Goal: Task Accomplishment & Management: Manage account settings

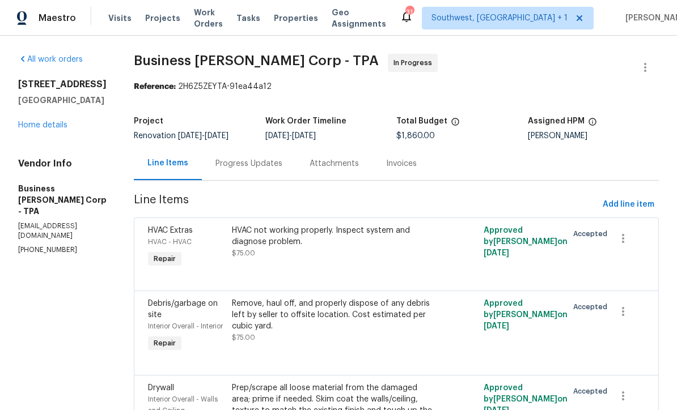
click at [377, 262] on div "HVAC not working properly. Inspect system and diagnose problem. $75.00" at bounding box center [333, 248] width 210 height 52
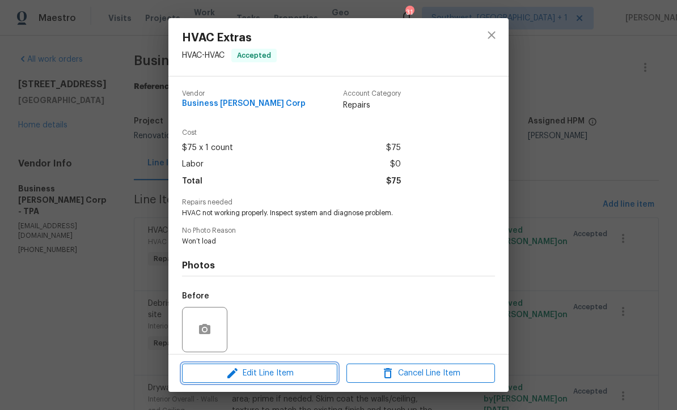
click at [307, 379] on span "Edit Line Item" at bounding box center [259, 374] width 148 height 14
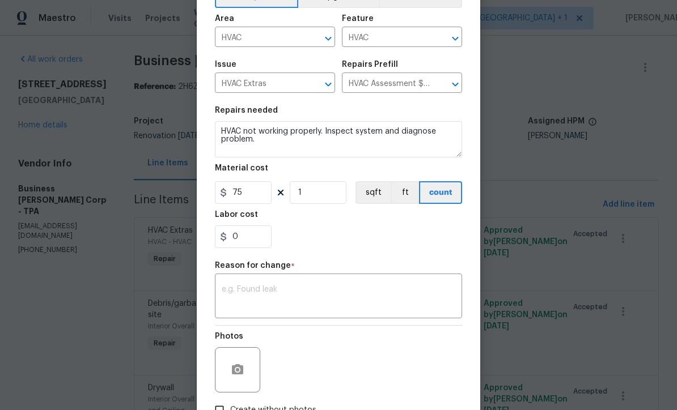
scroll to position [69, 0]
click at [522, 184] on body "Maestro Visits Projects Work Orders Tasks Properties Geo Assignments 31 Southwe…" at bounding box center [338, 205] width 677 height 410
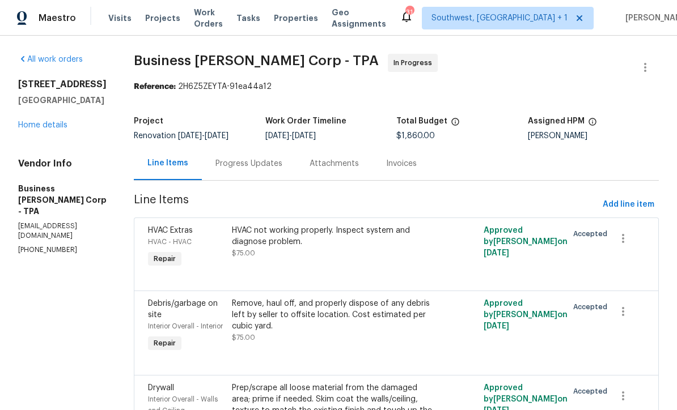
scroll to position [0, 0]
click at [257, 164] on div "Progress Updates" at bounding box center [248, 163] width 67 height 11
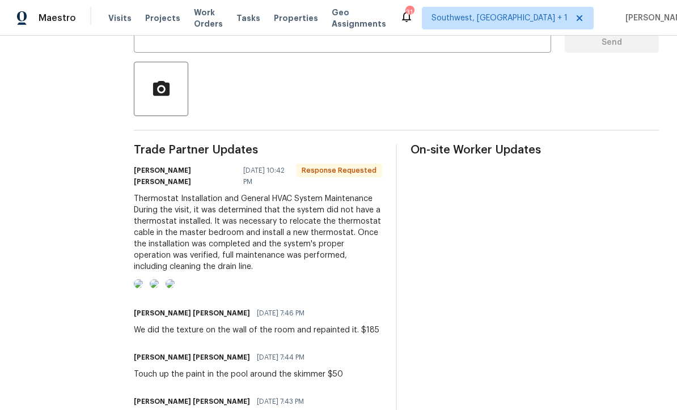
scroll to position [240, 0]
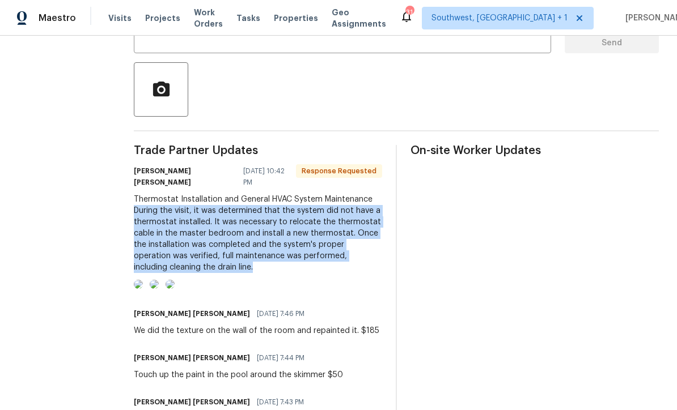
copy div "During the visit, it was determined that the system did not have a thermostat i…"
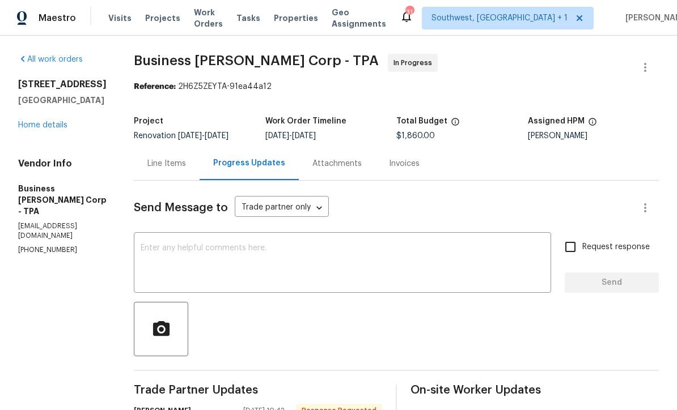
scroll to position [0, 0]
click at [178, 162] on div "Line Items" at bounding box center [166, 163] width 39 height 11
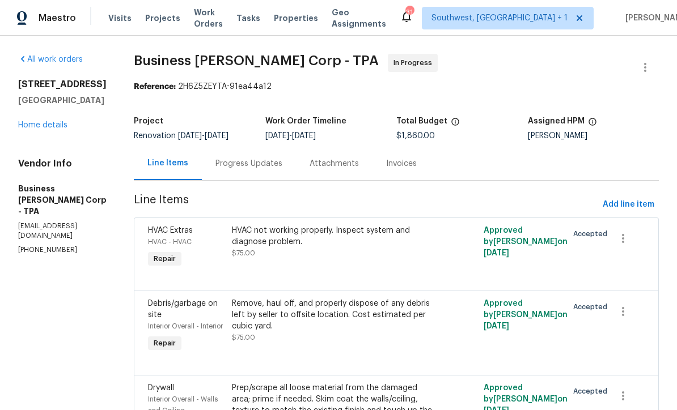
click at [366, 270] on div "HVAC not working properly. Inspect system and diagnose problem. $75.00" at bounding box center [333, 248] width 210 height 52
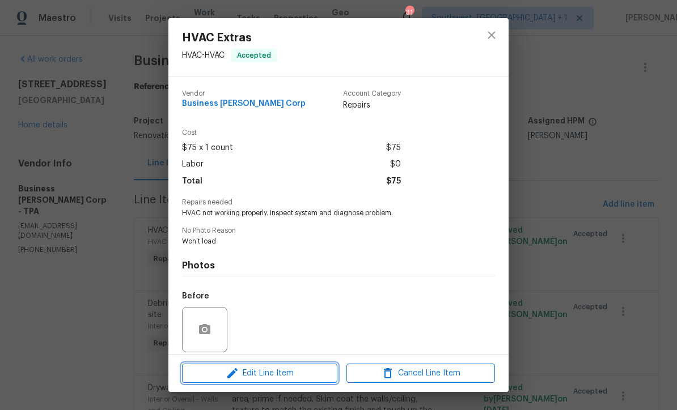
click at [308, 377] on span "Edit Line Item" at bounding box center [259, 374] width 148 height 14
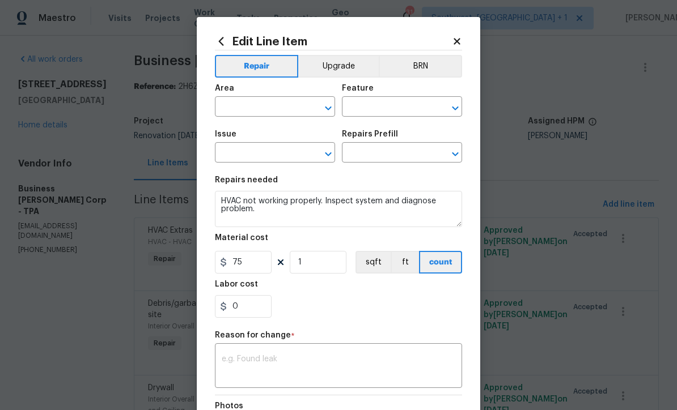
type input "HVAC"
type input "HVAC Extras"
type input "HVAC Assessment $75.00"
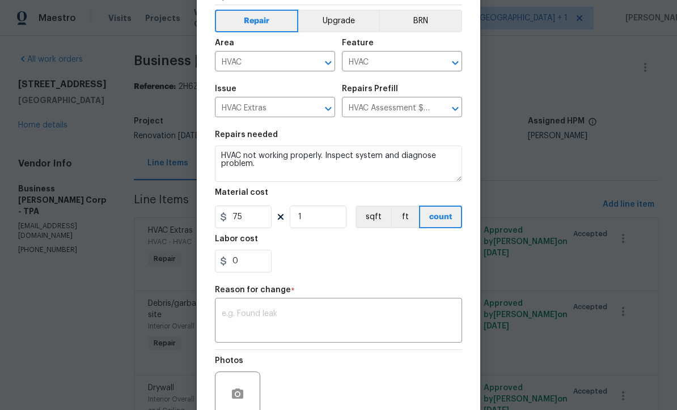
scroll to position [47, 0]
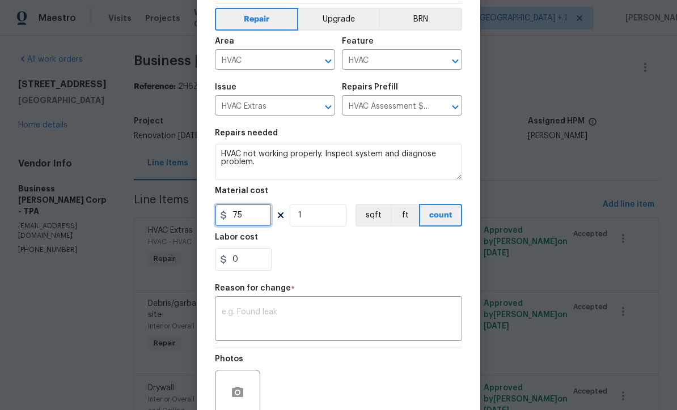
click at [260, 223] on input "75" at bounding box center [243, 215] width 57 height 23
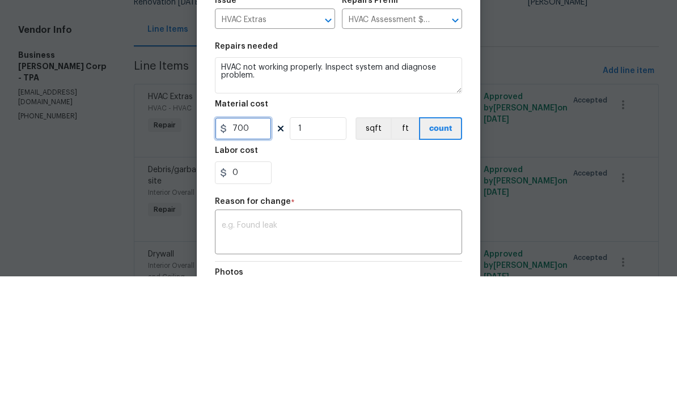
scroll to position [0, 0]
type input "700"
click at [398, 145] on input "HVAC Assessment $75.00" at bounding box center [386, 154] width 88 height 18
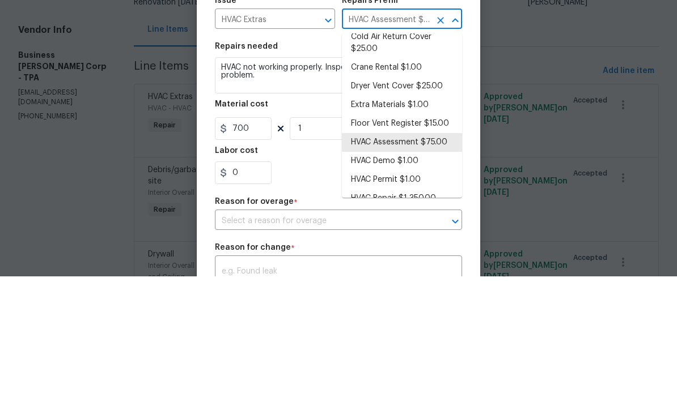
scroll to position [60, 0]
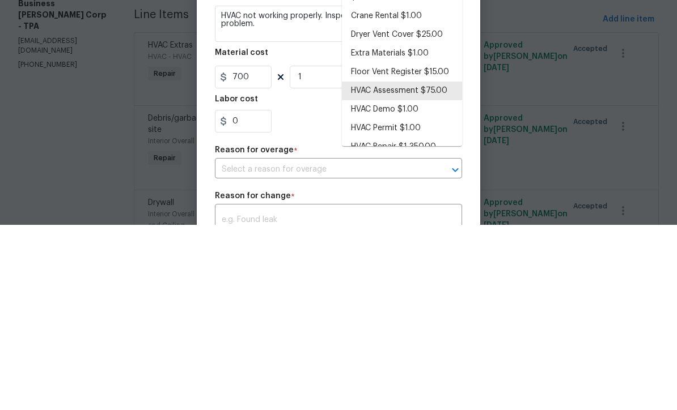
click at [403, 323] on li "HVAC Repair $1,350.00" at bounding box center [402, 332] width 120 height 19
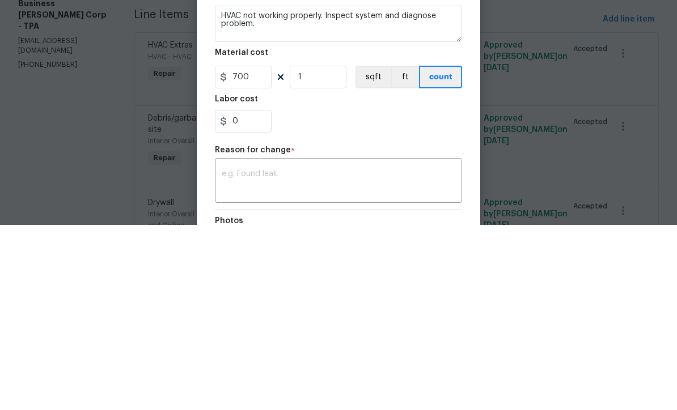
type input "HVAC Repair $1,350.00"
type textarea "HVAC Repair"
type input "1350"
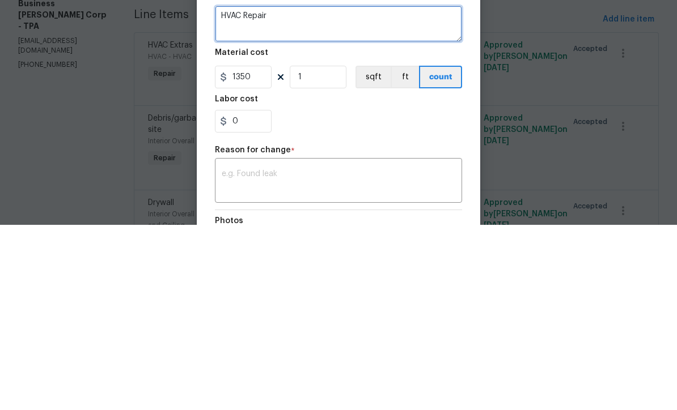
click at [303, 191] on textarea "HVAC Repair" at bounding box center [338, 209] width 247 height 36
type textarea "H"
paste textarea "During the visit, it was determined that the system did not have a thermostat i…"
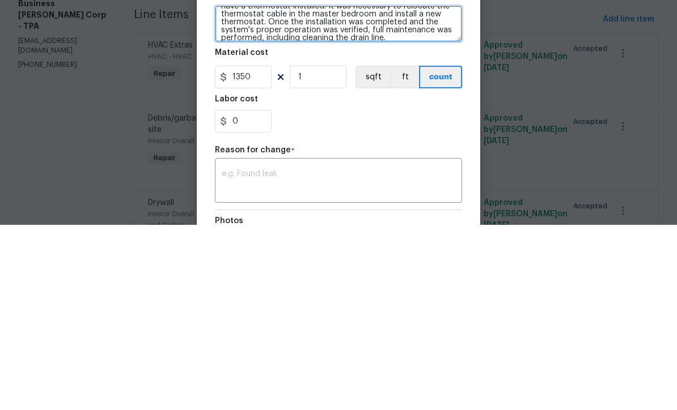
scroll to position [16, 0]
type textarea "During the visit, it was determined that the system did not have a thermostat i…"
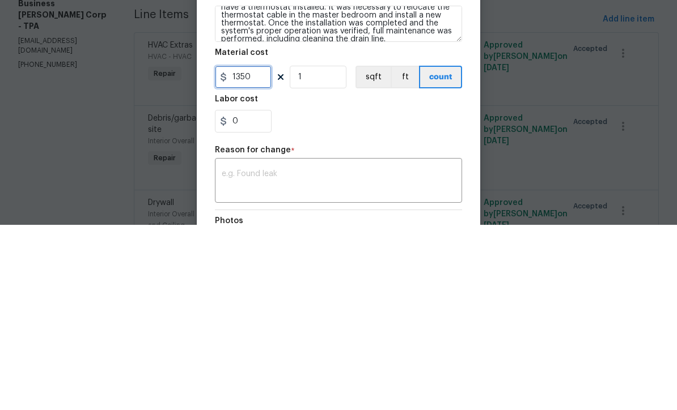
click at [260, 251] on input "1350" at bounding box center [243, 262] width 57 height 23
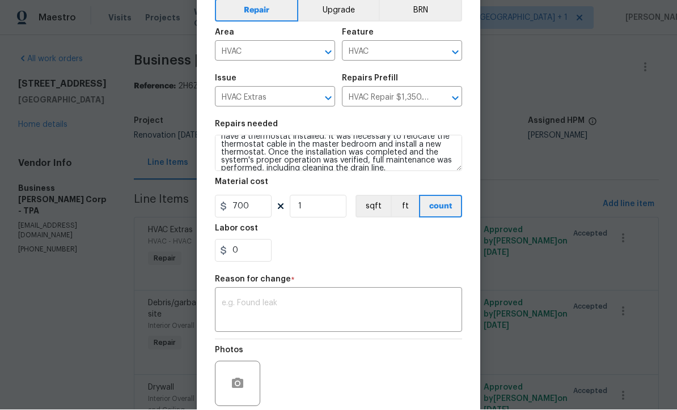
scroll to position [65, 0]
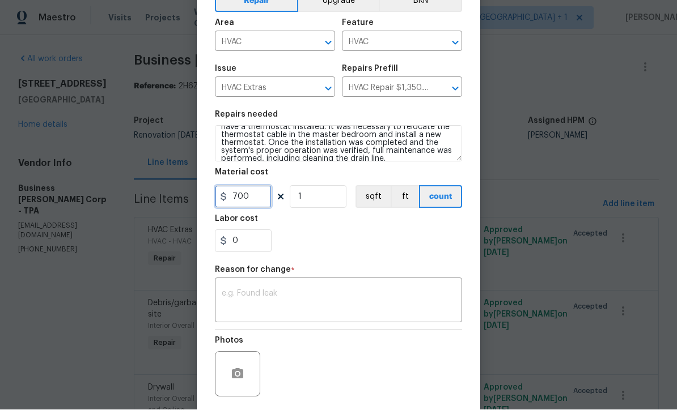
type input "700"
click at [367, 311] on textarea at bounding box center [338, 302] width 233 height 24
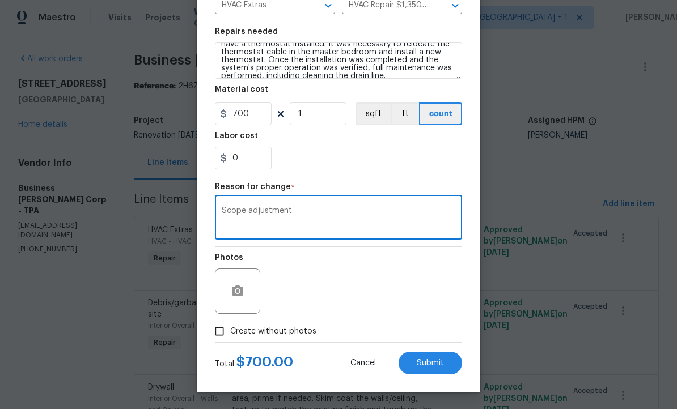
scroll to position [150, 0]
type textarea "Scope adjustment"
click at [505, 330] on body "Maestro Visits Projects Work Orders Tasks Properties Geo Assignments 27 Southwe…" at bounding box center [338, 205] width 677 height 410
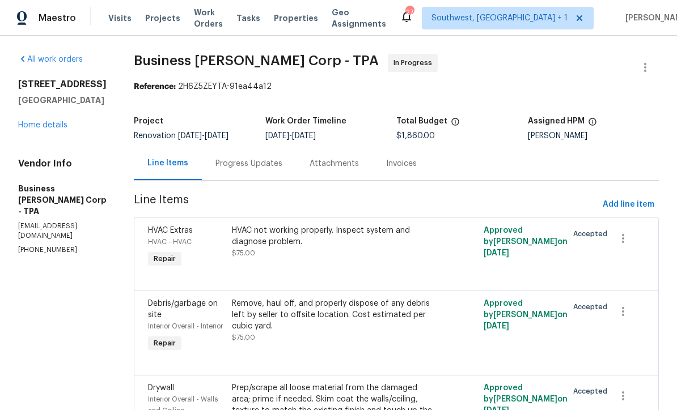
scroll to position [0, 0]
click at [53, 121] on link "Home details" at bounding box center [42, 125] width 49 height 8
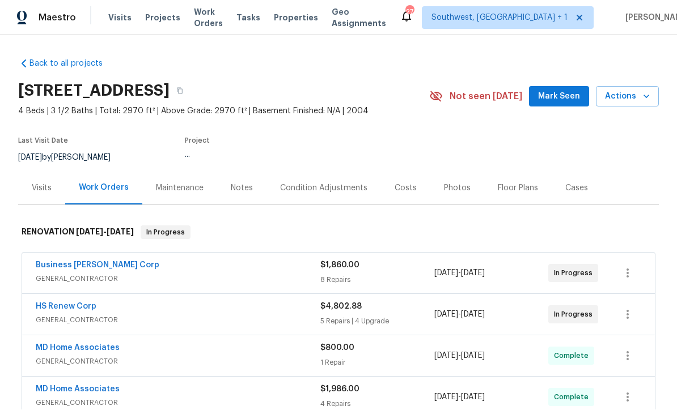
scroll to position [1, 0]
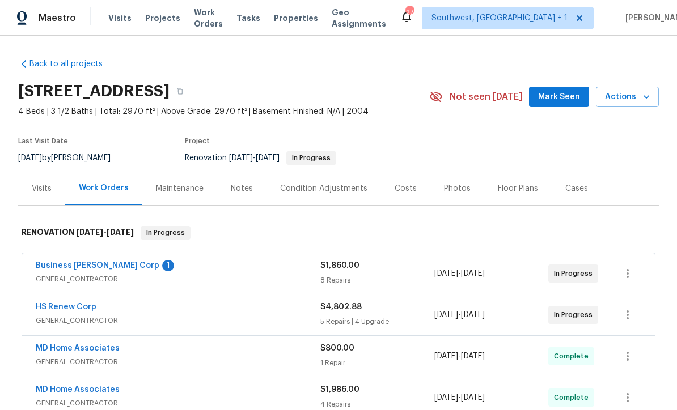
click at [49, 192] on div "Visits" at bounding box center [42, 188] width 20 height 11
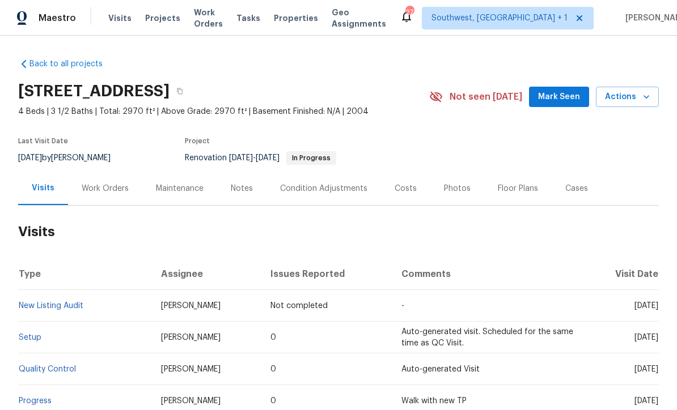
click at [112, 191] on div "Work Orders" at bounding box center [105, 188] width 47 height 11
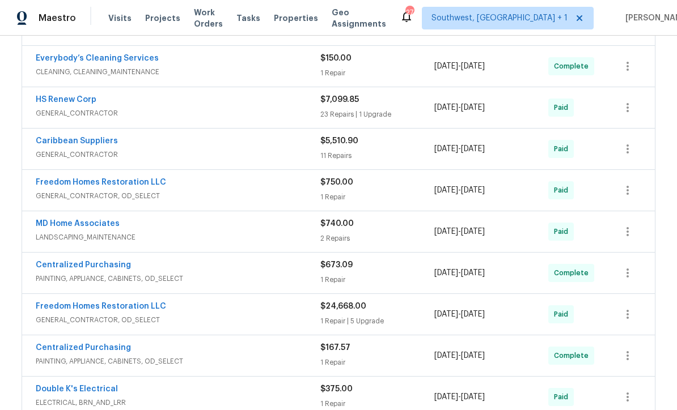
scroll to position [496, 0]
click at [384, 238] on div "2 Repairs" at bounding box center [377, 238] width 114 height 11
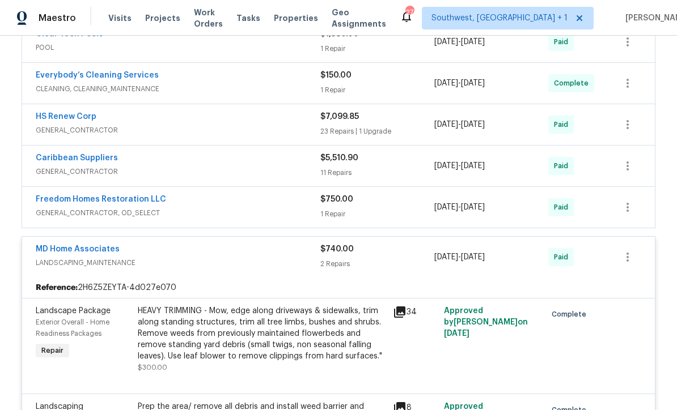
scroll to position [479, 0]
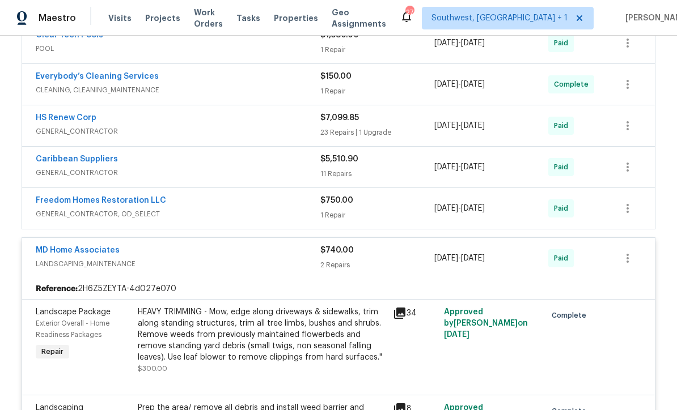
click at [384, 210] on div "1 Repair" at bounding box center [377, 215] width 114 height 11
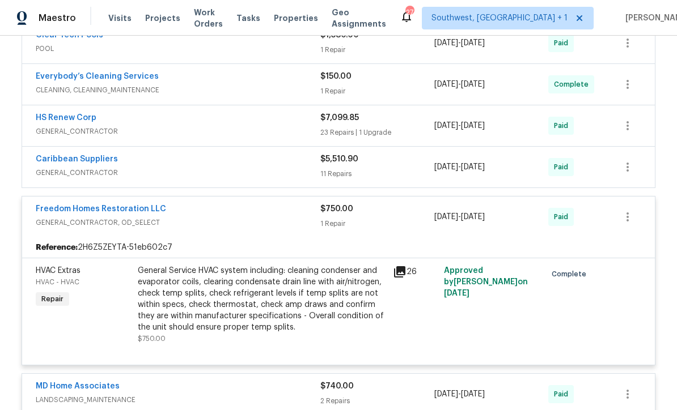
click at [401, 271] on icon at bounding box center [399, 271] width 11 height 11
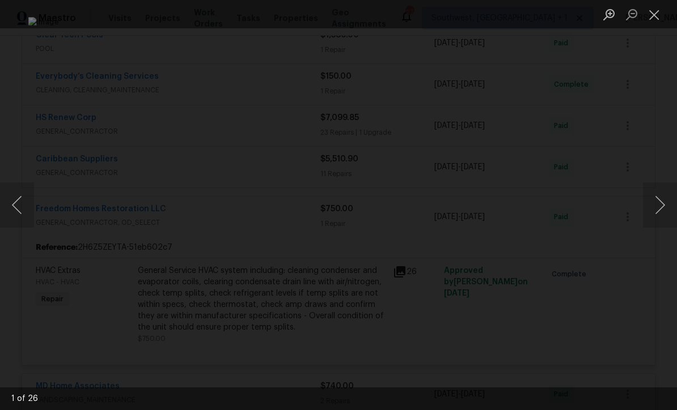
click at [656, 202] on button "Next image" at bounding box center [660, 204] width 34 height 45
click at [660, 207] on button "Next image" at bounding box center [660, 204] width 34 height 45
click at [660, 205] on button "Next image" at bounding box center [660, 204] width 34 height 45
click at [660, 200] on button "Next image" at bounding box center [660, 204] width 34 height 45
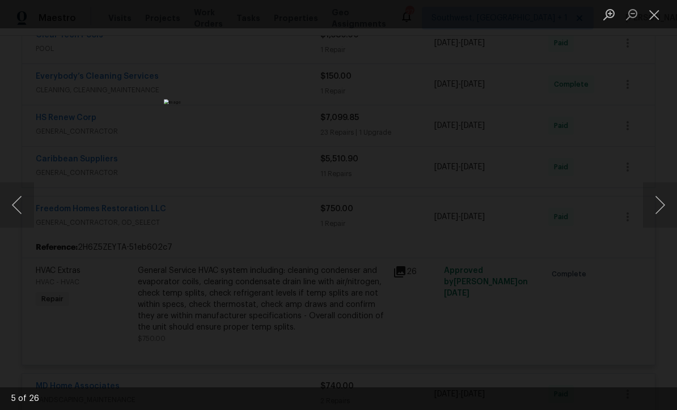
click at [661, 207] on button "Next image" at bounding box center [660, 204] width 34 height 45
click at [658, 210] on button "Next image" at bounding box center [660, 204] width 34 height 45
click at [659, 211] on button "Next image" at bounding box center [660, 204] width 34 height 45
click at [661, 211] on button "Next image" at bounding box center [660, 204] width 34 height 45
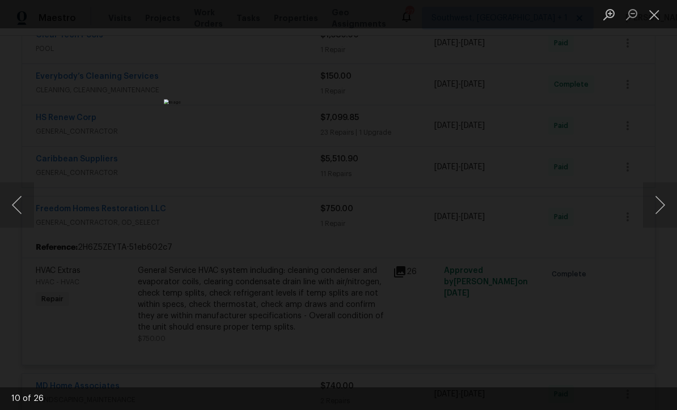
click at [657, 214] on button "Next image" at bounding box center [660, 204] width 34 height 45
click at [657, 215] on button "Next image" at bounding box center [660, 204] width 34 height 45
click at [661, 213] on button "Next image" at bounding box center [660, 204] width 34 height 45
click at [660, 214] on button "Next image" at bounding box center [660, 204] width 34 height 45
click at [658, 215] on button "Next image" at bounding box center [660, 204] width 34 height 45
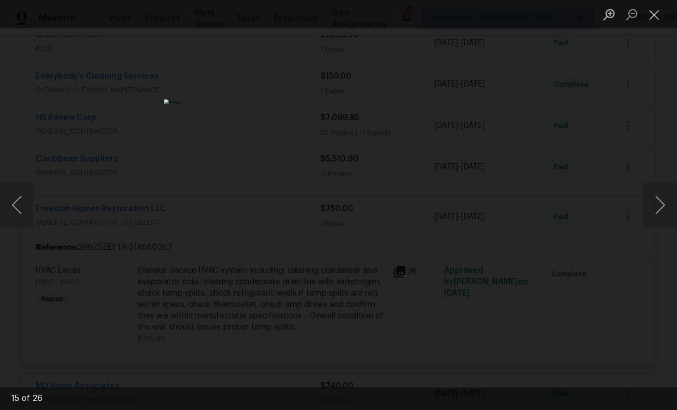
click at [661, 214] on button "Next image" at bounding box center [660, 204] width 34 height 45
click at [661, 215] on button "Next image" at bounding box center [660, 204] width 34 height 45
click at [660, 215] on button "Next image" at bounding box center [660, 204] width 34 height 45
click at [661, 215] on button "Next image" at bounding box center [660, 204] width 34 height 45
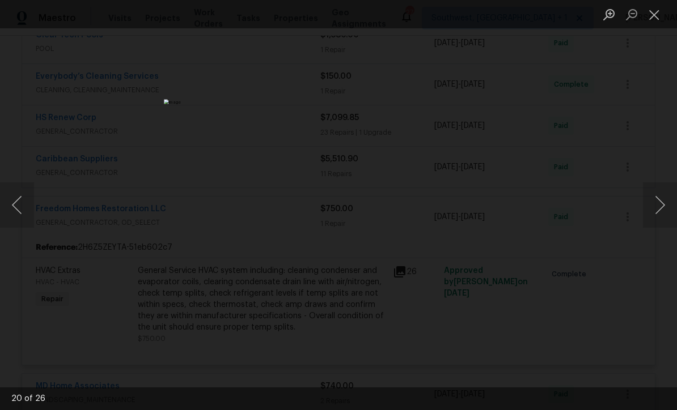
click at [662, 218] on button "Next image" at bounding box center [660, 204] width 34 height 45
click at [660, 218] on button "Next image" at bounding box center [660, 204] width 34 height 45
click at [661, 216] on button "Next image" at bounding box center [660, 204] width 34 height 45
click at [663, 215] on button "Next image" at bounding box center [660, 204] width 34 height 45
click at [662, 215] on button "Next image" at bounding box center [660, 204] width 34 height 45
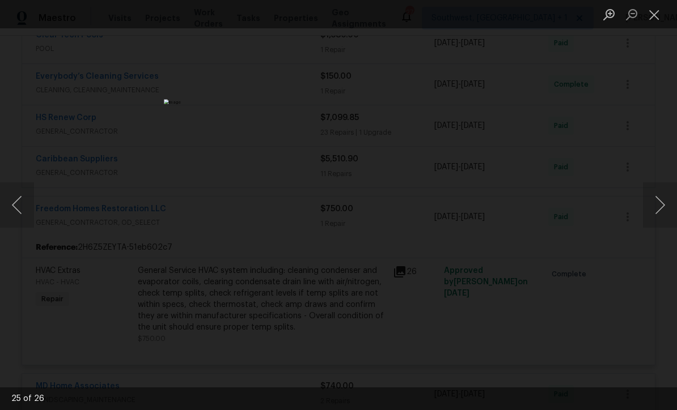
click at [659, 216] on button "Next image" at bounding box center [660, 204] width 34 height 45
click at [660, 216] on button "Next image" at bounding box center [660, 204] width 34 height 45
click at [659, 216] on button "Next image" at bounding box center [660, 204] width 34 height 45
click at [657, 16] on button "Close lightbox" at bounding box center [654, 15] width 23 height 20
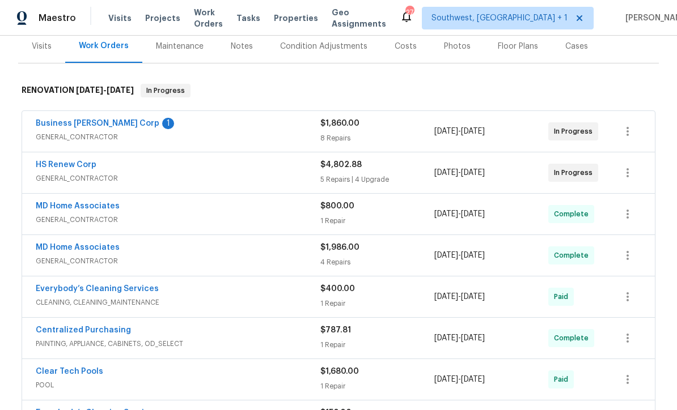
scroll to position [142, 0]
click at [256, 132] on span "GENERAL_CONTRACTOR" at bounding box center [178, 137] width 284 height 11
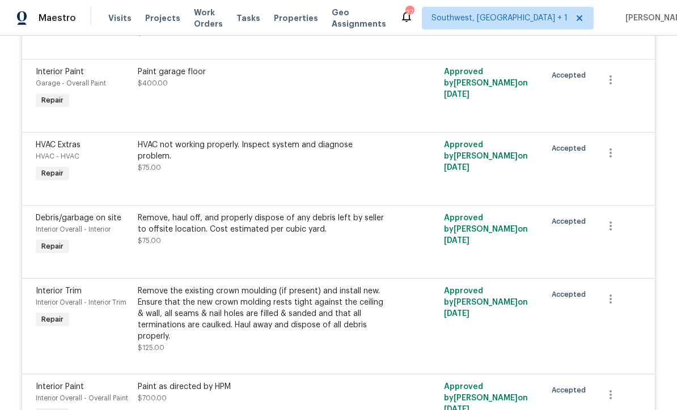
scroll to position [410, 0]
click at [341, 180] on div "HVAC not working properly. Inspect system and diagnose problem. $75.00" at bounding box center [261, 162] width 255 height 52
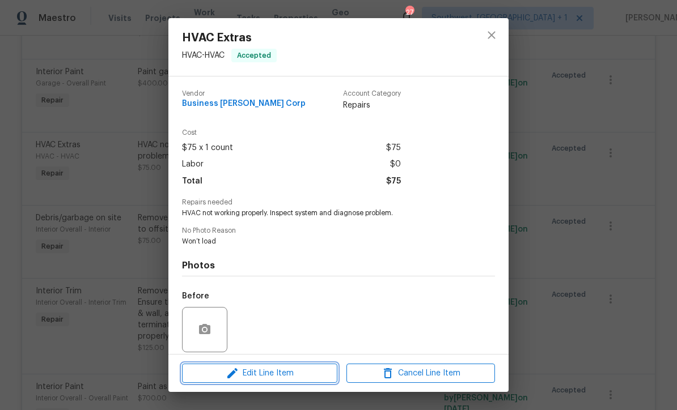
click at [324, 380] on button "Edit Line Item" at bounding box center [259, 374] width 155 height 20
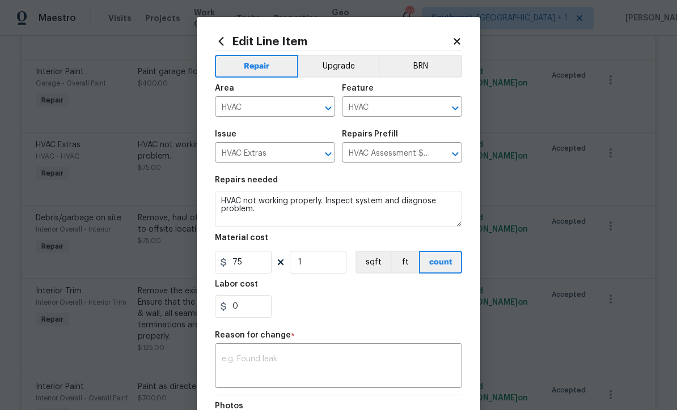
click at [427, 158] on input "HVAC Assessment $75.00" at bounding box center [386, 154] width 88 height 18
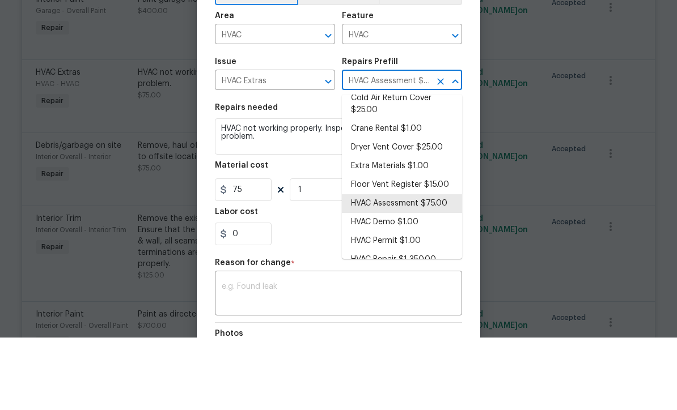
scroll to position [37, 0]
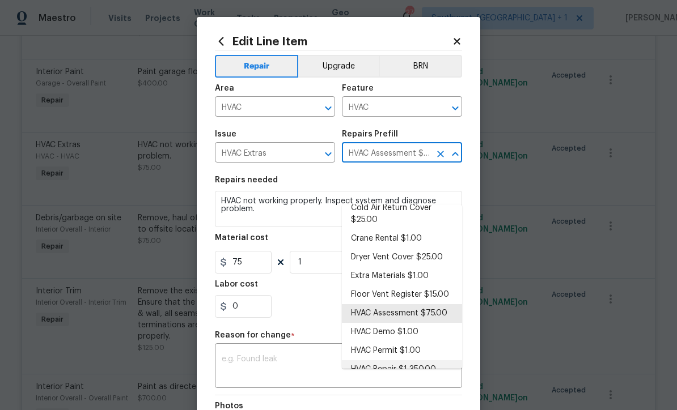
click at [424, 360] on li "HVAC Repair $1,350.00" at bounding box center [402, 369] width 120 height 19
type input "HVAC Assessment $75.00"
type textarea "HVAC Repair"
type input "HVAC Repair $1,350.00"
type input "1350"
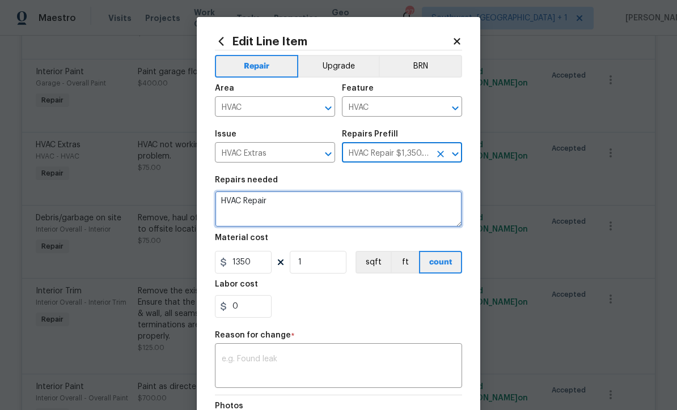
click at [294, 209] on textarea "HVAC Repair" at bounding box center [338, 209] width 247 height 36
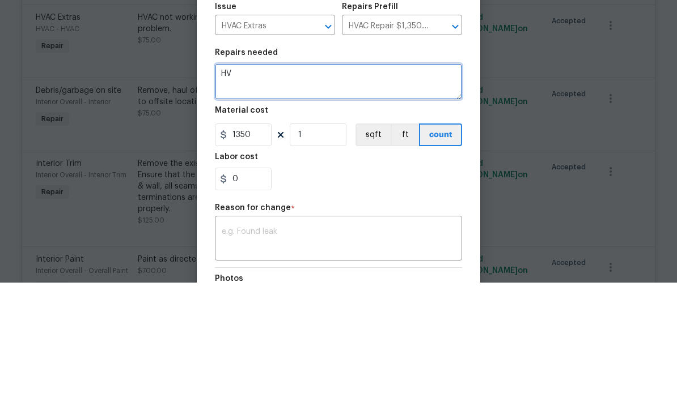
type textarea "H"
paste textarea "During the visit, it was determined that the system did not have a thermostat i…"
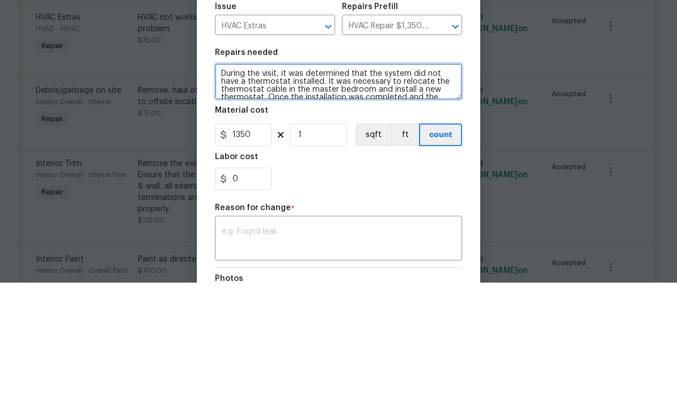
scroll to position [24, 0]
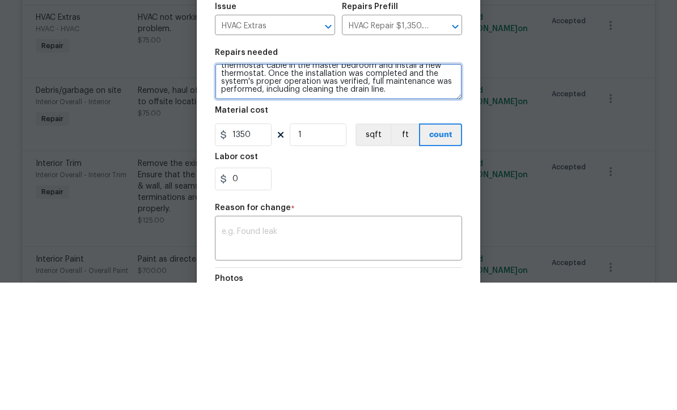
type textarea "During the visit, it was determined that the system did not have a thermostat i…"
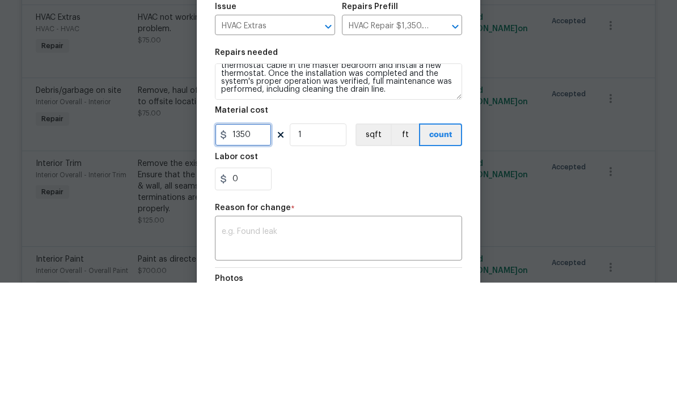
click at [258, 251] on input "1350" at bounding box center [243, 262] width 57 height 23
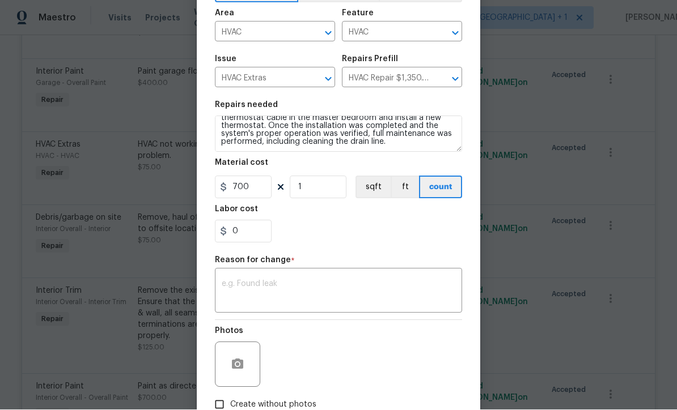
scroll to position [74, 0]
type input "700"
click at [343, 291] on textarea at bounding box center [338, 293] width 233 height 24
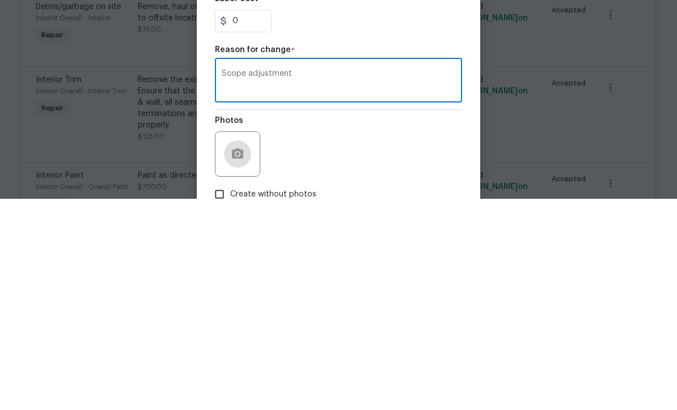
type textarea "Scope adjustment"
click at [233, 360] on icon "button" at bounding box center [237, 365] width 11 height 10
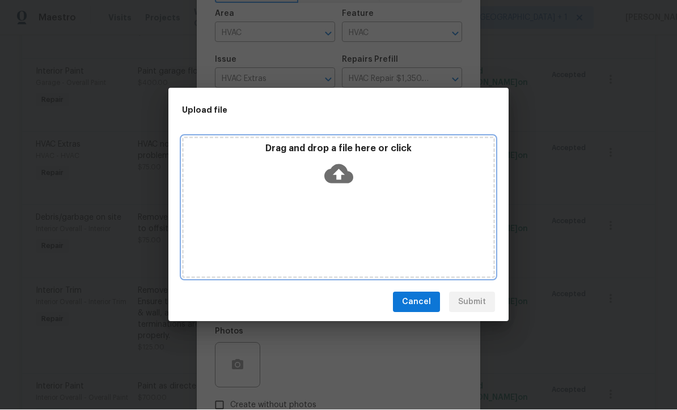
click at [345, 173] on icon at bounding box center [338, 174] width 29 height 19
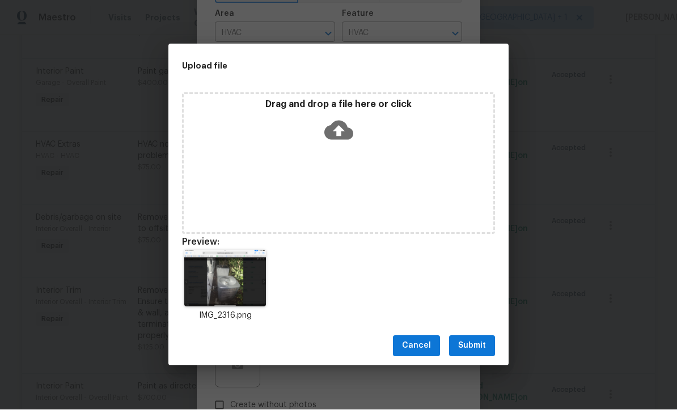
click at [470, 350] on span "Submit" at bounding box center [472, 346] width 28 height 14
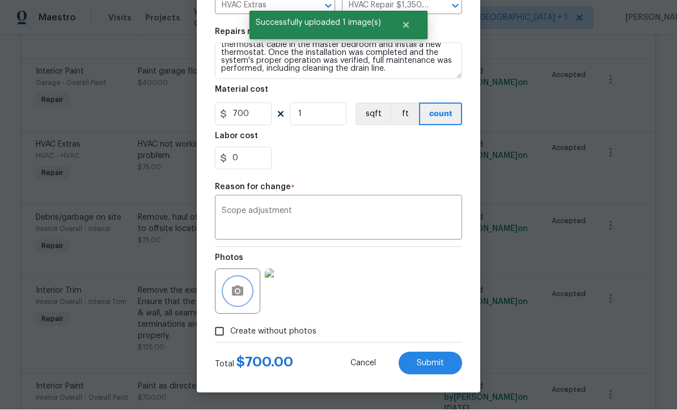
scroll to position [150, 0]
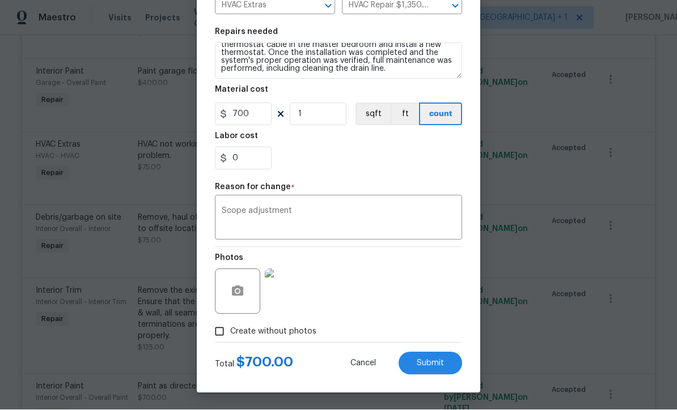
click at [434, 374] on button "Submit" at bounding box center [429, 363] width 63 height 23
type textarea "HVAC not working properly. Inspect system and diagnose problem."
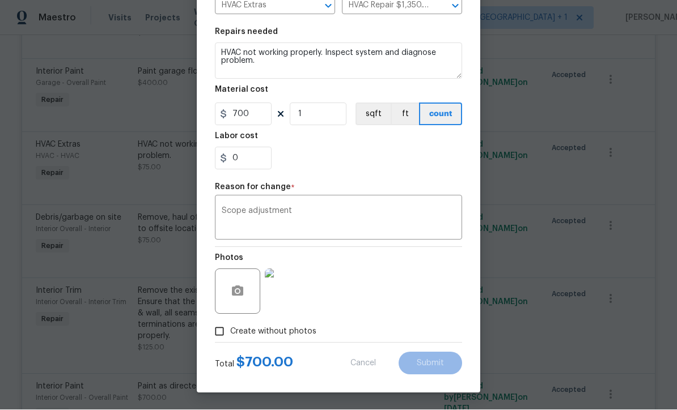
type input "HVAC Assessment $75.00"
type input "75"
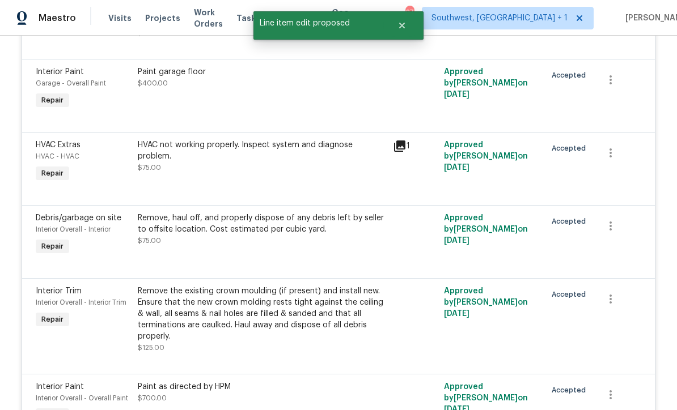
scroll to position [0, 0]
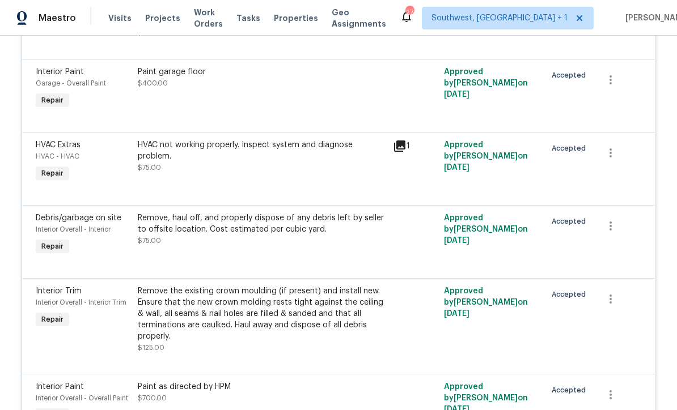
click at [333, 147] on div "HVAC not working properly. Inspect system and diagnose problem. $75.00" at bounding box center [261, 162] width 255 height 52
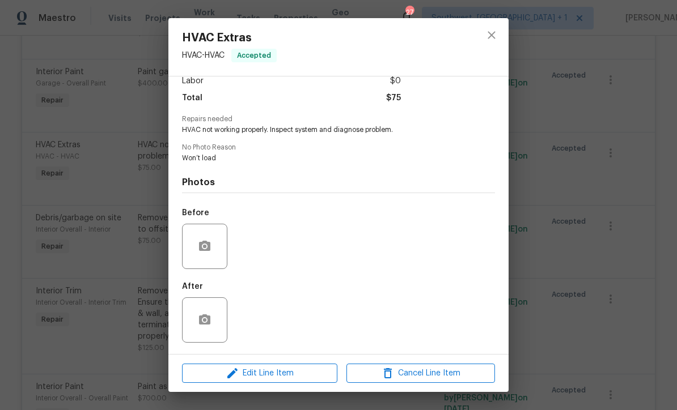
scroll to position [87, 0]
click at [494, 37] on icon "close" at bounding box center [490, 34] width 7 height 7
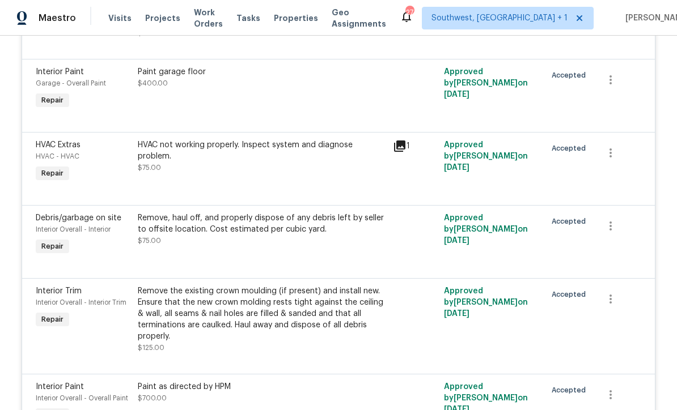
click at [321, 146] on div "HVAC not working properly. Inspect system and diagnose problem. $75.00" at bounding box center [261, 162] width 255 height 52
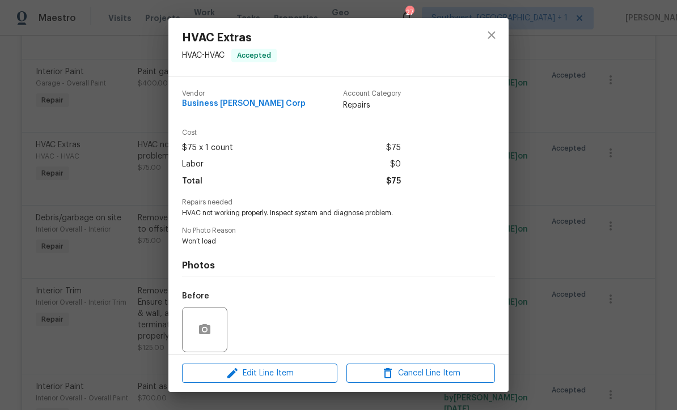
scroll to position [0, 0]
click at [491, 32] on icon "close" at bounding box center [492, 35] width 14 height 14
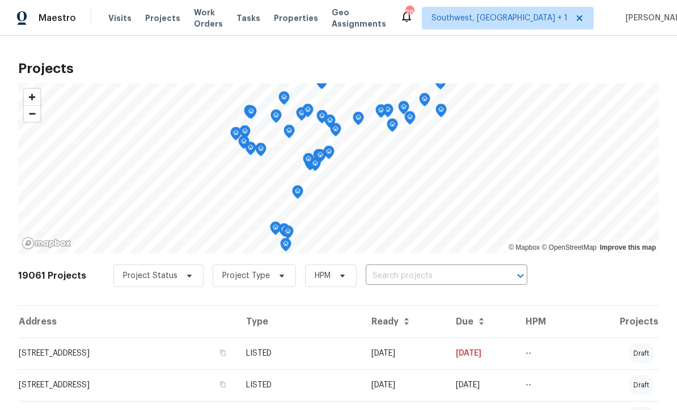
click at [398, 275] on input "text" at bounding box center [431, 276] width 130 height 18
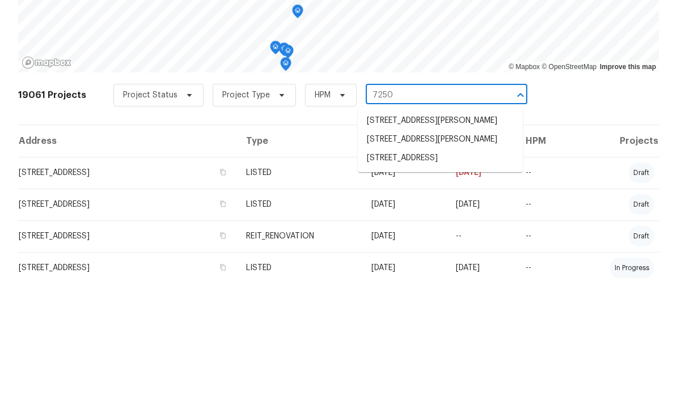
scroll to position [53, 0]
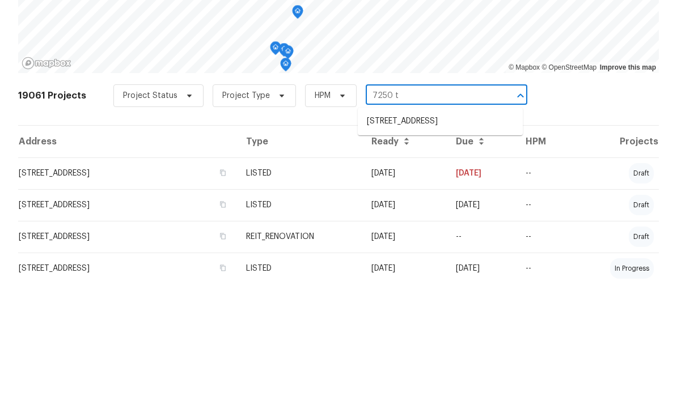
type input "7250 to"
click at [437, 240] on li "[STREET_ADDRESS]" at bounding box center [440, 249] width 165 height 19
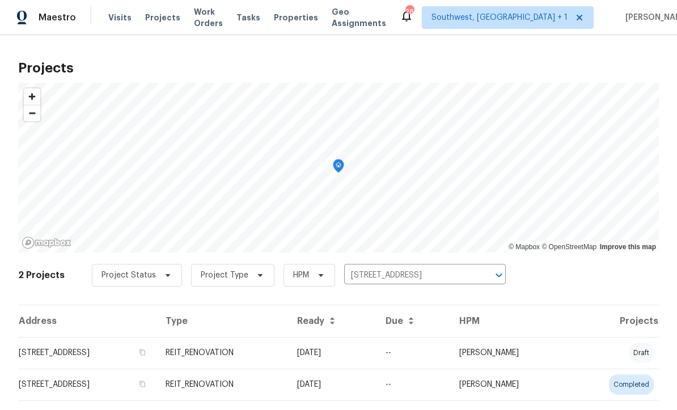
scroll to position [1, 0]
click at [376, 360] on td "[DATE]" at bounding box center [332, 354] width 88 height 32
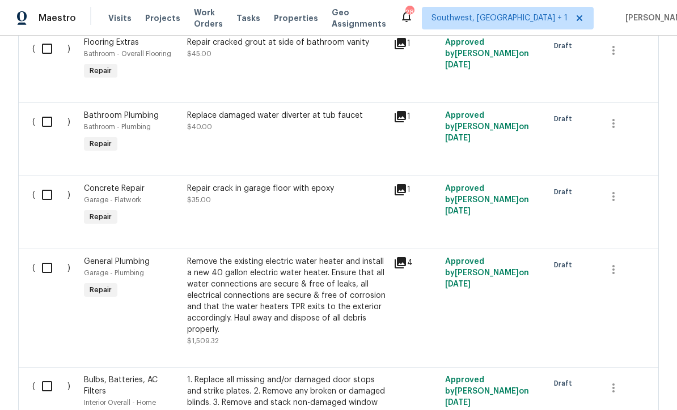
scroll to position [639, 0]
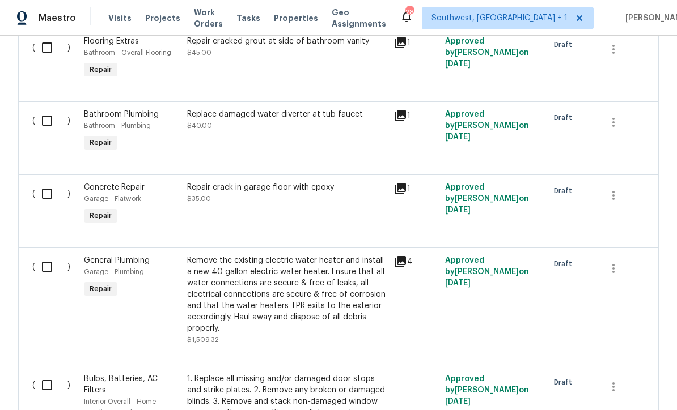
click at [400, 269] on icon at bounding box center [400, 262] width 14 height 14
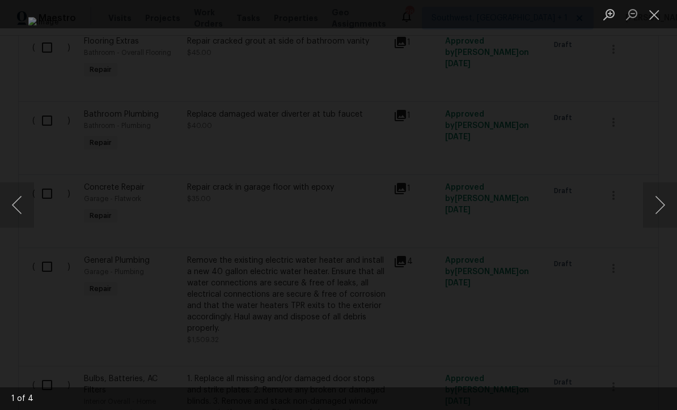
click at [653, 212] on button "Next image" at bounding box center [660, 204] width 34 height 45
click at [656, 205] on button "Next image" at bounding box center [660, 204] width 34 height 45
click at [658, 212] on button "Next image" at bounding box center [660, 204] width 34 height 45
click at [663, 213] on button "Next image" at bounding box center [660, 204] width 34 height 45
click at [671, 218] on button "Next image" at bounding box center [660, 204] width 34 height 45
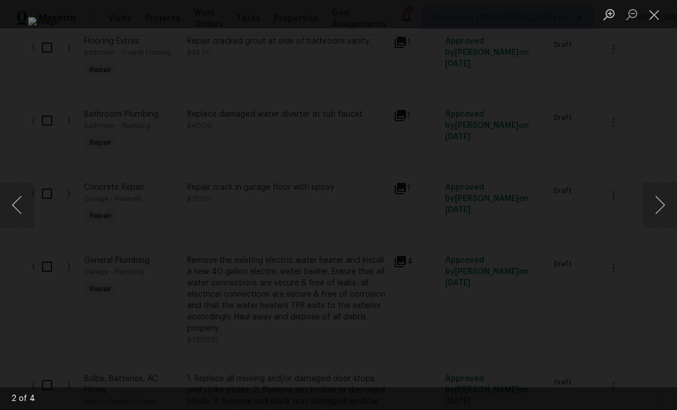
click at [661, 201] on button "Next image" at bounding box center [660, 204] width 34 height 45
click at [657, 14] on button "Close lightbox" at bounding box center [654, 15] width 23 height 20
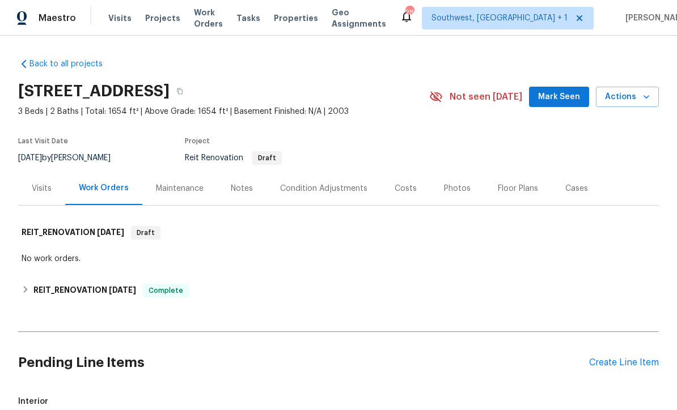
scroll to position [0, 0]
click at [610, 366] on div "Create Line Item" at bounding box center [624, 363] width 70 height 11
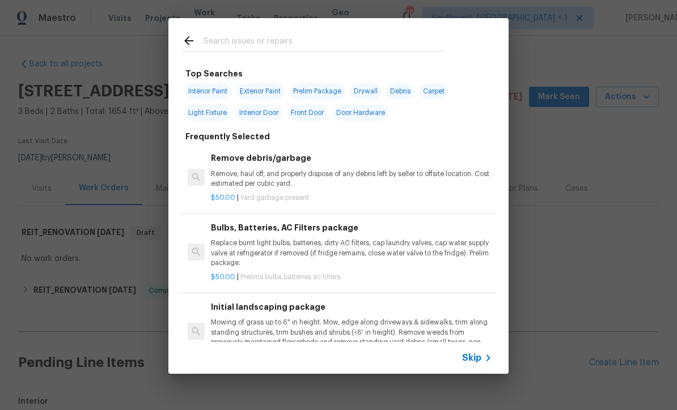
click at [477, 364] on div "Skip" at bounding box center [478, 358] width 33 height 14
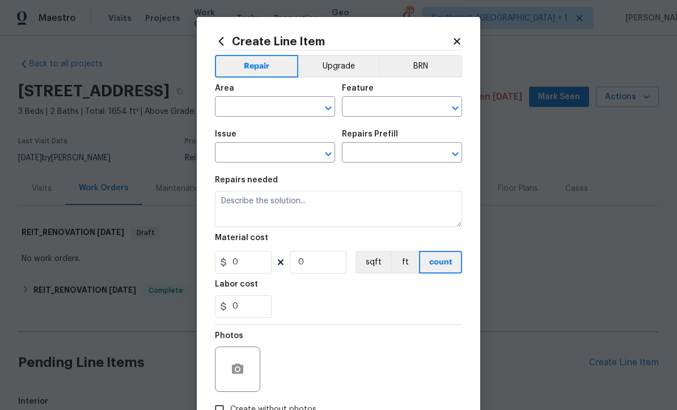
click at [271, 99] on input "text" at bounding box center [259, 108] width 88 height 18
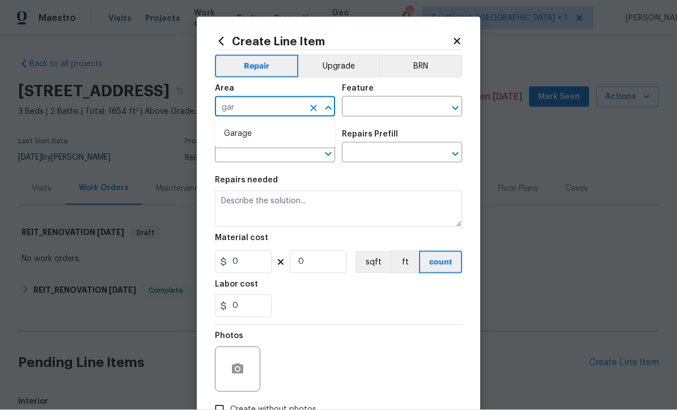
click at [255, 129] on li "Garage" at bounding box center [275, 134] width 120 height 19
type input "Garage"
click at [389, 104] on input "text" at bounding box center [386, 108] width 88 height 18
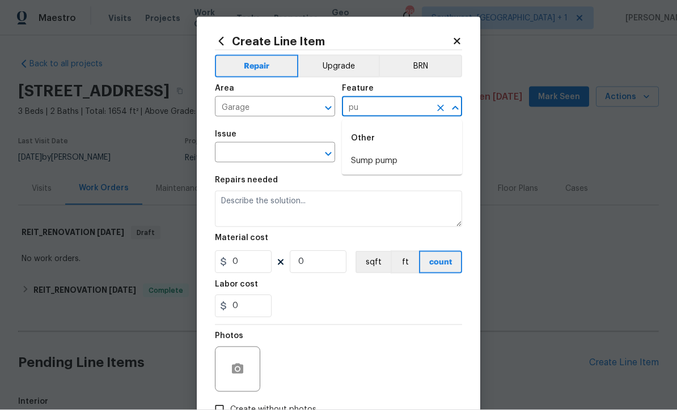
type input "p"
click at [400, 155] on li "Hot Water Heater" at bounding box center [402, 161] width 120 height 19
type input "Hot Water Heater"
click at [296, 148] on input "text" at bounding box center [259, 154] width 88 height 18
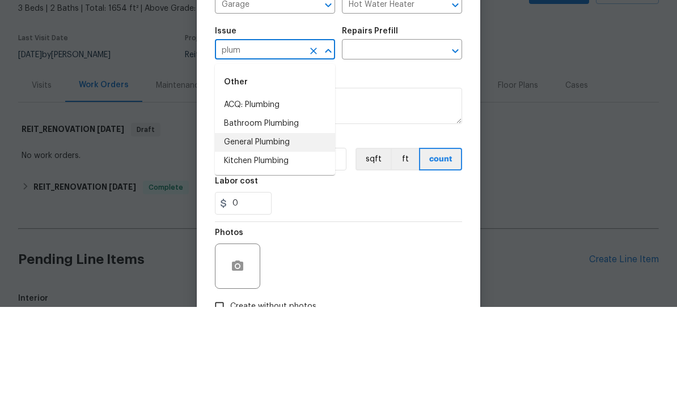
click at [284, 236] on li "General Plumbing" at bounding box center [275, 245] width 120 height 19
type input "General Plumbing"
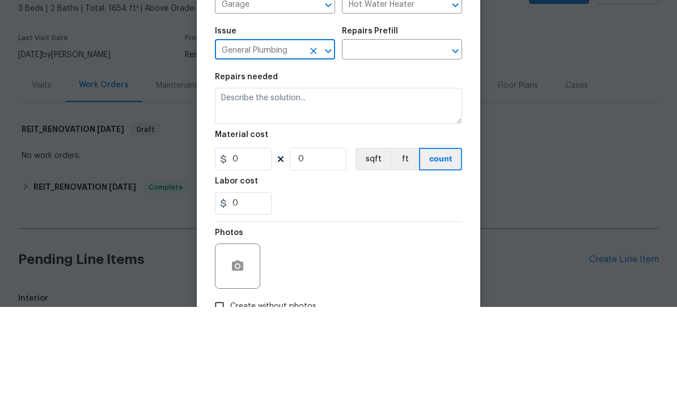
click at [397, 145] on input "text" at bounding box center [386, 154] width 88 height 18
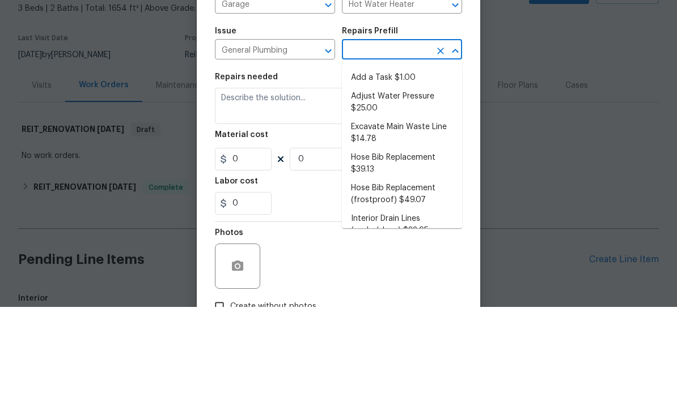
click at [405, 172] on li "Add a Task $1.00" at bounding box center [402, 181] width 120 height 19
type input "Add a Task $1.00"
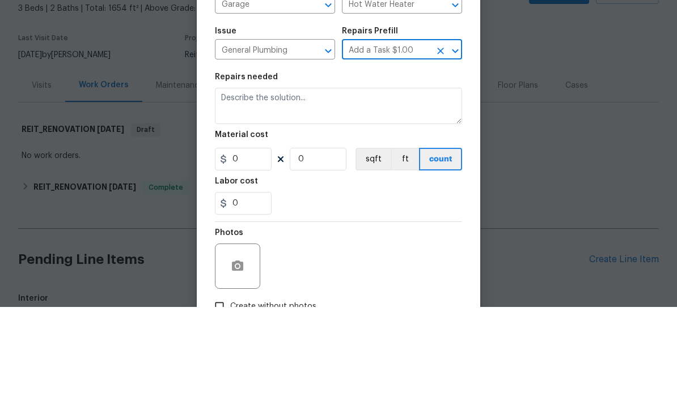
type input "Plumbing"
type textarea "HPM to detail"
type input "1"
type input "Add a Task $1.00"
type input "1"
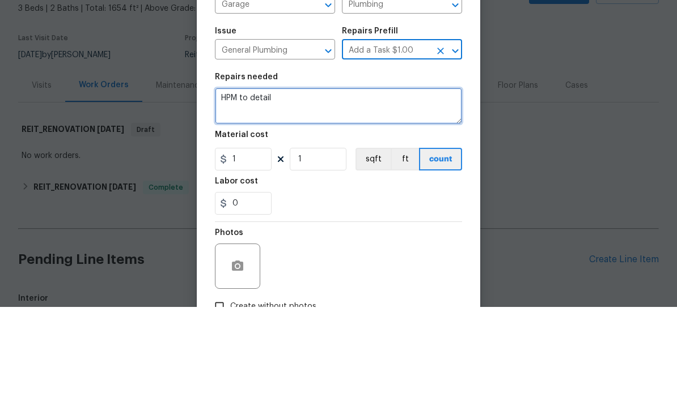
click at [292, 191] on textarea "HPM to detail" at bounding box center [338, 209] width 247 height 36
type textarea "H"
click at [281, 191] on textarea "#Raas -" at bounding box center [338, 209] width 247 height 36
paste textarea "Can you provide quote to have fixed?"
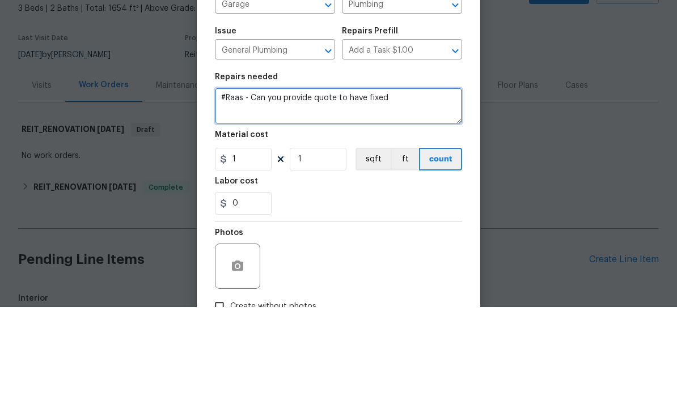
click at [291, 191] on textarea "#Raas - Can you provide quote to have fixed" at bounding box center [338, 209] width 247 height 36
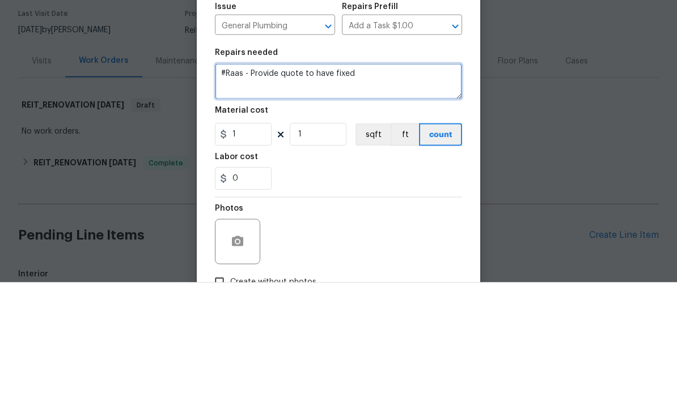
click at [250, 191] on textarea "#Raas - Provide quote to have fixed" at bounding box center [338, 209] width 247 height 36
paste textarea "During the inspection it was noted that the hot water tank was missing the dive…"
click at [401, 191] on textarea "#Raas - During the inspection it was noted that the hot water tank was missing …" at bounding box center [338, 209] width 247 height 36
type textarea "#Raas - During the inspection it was noted that the hot water tank was missing …"
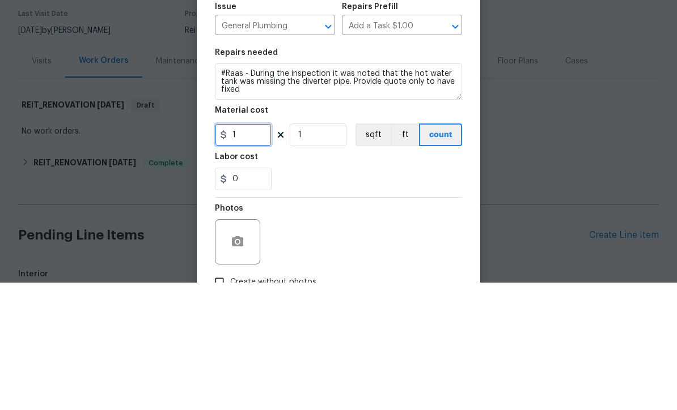
click at [261, 251] on input "1" at bounding box center [243, 262] width 57 height 23
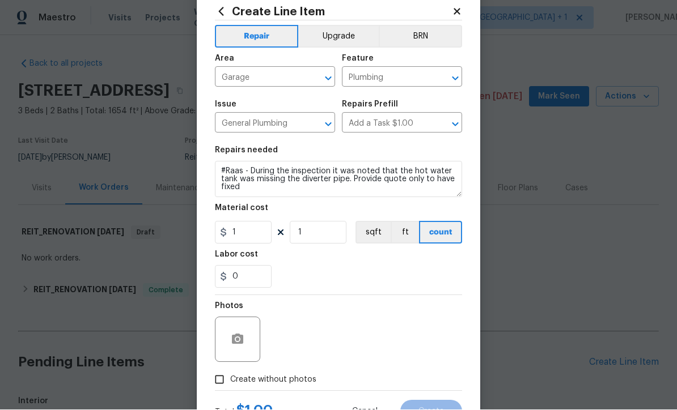
scroll to position [52, 0]
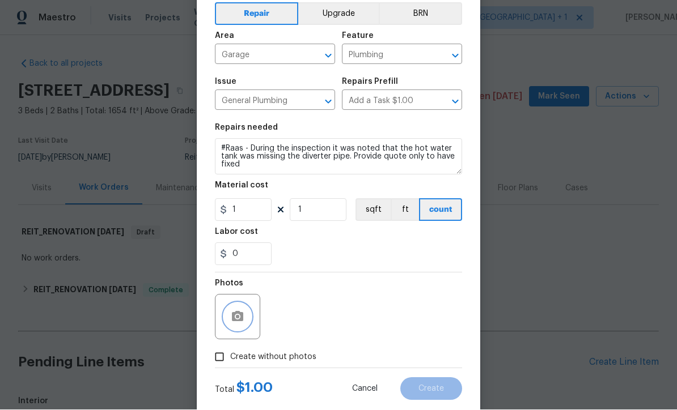
click at [244, 319] on icon "button" at bounding box center [238, 318] width 14 height 14
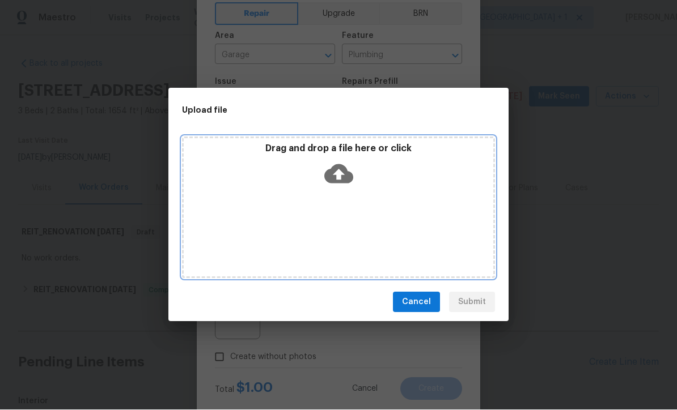
click at [342, 173] on icon at bounding box center [338, 174] width 29 height 29
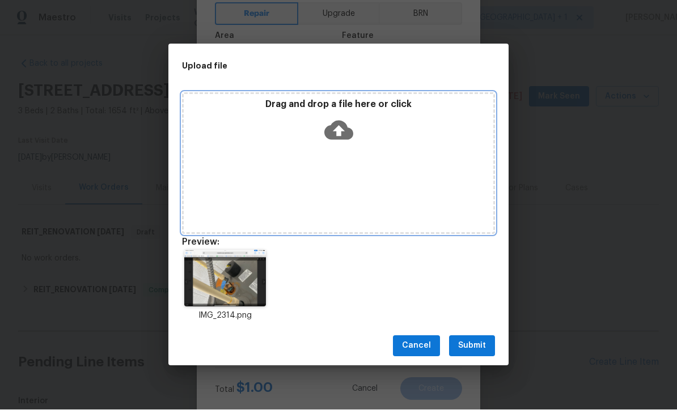
click at [338, 122] on icon at bounding box center [338, 130] width 29 height 19
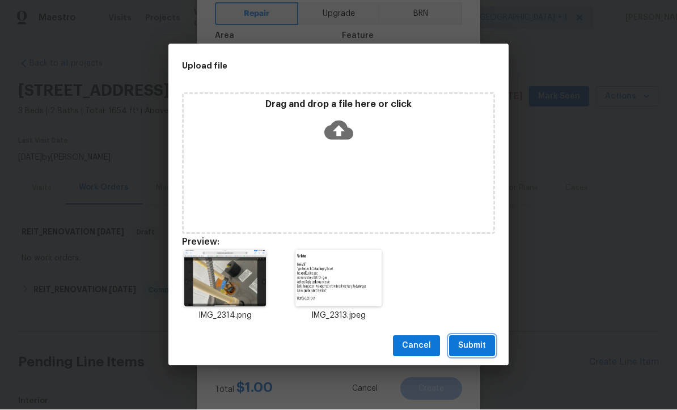
click at [473, 344] on span "Submit" at bounding box center [472, 346] width 28 height 14
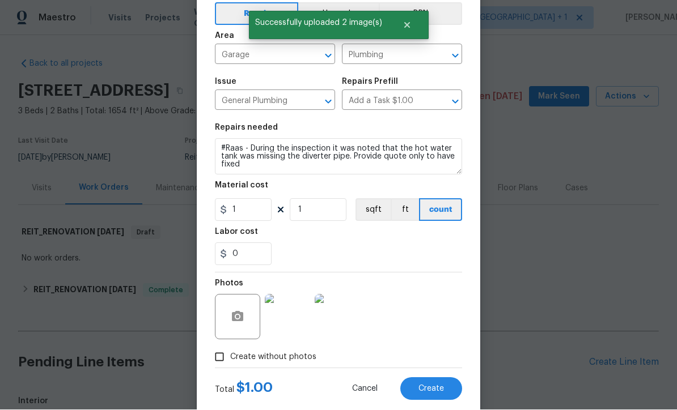
click at [435, 329] on div "Photos" at bounding box center [338, 310] width 247 height 74
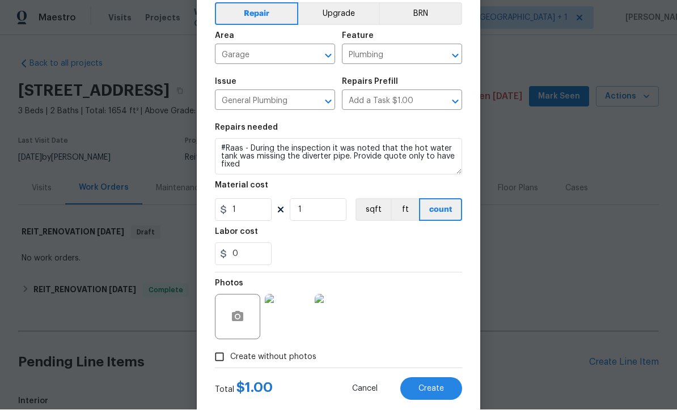
click at [436, 392] on span "Create" at bounding box center [431, 389] width 26 height 9
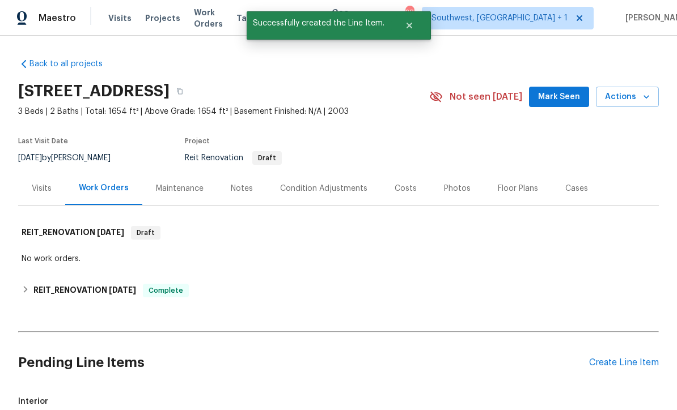
scroll to position [82, 0]
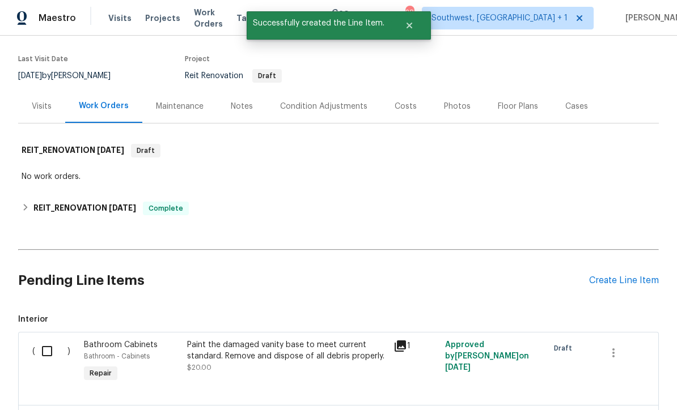
click at [53, 339] on input "checkbox" at bounding box center [51, 351] width 32 height 24
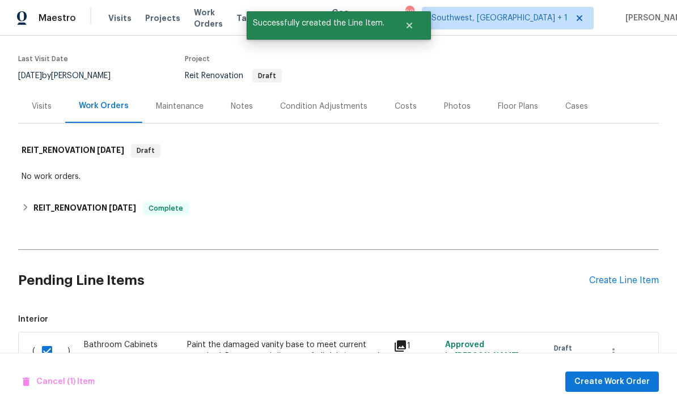
click at [54, 339] on input "checkbox" at bounding box center [51, 351] width 32 height 24
checkbox input "false"
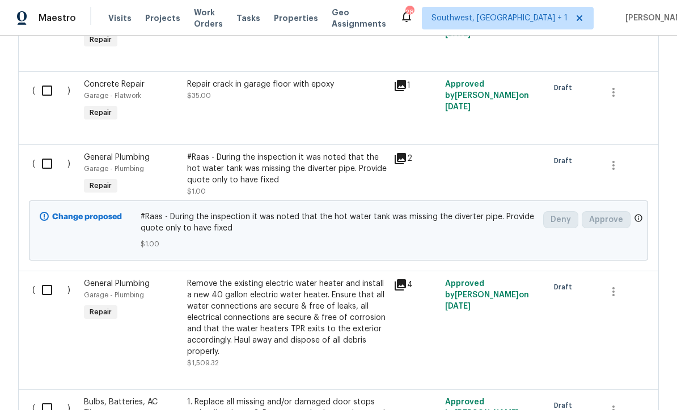
scroll to position [717, 0]
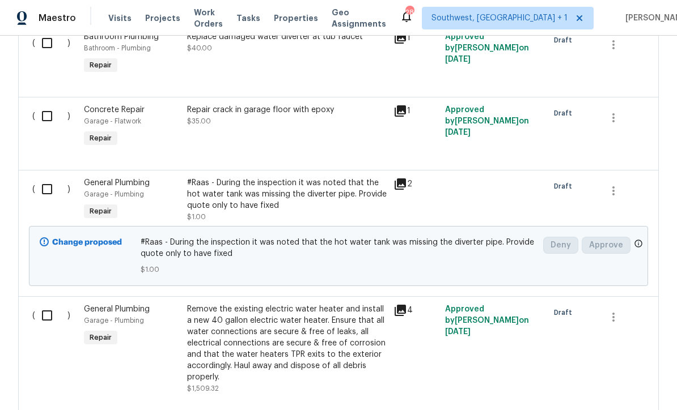
click at [48, 177] on input "checkbox" at bounding box center [51, 189] width 32 height 24
checkbox input "true"
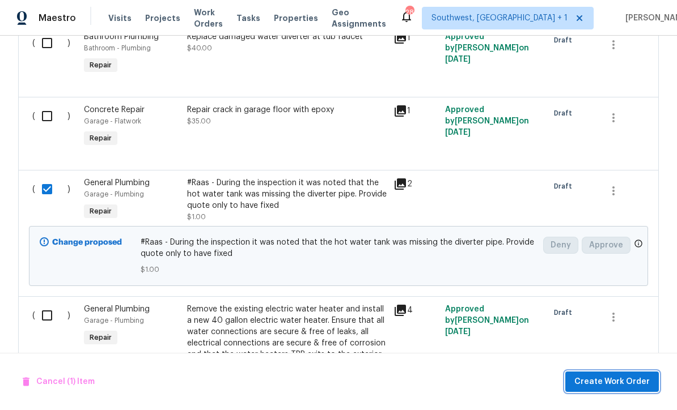
click at [609, 378] on span "Create Work Order" at bounding box center [611, 382] width 75 height 14
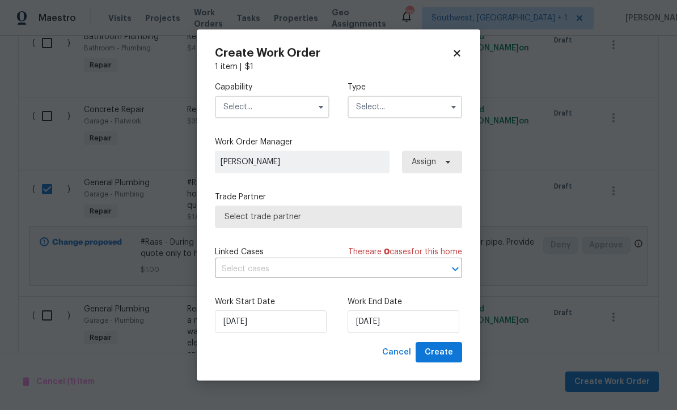
click at [264, 103] on input "text" at bounding box center [272, 107] width 114 height 23
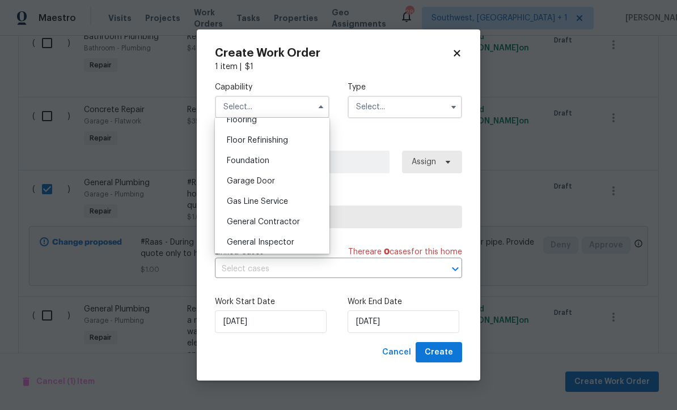
scroll to position [451, 0]
click at [300, 220] on div "General Contractor" at bounding box center [272, 221] width 109 height 20
type input "General Contractor"
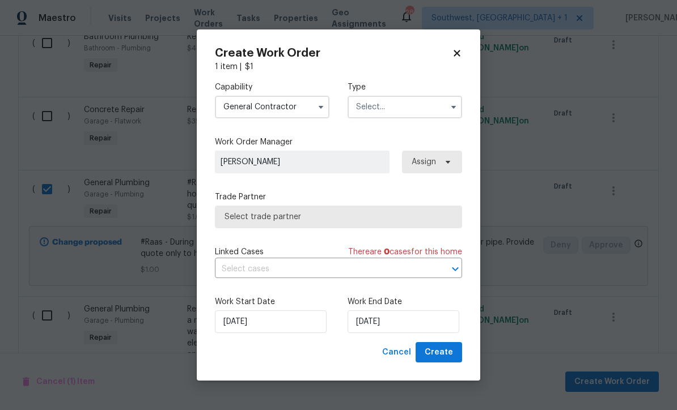
click at [409, 100] on input "text" at bounding box center [404, 107] width 114 height 23
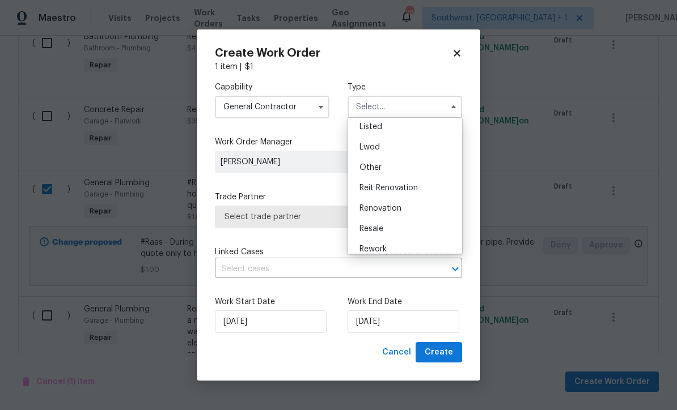
scroll to position [111, 0]
click at [417, 172] on div "Other" at bounding box center [404, 162] width 109 height 20
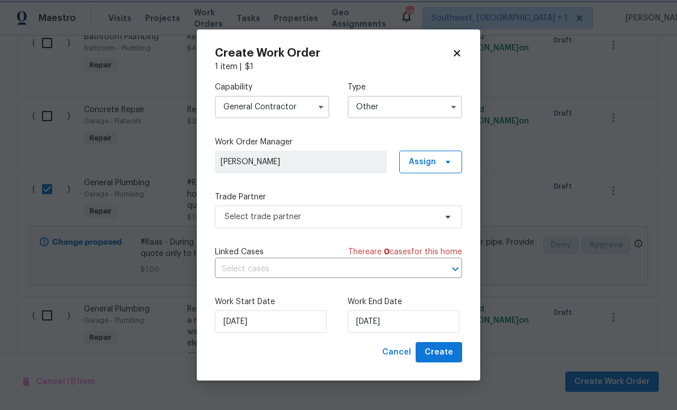
scroll to position [0, 0]
click at [408, 107] on input "Other" at bounding box center [404, 107] width 114 height 23
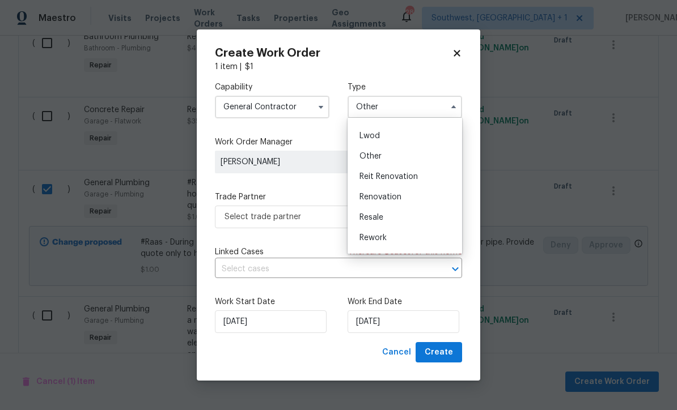
scroll to position [118, 0]
click at [416, 175] on span "Reit Renovation" at bounding box center [388, 176] width 58 height 8
type input "Reit Renovation"
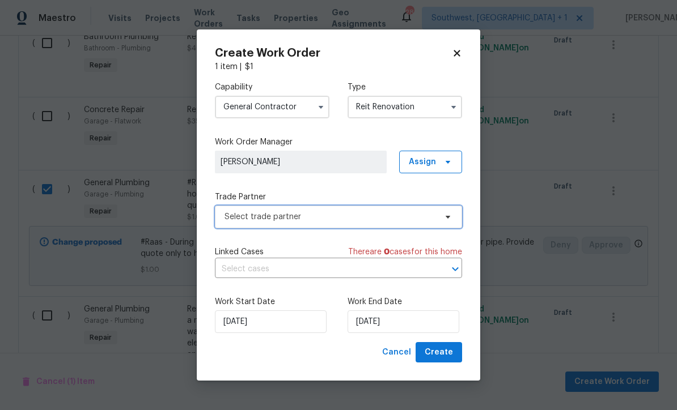
click at [342, 218] on span "Select trade partner" at bounding box center [329, 216] width 211 height 11
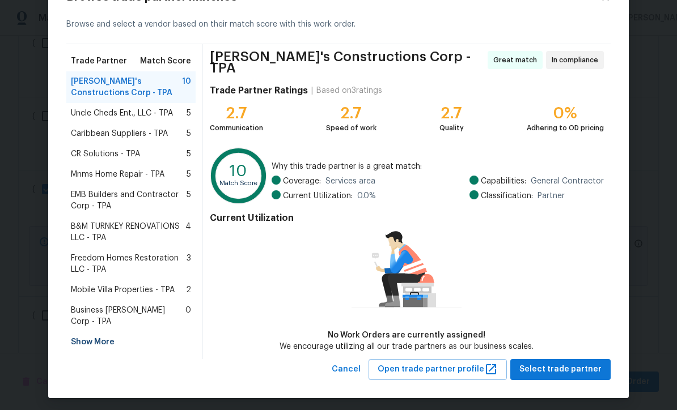
click at [144, 294] on span "Mobile Villa Properties - TPA" at bounding box center [123, 289] width 104 height 11
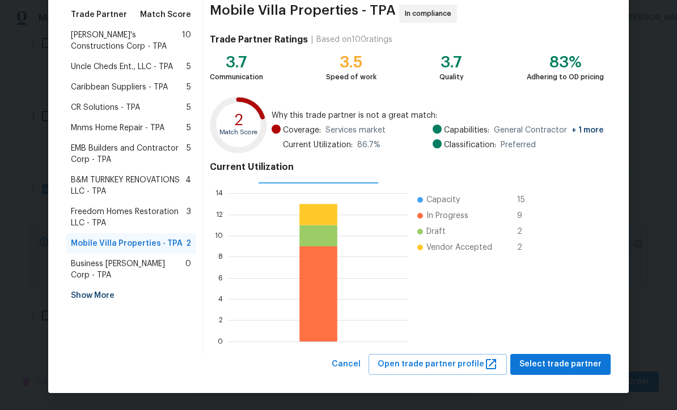
scroll to position [90, 0]
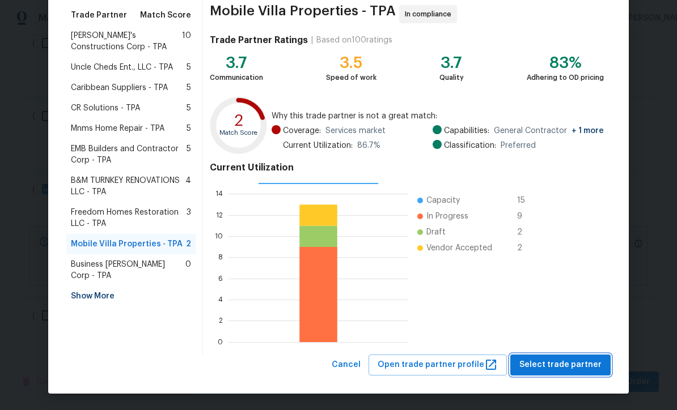
click at [560, 363] on span "Select trade partner" at bounding box center [560, 365] width 82 height 14
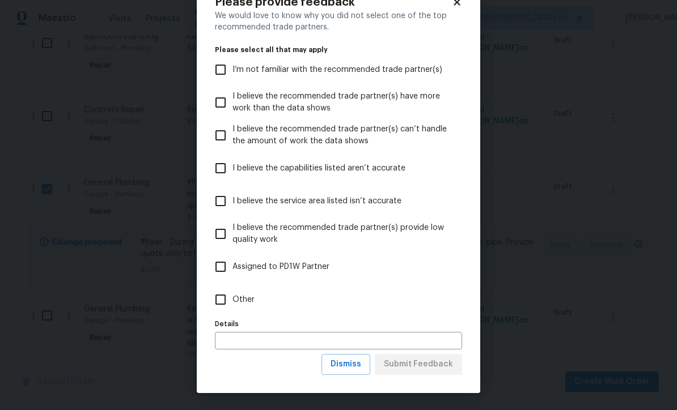
scroll to position [39, 0]
click at [351, 367] on span "Dismiss" at bounding box center [345, 365] width 31 height 14
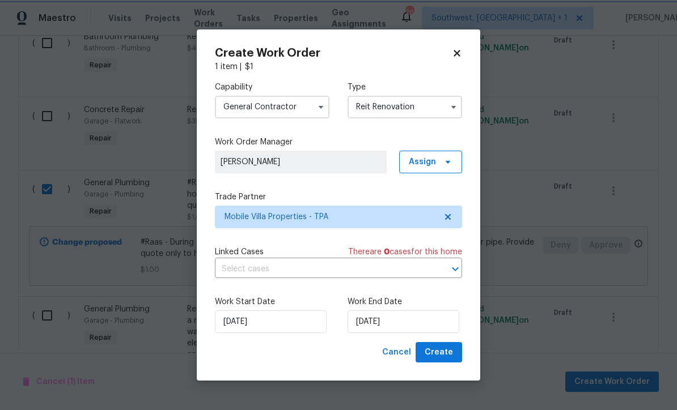
scroll to position [0, 0]
click at [449, 357] on span "Create" at bounding box center [438, 353] width 28 height 14
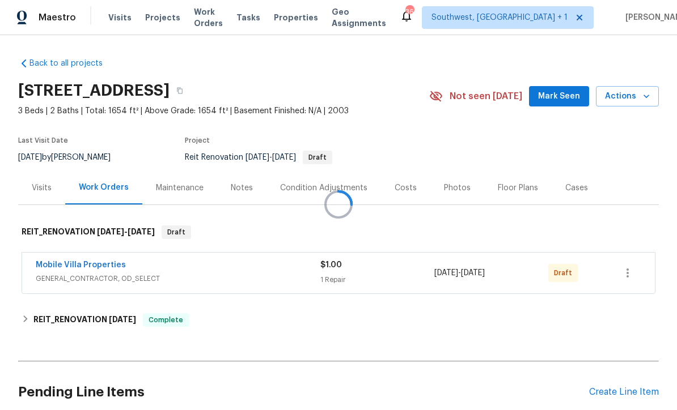
scroll to position [1, 0]
click at [629, 275] on icon "button" at bounding box center [628, 274] width 14 height 14
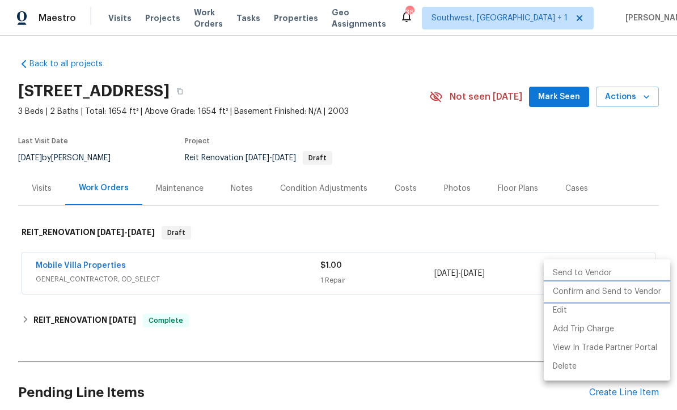
click at [602, 288] on li "Confirm and Send to Vendor" at bounding box center [606, 292] width 126 height 19
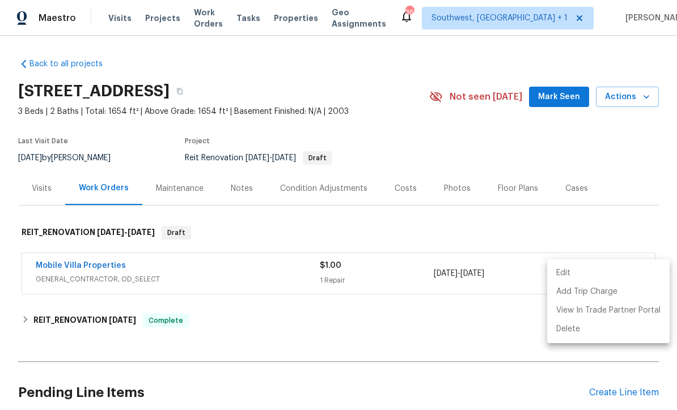
click at [550, 158] on div at bounding box center [338, 205] width 677 height 410
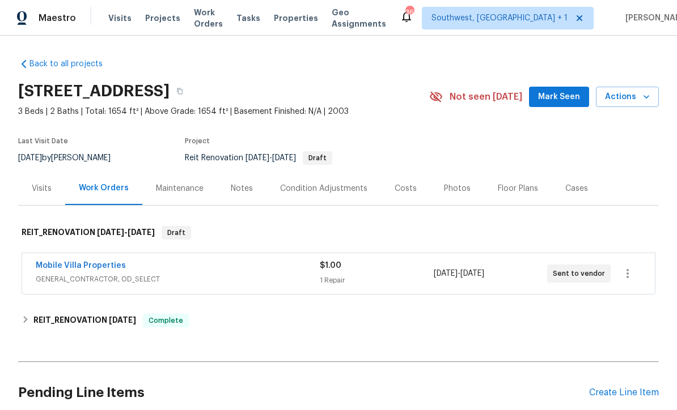
click at [99, 262] on link "Mobile Villa Properties" at bounding box center [81, 266] width 90 height 8
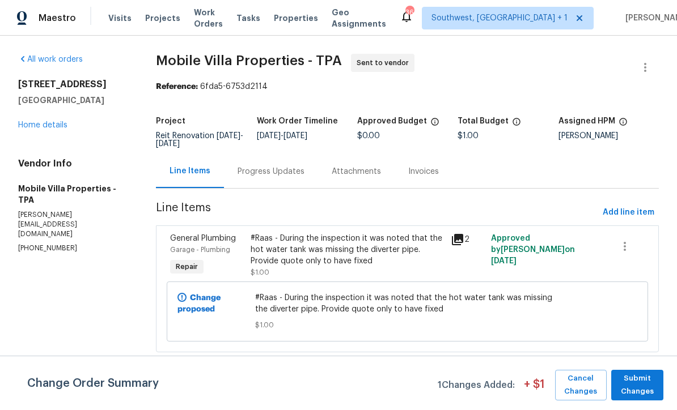
click at [295, 170] on div "Progress Updates" at bounding box center [270, 171] width 67 height 11
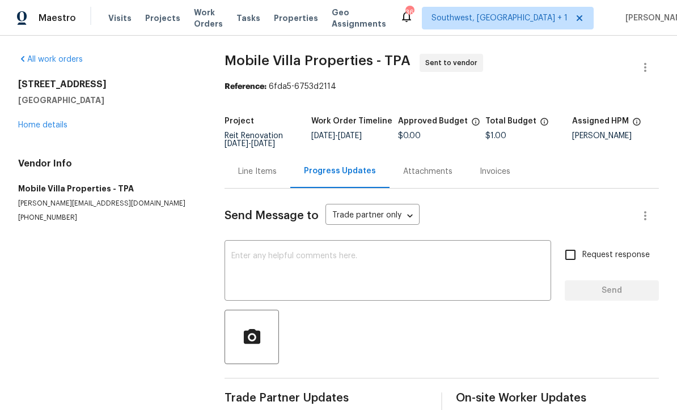
click at [375, 273] on textarea at bounding box center [387, 272] width 313 height 40
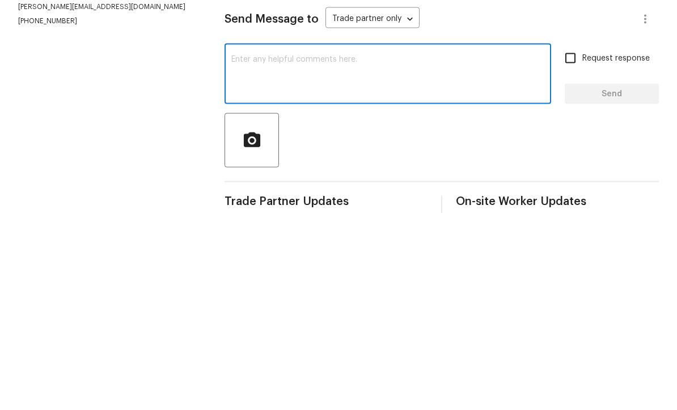
type textarea "Q"
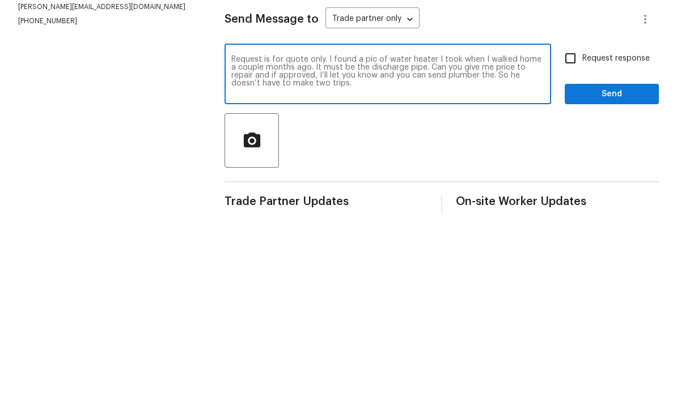
click at [475, 252] on textarea "Request is for quote only. I found a pic of water heater I took when I walked h…" at bounding box center [387, 272] width 313 height 40
type textarea "Request is for quote only. I found a pic of water heater I took when I walked h…"
click at [575, 243] on input "Request response" at bounding box center [570, 255] width 24 height 24
checkbox input "true"
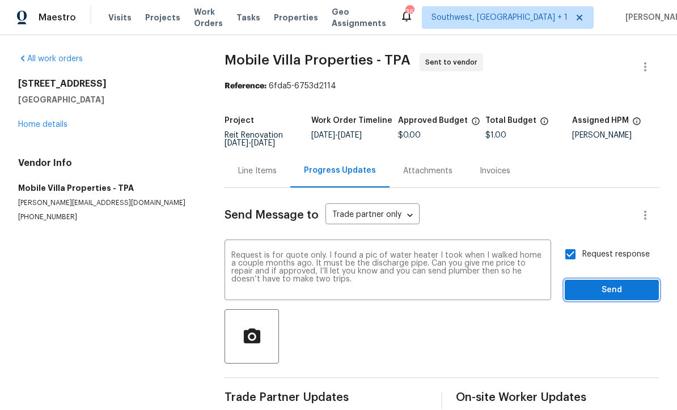
click at [600, 284] on span "Send" at bounding box center [611, 291] width 76 height 14
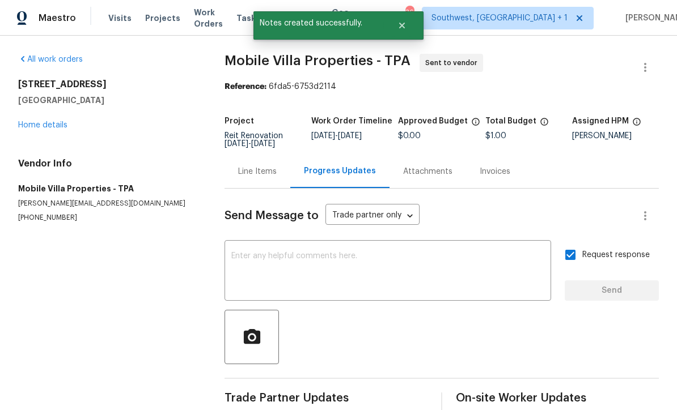
scroll to position [27, 0]
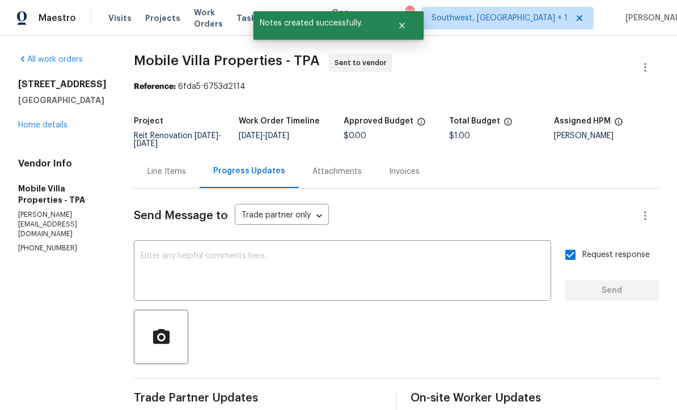
click at [49, 121] on link "Home details" at bounding box center [42, 125] width 49 height 8
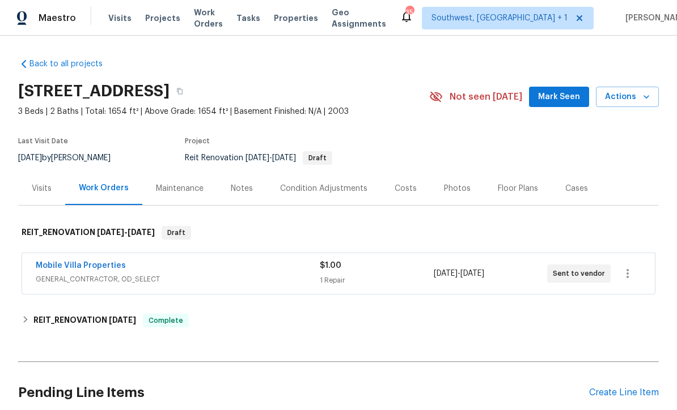
click at [155, 20] on span "Projects" at bounding box center [162, 17] width 35 height 11
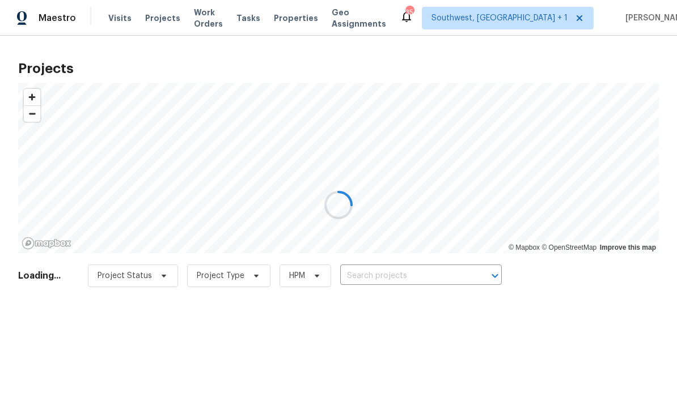
click at [388, 278] on div at bounding box center [338, 205] width 677 height 410
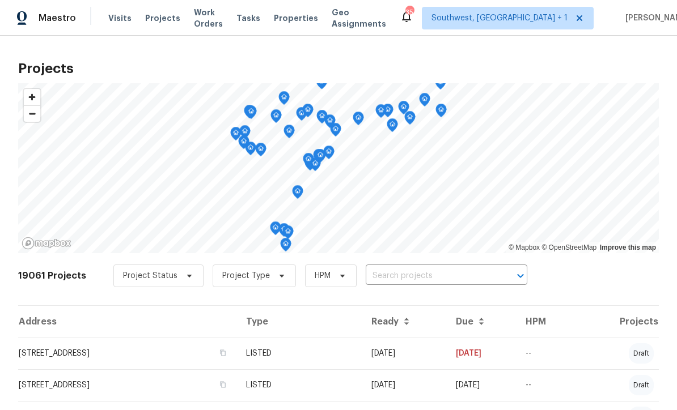
click at [401, 275] on input "text" at bounding box center [431, 276] width 130 height 18
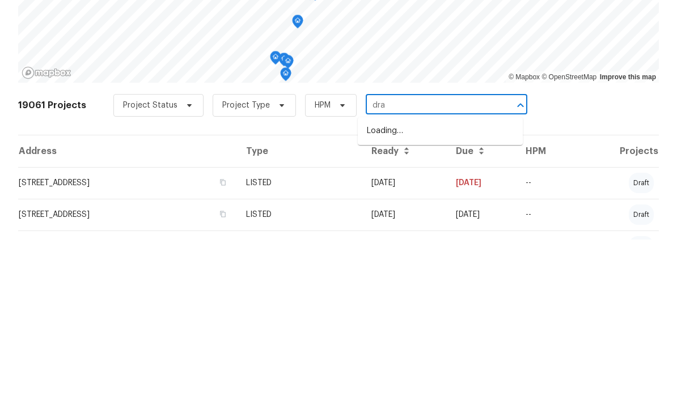
type input "drap"
click at [426, 292] on li "3053 Draper Ter, North Port, FL 34286" at bounding box center [440, 301] width 165 height 19
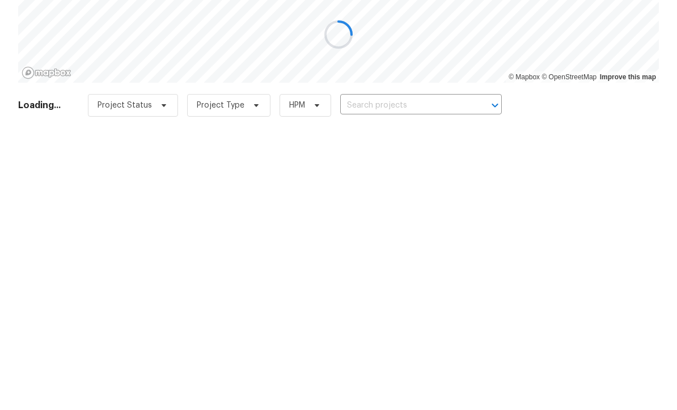
type input "3053 Draper Ter, North Port, FL 34286"
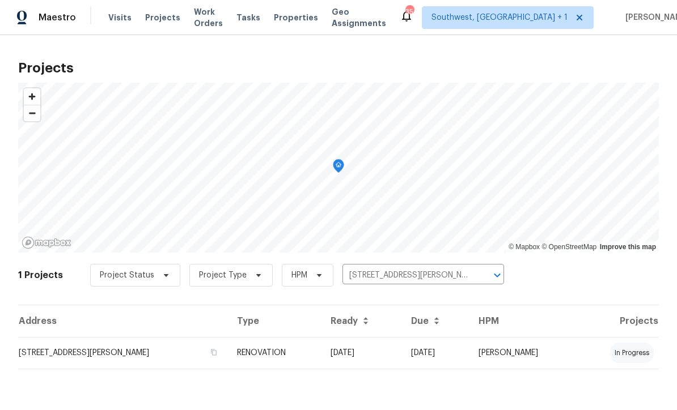
click at [381, 356] on td "[DATE]" at bounding box center [361, 354] width 80 height 32
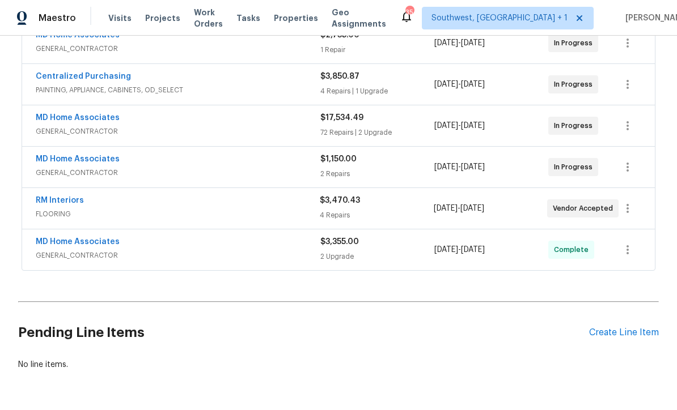
scroll to position [230, 0]
click at [616, 329] on div "Create Line Item" at bounding box center [624, 333] width 70 height 11
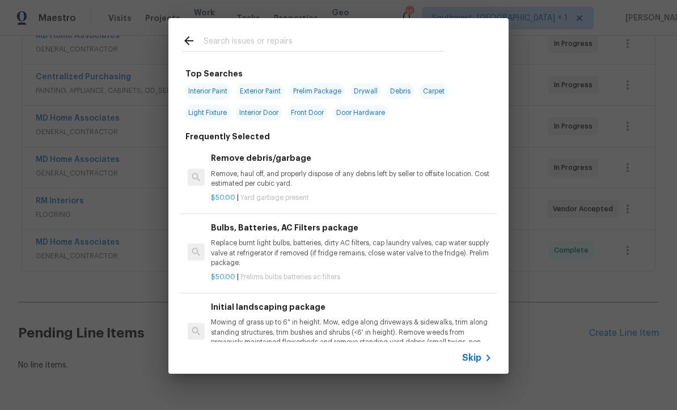
click at [484, 354] on icon at bounding box center [488, 358] width 14 height 14
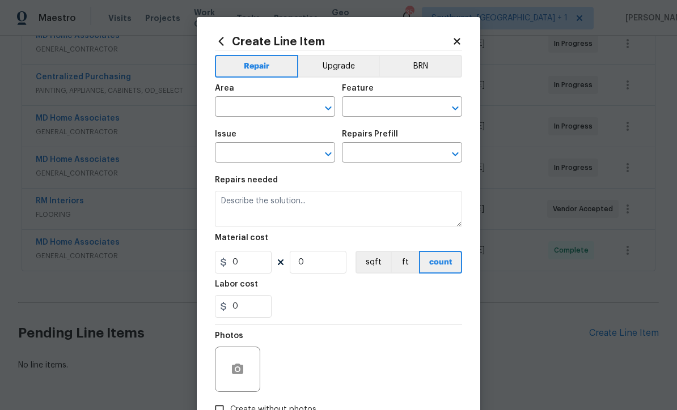
click at [273, 103] on input "text" at bounding box center [259, 108] width 88 height 18
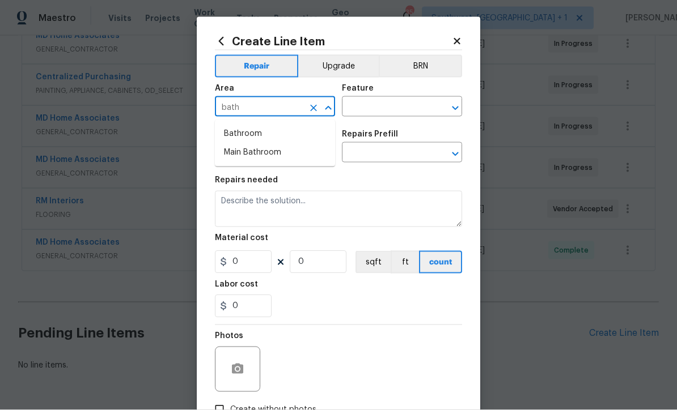
click at [262, 130] on li "Bathroom" at bounding box center [275, 134] width 120 height 19
type input "Bathroom"
click at [390, 109] on input "text" at bounding box center [386, 108] width 88 height 18
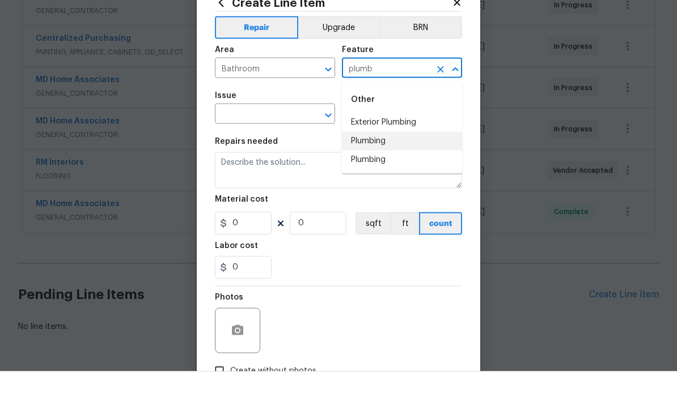
click at [384, 171] on li "Plumbing" at bounding box center [402, 180] width 120 height 19
type input "Plumbing"
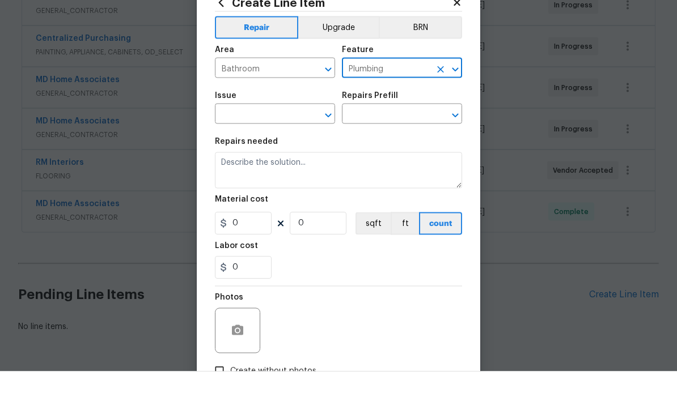
click at [281, 145] on input "text" at bounding box center [259, 154] width 88 height 18
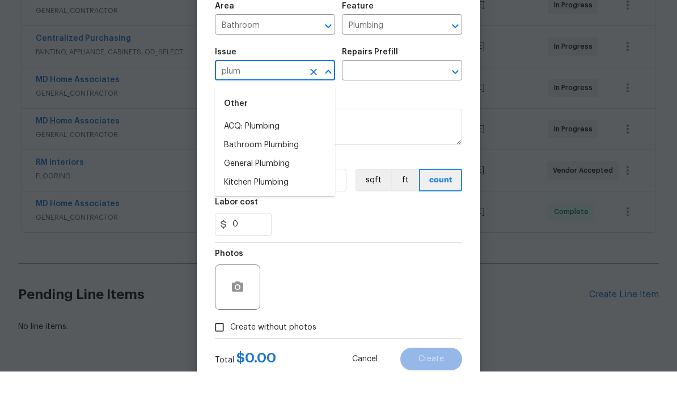
scroll to position [43, 0]
click at [294, 175] on li "Bathroom Plumbing" at bounding box center [275, 184] width 120 height 19
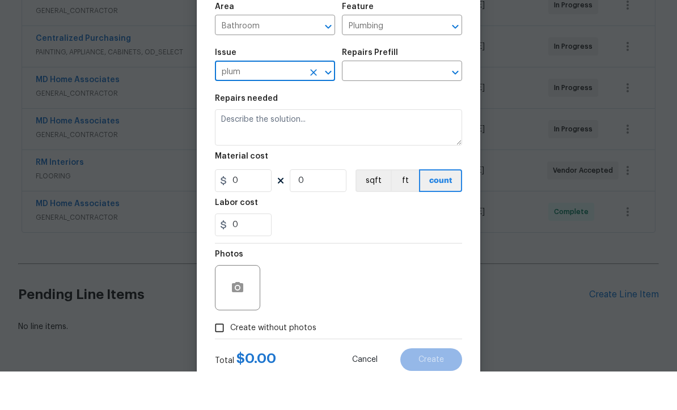
type input "Bathroom Plumbing"
click at [392, 102] on input "text" at bounding box center [386, 111] width 88 height 18
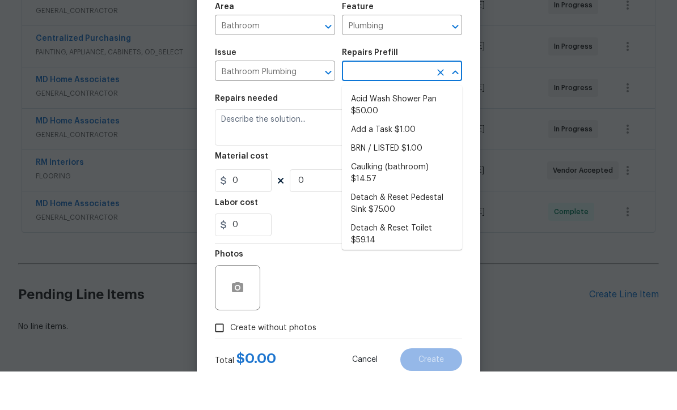
click at [401, 159] on li "Add a Task $1.00" at bounding box center [402, 168] width 120 height 19
type input "Add a Task $1.00"
type textarea "HPM to detail"
type input "1"
type input "Add a Task $1.00"
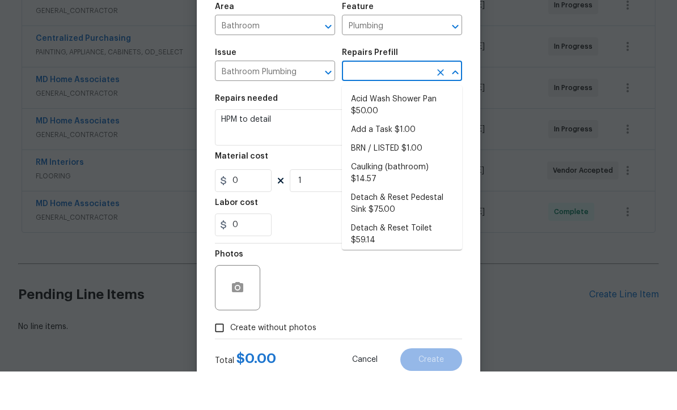
type input "1"
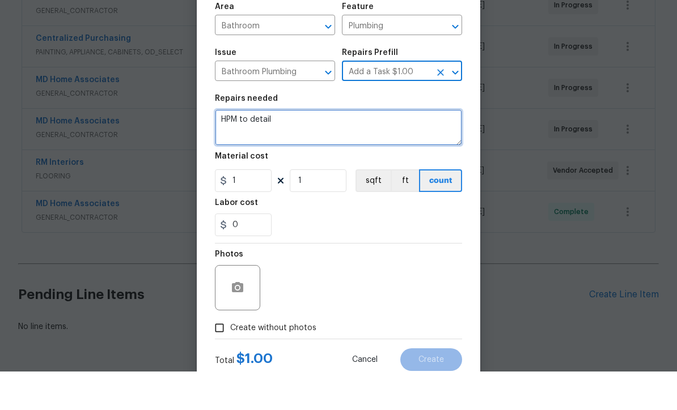
click at [332, 148] on textarea "HPM to detail" at bounding box center [338, 166] width 247 height 36
type textarea "H"
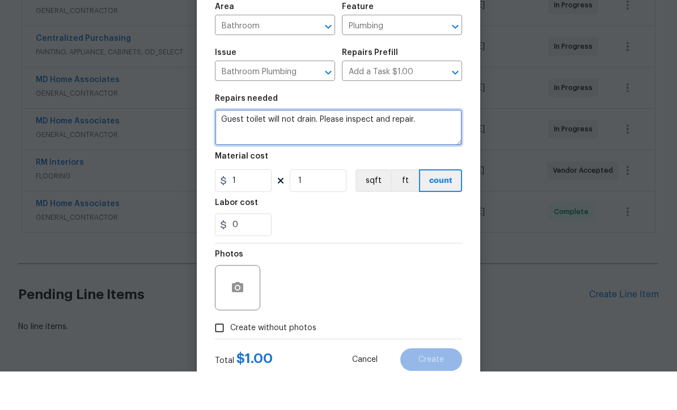
click at [316, 148] on textarea "Guest toilet will not drain. Please inspect and repair." at bounding box center [338, 166] width 247 height 36
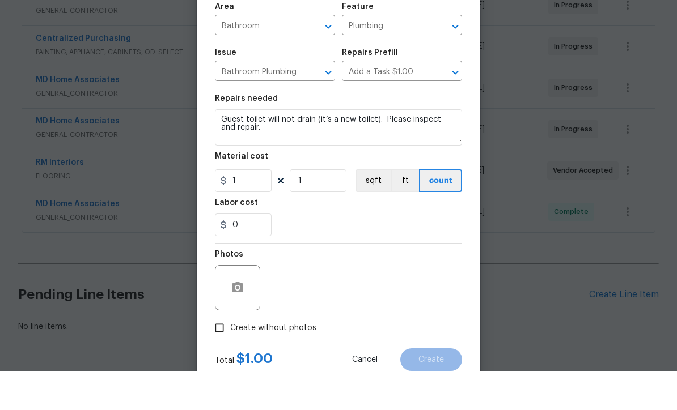
scroll to position [37, 0]
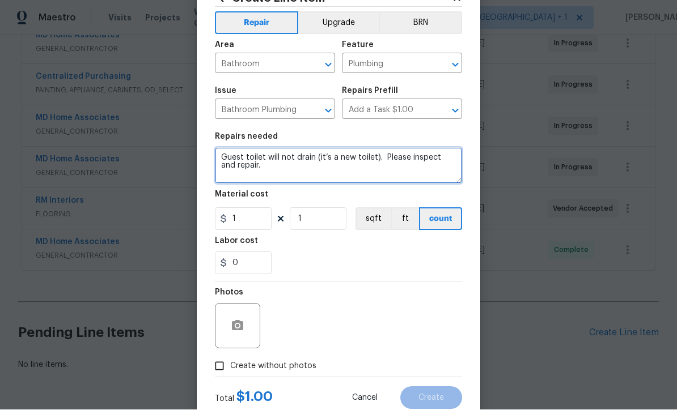
type textarea "Guest toilet will not drain (it’s a new toilet). Please inspect and repair."
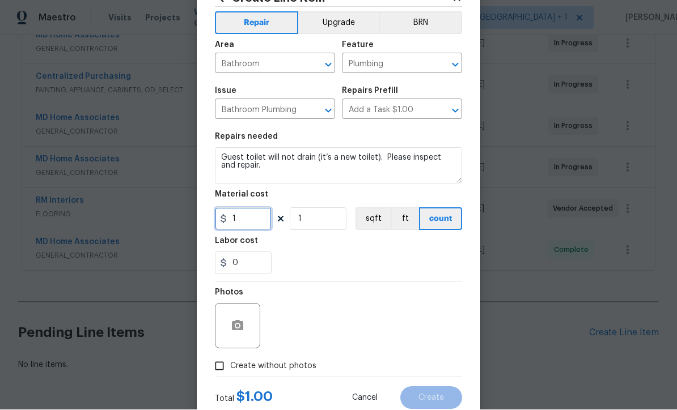
click at [259, 218] on input "1" at bounding box center [243, 219] width 57 height 23
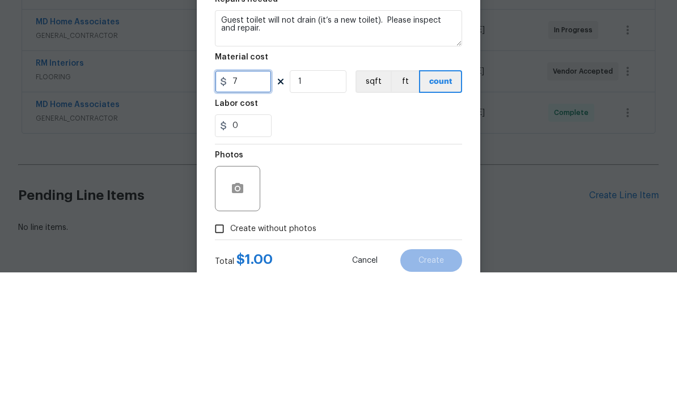
type input "75"
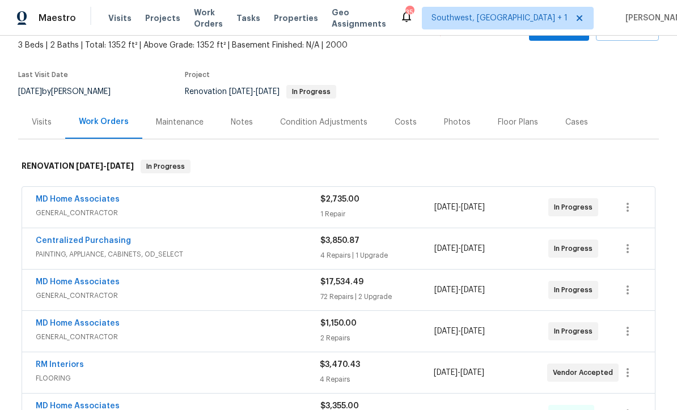
scroll to position [67, 0]
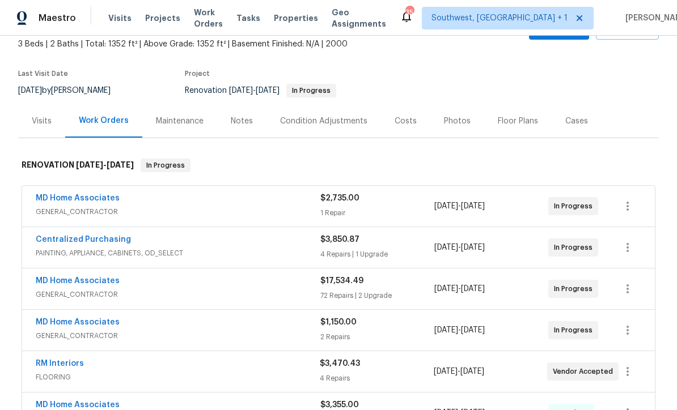
click at [50, 194] on link "MD Home Associates" at bounding box center [78, 198] width 84 height 8
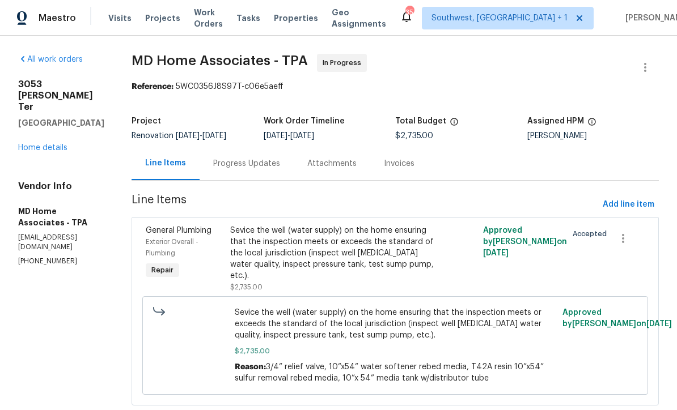
scroll to position [26, 0]
click at [46, 144] on link "Home details" at bounding box center [42, 148] width 49 height 8
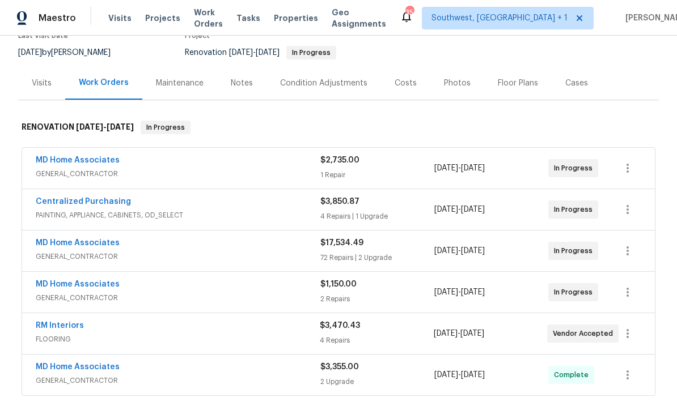
scroll to position [104, 0]
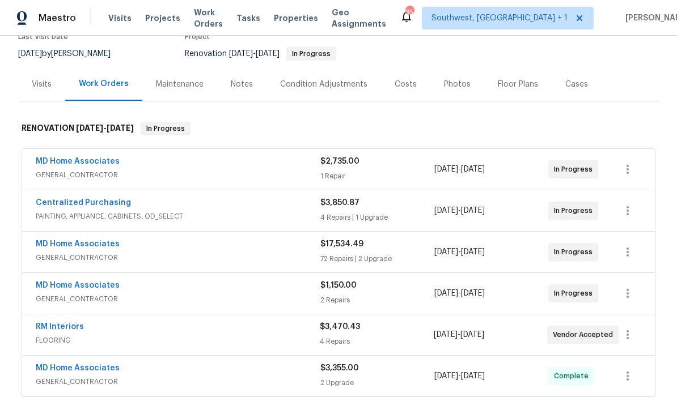
click at [84, 240] on link "MD Home Associates" at bounding box center [78, 244] width 84 height 8
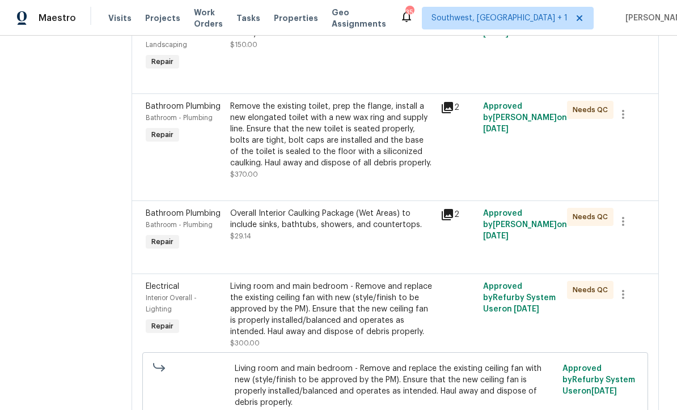
scroll to position [1562, 0]
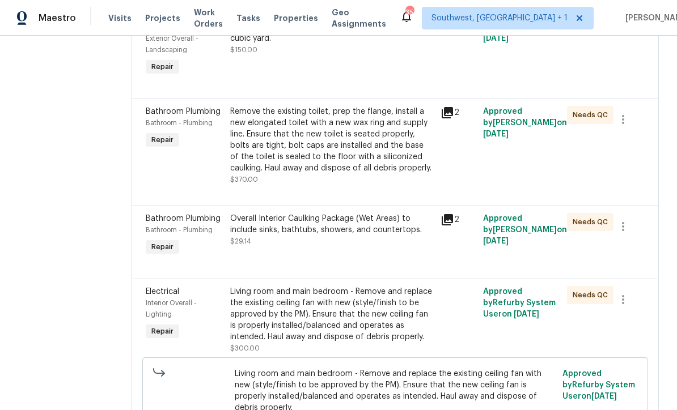
click at [451, 118] on icon at bounding box center [446, 112] width 11 height 11
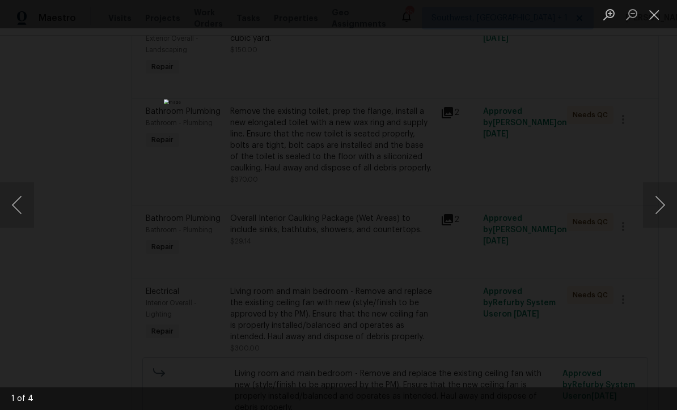
click at [650, 207] on button "Next image" at bounding box center [660, 204] width 34 height 45
click at [653, 14] on button "Close lightbox" at bounding box center [654, 15] width 23 height 20
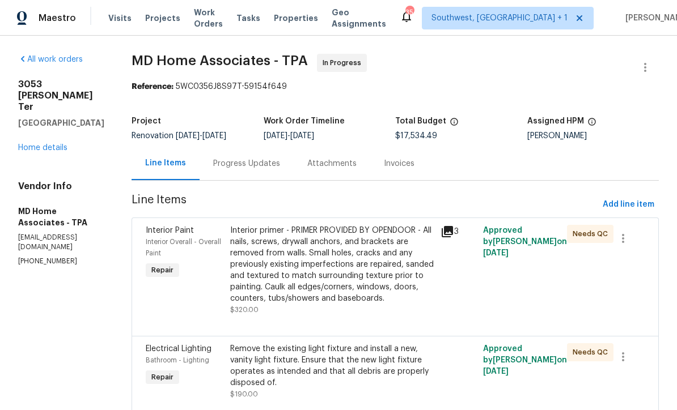
scroll to position [0, 0]
click at [36, 144] on link "Home details" at bounding box center [42, 148] width 49 height 8
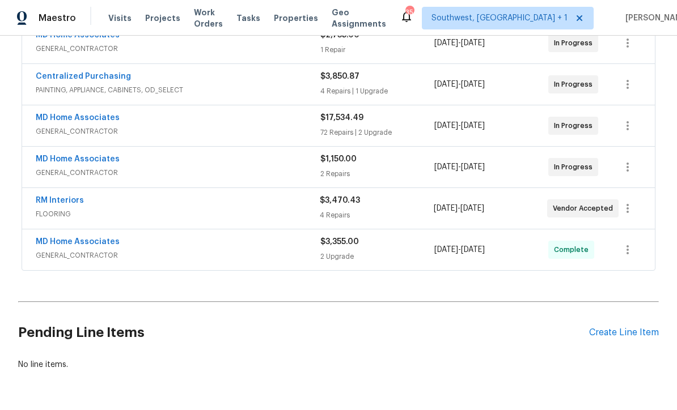
scroll to position [230, 0]
click at [623, 334] on div "Create Line Item" at bounding box center [624, 333] width 70 height 11
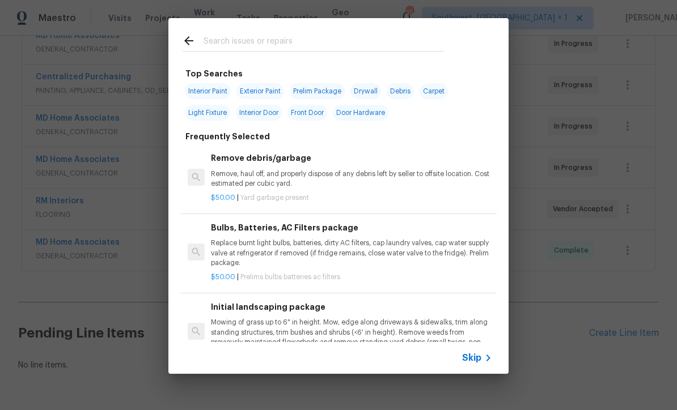
click at [476, 358] on span "Skip" at bounding box center [471, 357] width 19 height 11
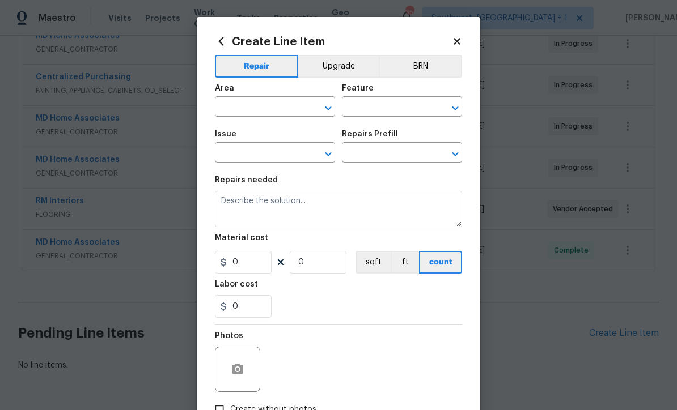
click at [266, 103] on input "text" at bounding box center [259, 108] width 88 height 18
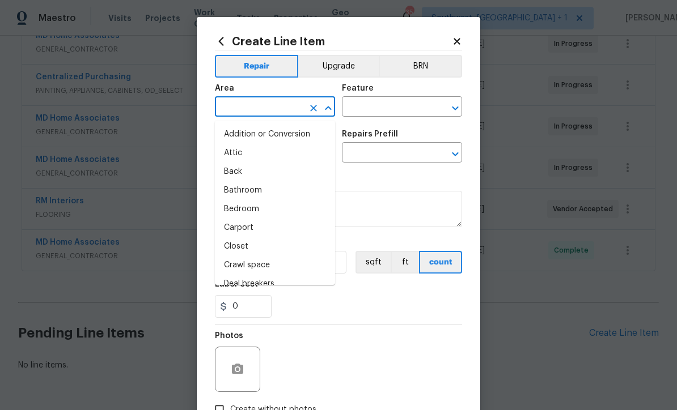
scroll to position [0, 0]
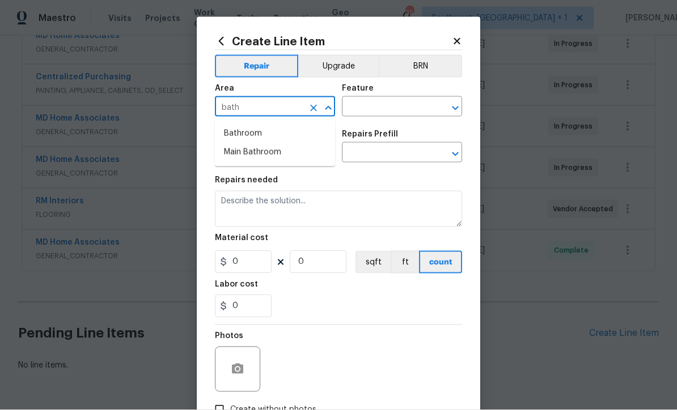
click at [249, 129] on li "Bathroom" at bounding box center [275, 134] width 120 height 19
type input "Bathroom"
click at [413, 111] on input "text" at bounding box center [386, 108] width 88 height 18
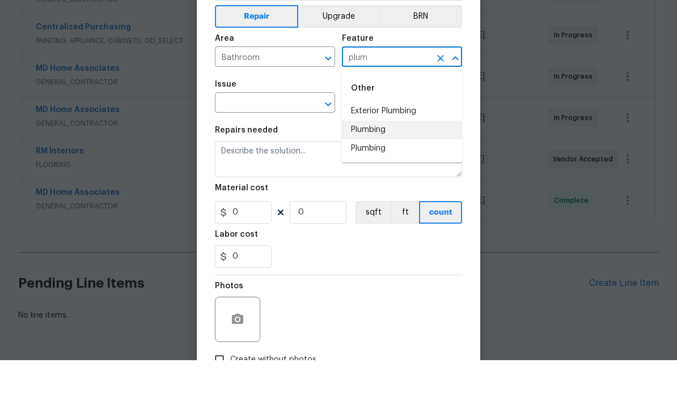
click at [383, 171] on li "Plumbing" at bounding box center [402, 180] width 120 height 19
type input "Plumbing"
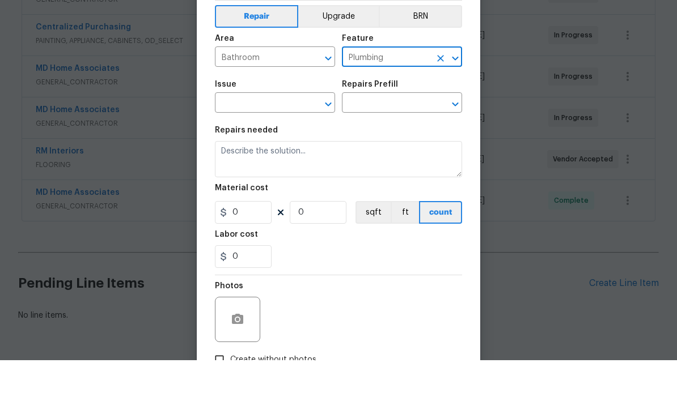
click at [294, 145] on input "text" at bounding box center [259, 154] width 88 height 18
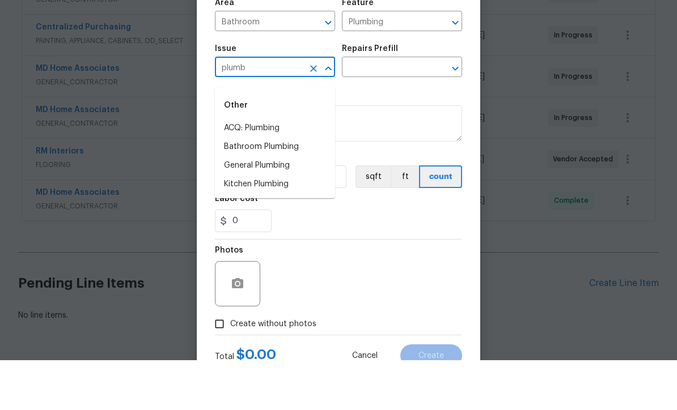
scroll to position [56, 0]
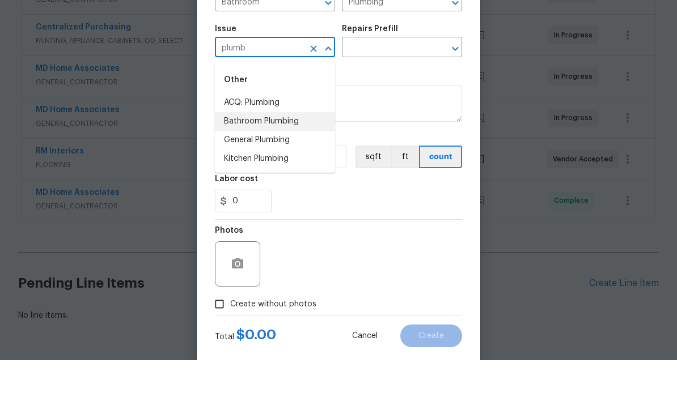
click at [296, 162] on li "Bathroom Plumbing" at bounding box center [275, 171] width 120 height 19
type input "Bathroom Plumbing"
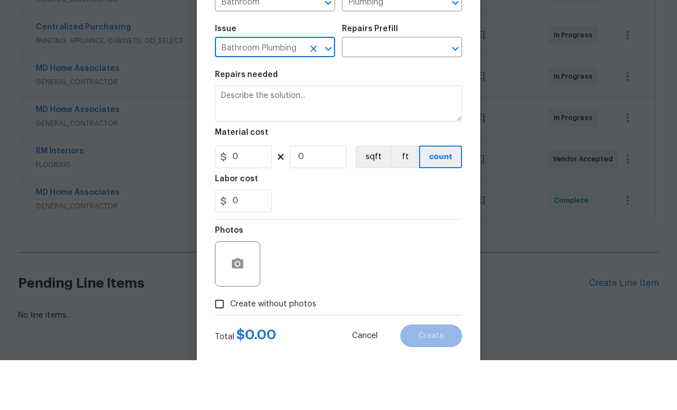
click at [394, 90] on input "text" at bounding box center [386, 99] width 88 height 18
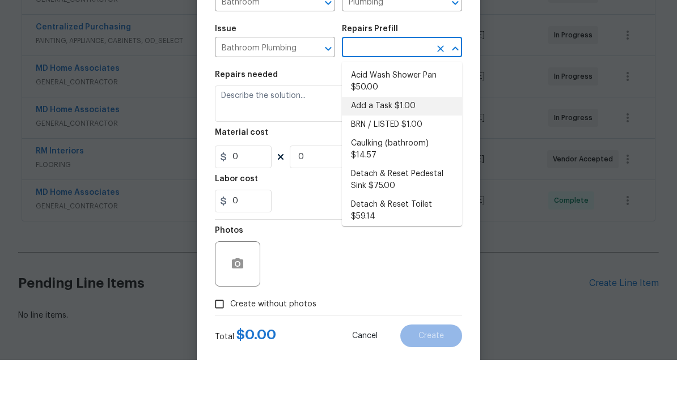
click at [390, 147] on li "Add a Task $1.00" at bounding box center [402, 156] width 120 height 19
type input "Add a Task $1.00"
type textarea "HPM to detail"
type input "1"
type input "Add a Task $1.00"
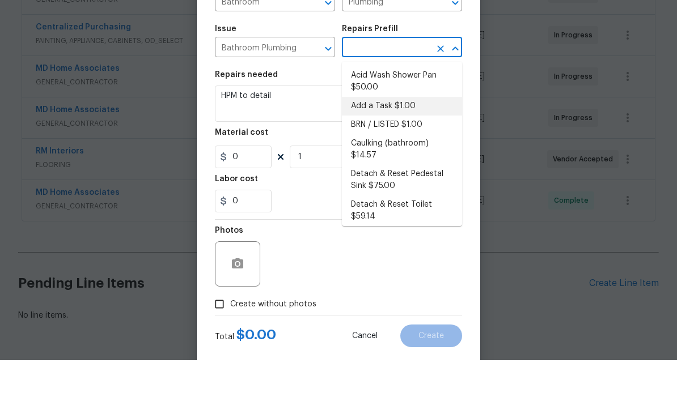
type input "1"
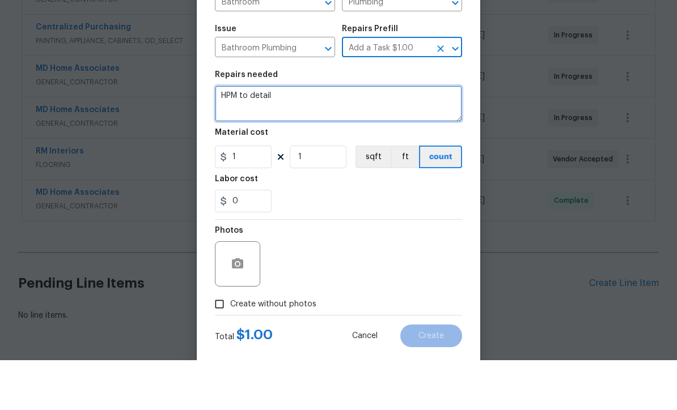
click at [337, 135] on textarea "HPM to detail" at bounding box center [338, 153] width 247 height 36
type textarea "H"
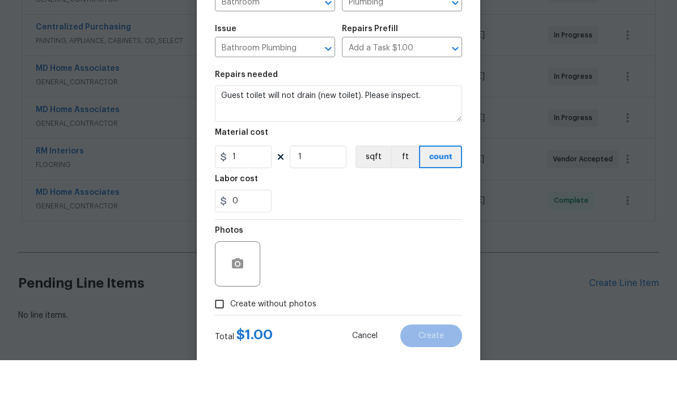
scroll to position [37, 0]
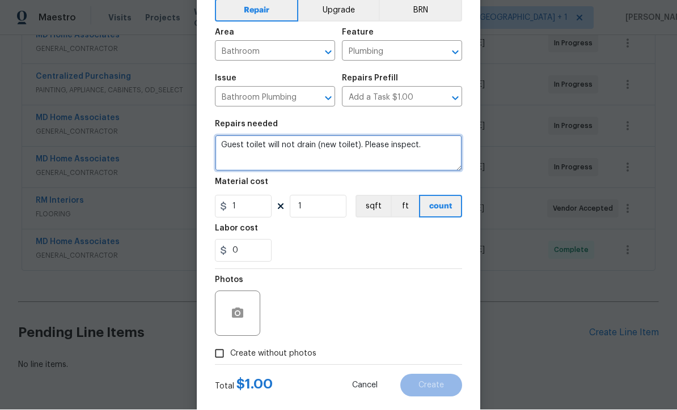
type textarea "Guest toilet will not drain (new toilet). Please inspect."
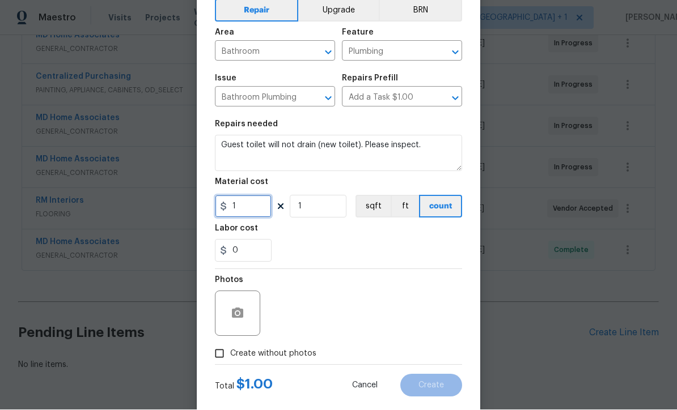
click at [254, 202] on input "1" at bounding box center [243, 207] width 57 height 23
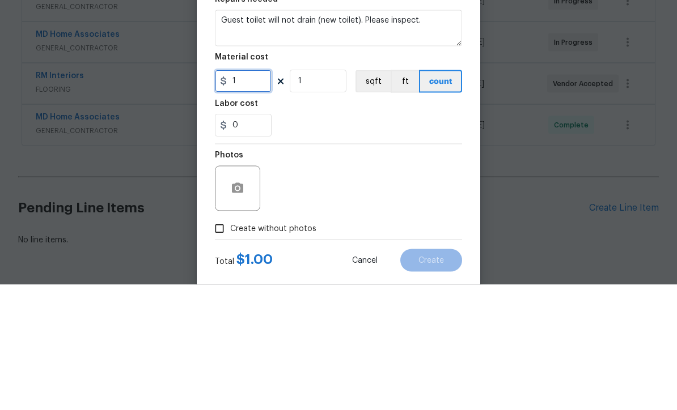
click at [261, 196] on input "1" at bounding box center [243, 207] width 57 height 23
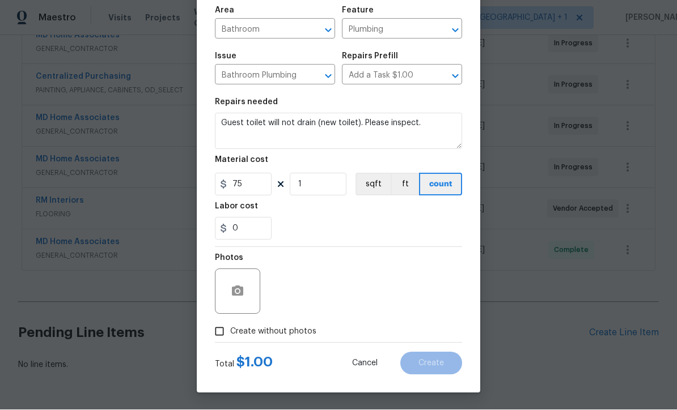
scroll to position [80, 0]
type input "75"
click at [232, 283] on button "button" at bounding box center [237, 291] width 27 height 27
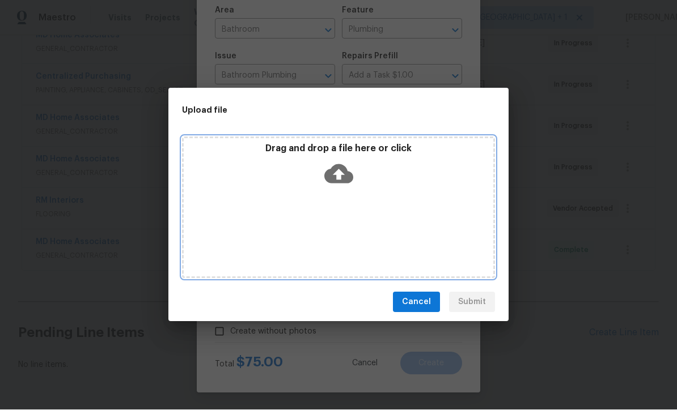
click at [345, 173] on icon at bounding box center [338, 174] width 29 height 19
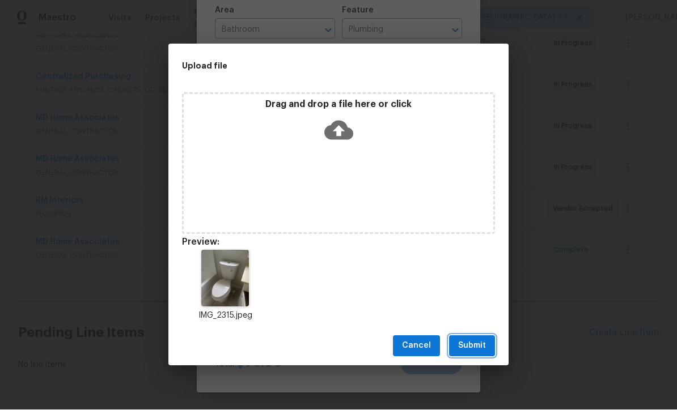
click at [477, 342] on span "Submit" at bounding box center [472, 346] width 28 height 14
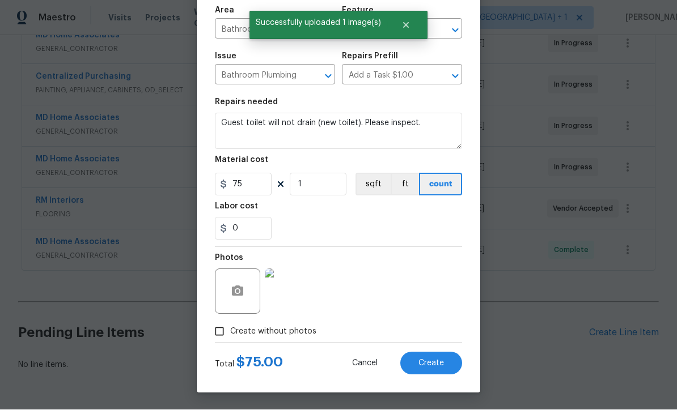
click at [438, 372] on button "Create" at bounding box center [431, 363] width 62 height 23
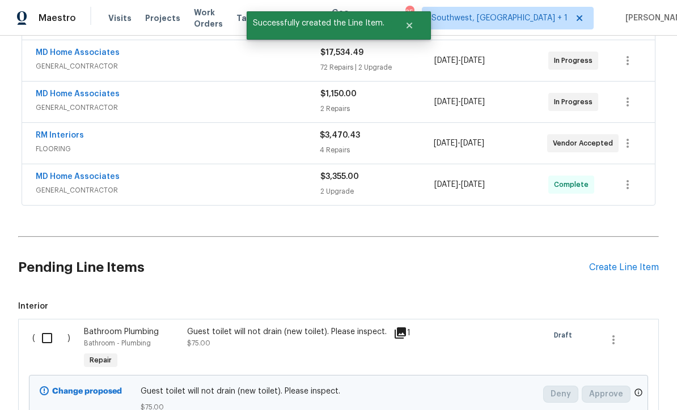
scroll to position [314, 0]
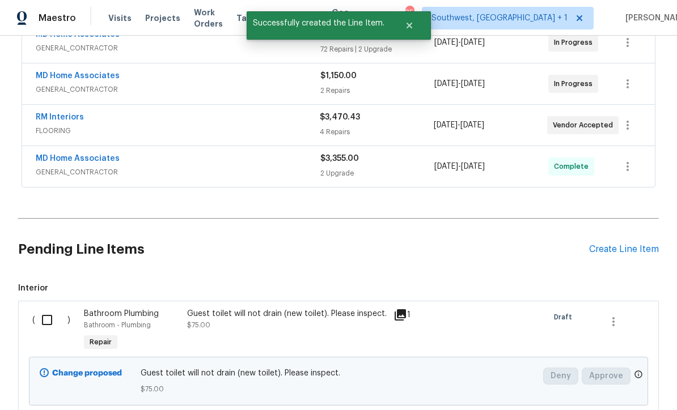
click at [55, 308] on input "checkbox" at bounding box center [51, 320] width 32 height 24
checkbox input "true"
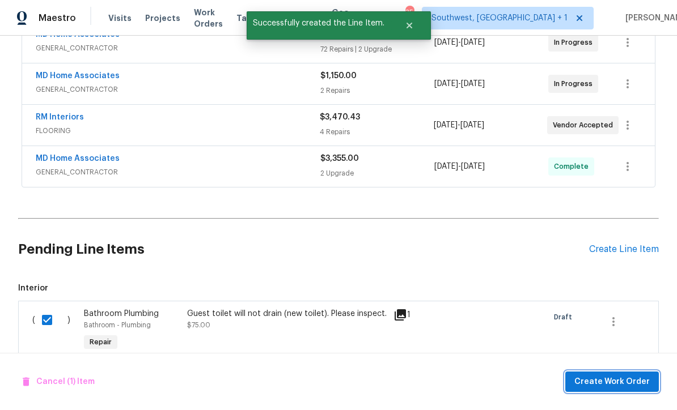
click at [606, 386] on span "Create Work Order" at bounding box center [611, 382] width 75 height 14
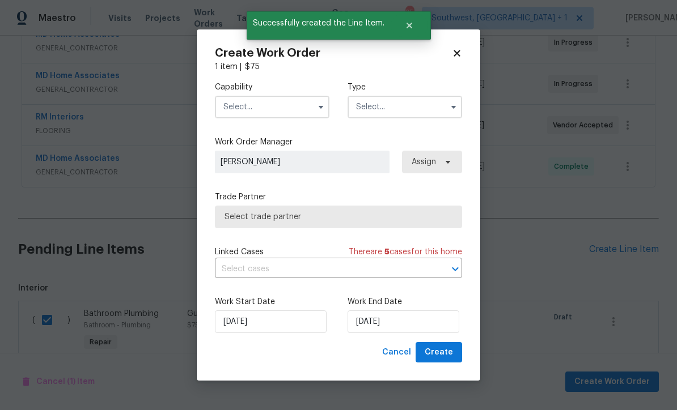
click at [261, 106] on input "text" at bounding box center [272, 107] width 114 height 23
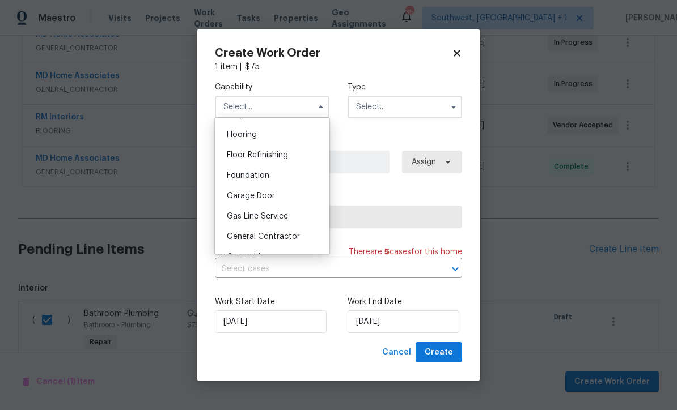
scroll to position [437, 0]
click at [296, 231] on span "General Contractor" at bounding box center [263, 235] width 73 height 8
type input "General Contractor"
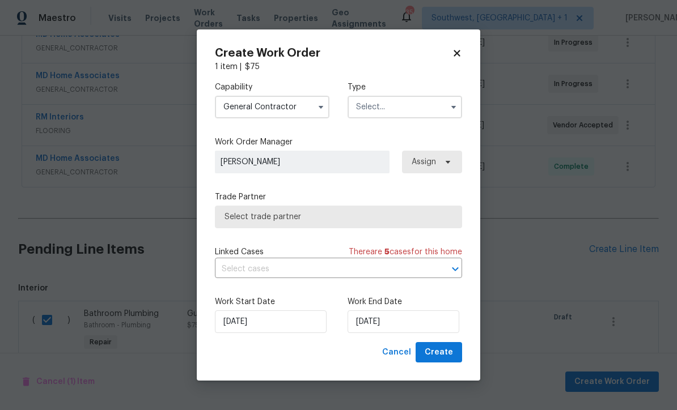
click at [398, 105] on input "text" at bounding box center [404, 107] width 114 height 23
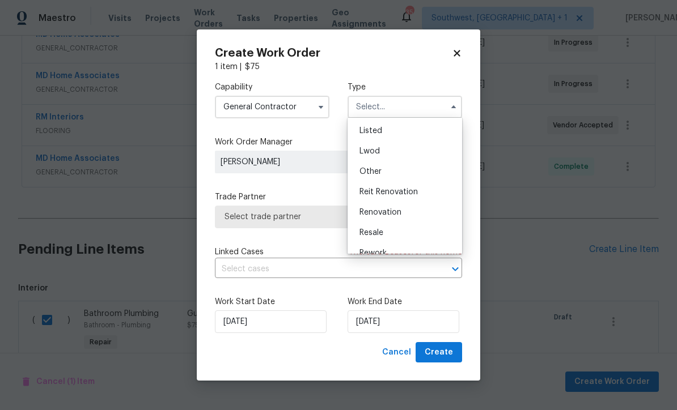
scroll to position [104, 0]
click at [412, 207] on div "Renovation" at bounding box center [404, 210] width 109 height 20
type input "Renovation"
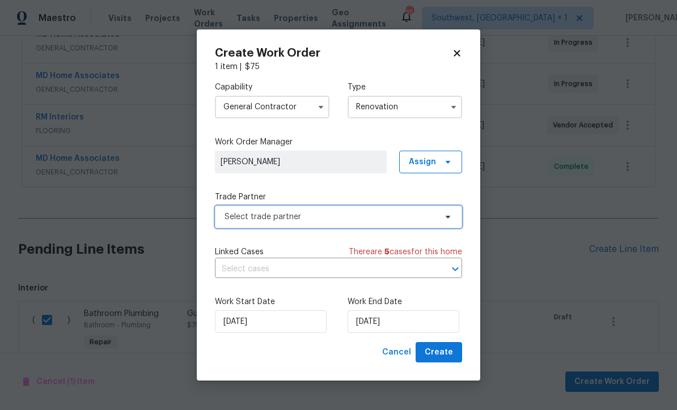
click at [349, 211] on span "Select trade partner" at bounding box center [329, 216] width 211 height 11
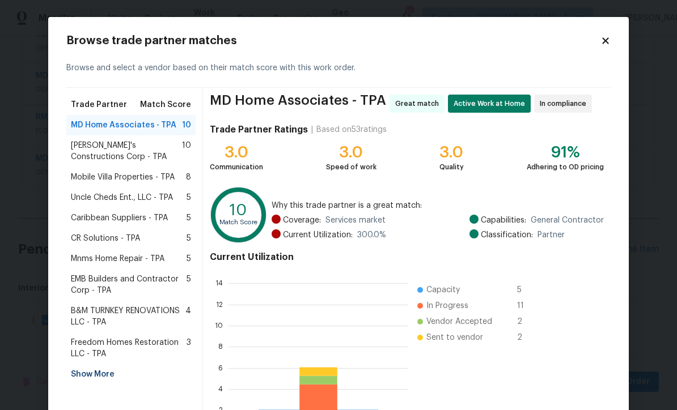
scroll to position [159, 180]
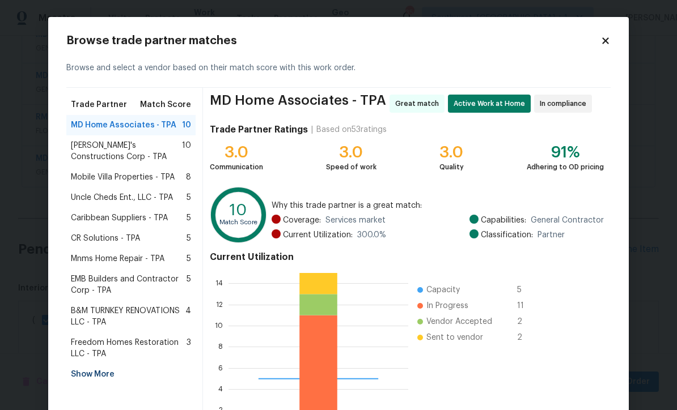
click at [136, 170] on div "Mobile Villa Properties - TPA 8" at bounding box center [130, 177] width 129 height 20
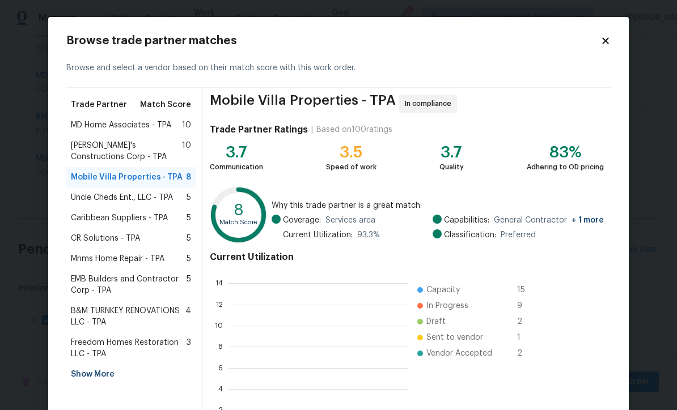
scroll to position [1, 1]
click at [666, 285] on body "Maestro Visits Projects Work Orders Tasks Properties Geo Assignments 35 Southwe…" at bounding box center [338, 205] width 677 height 410
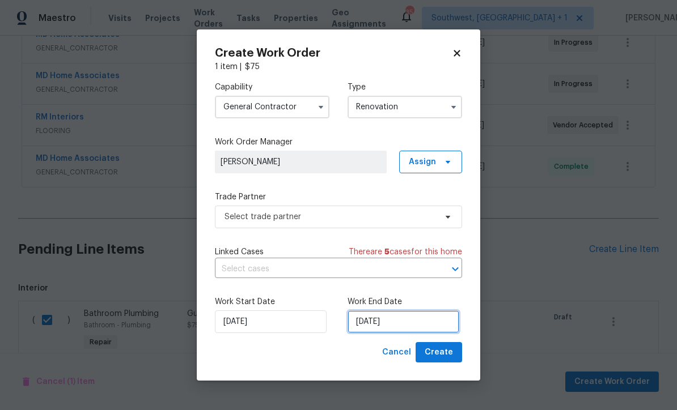
click at [422, 322] on input "10/14/2025" at bounding box center [403, 322] width 112 height 23
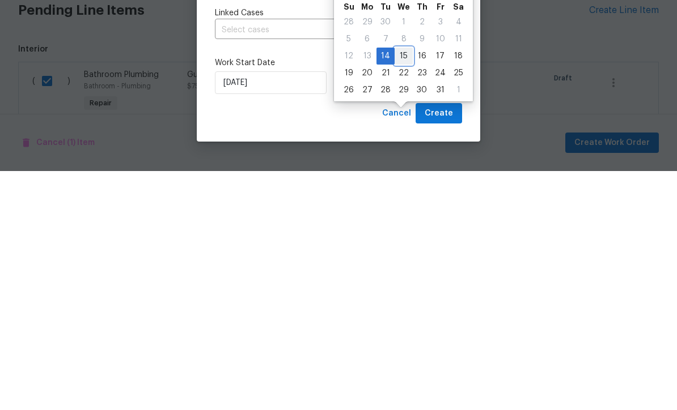
click at [403, 287] on div "15" at bounding box center [403, 295] width 18 height 16
type input "10/15/2025"
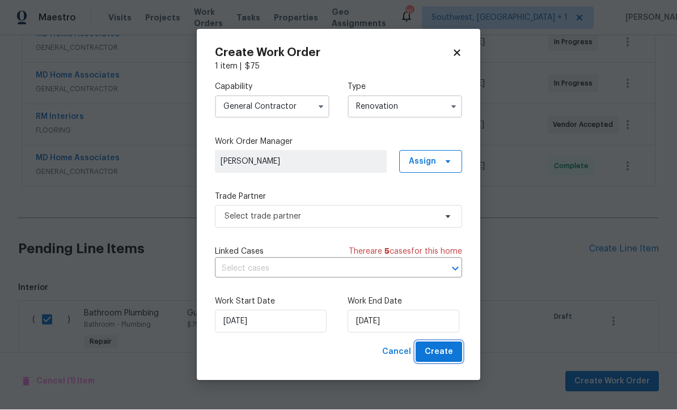
click at [445, 352] on span "Create" at bounding box center [438, 353] width 28 height 14
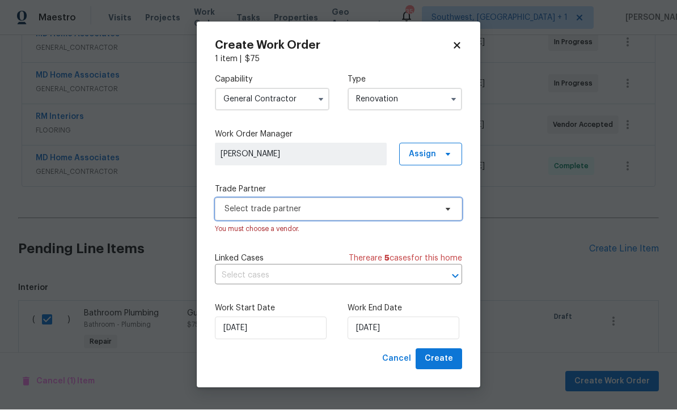
click at [322, 208] on span "Select trade partner" at bounding box center [329, 209] width 211 height 11
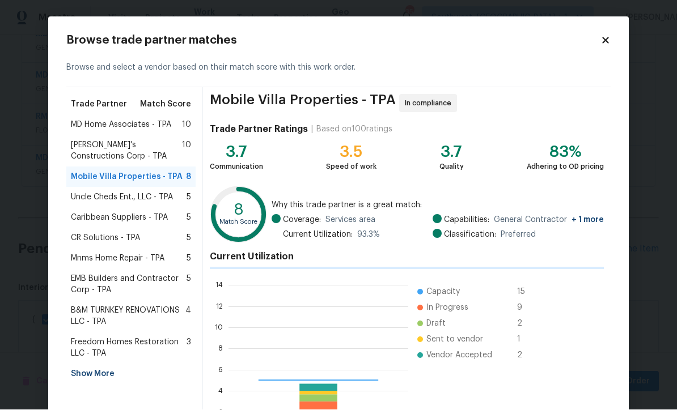
scroll to position [159, 180]
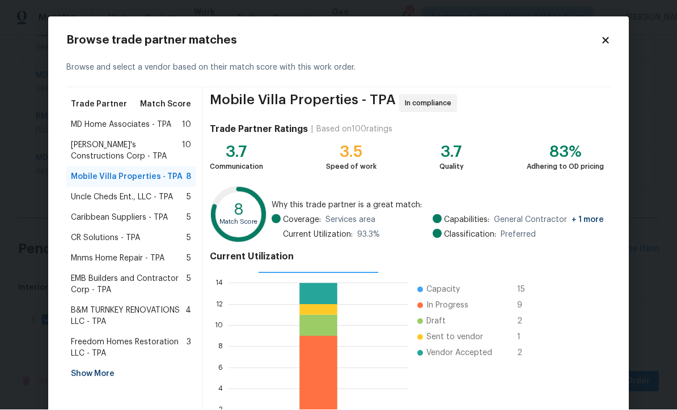
click at [150, 174] on span "Mobile Villa Properties - TPA" at bounding box center [127, 177] width 112 height 11
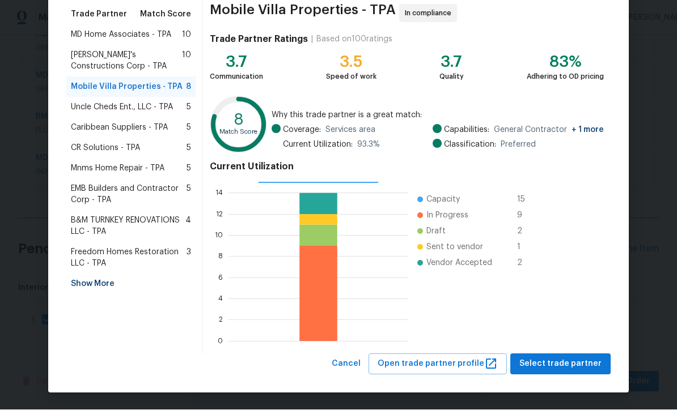
scroll to position [90, 0]
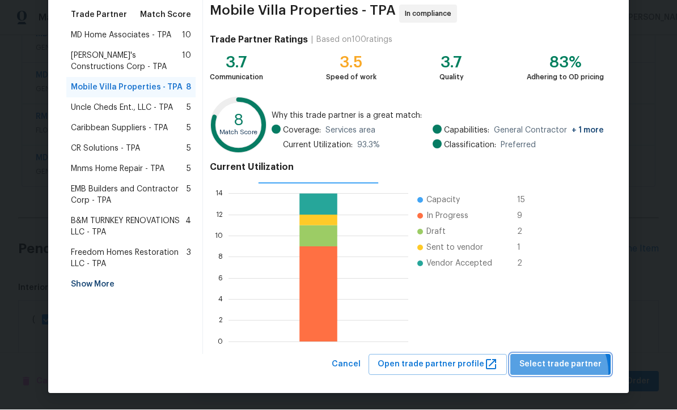
click at [555, 373] on button "Select trade partner" at bounding box center [560, 365] width 100 height 21
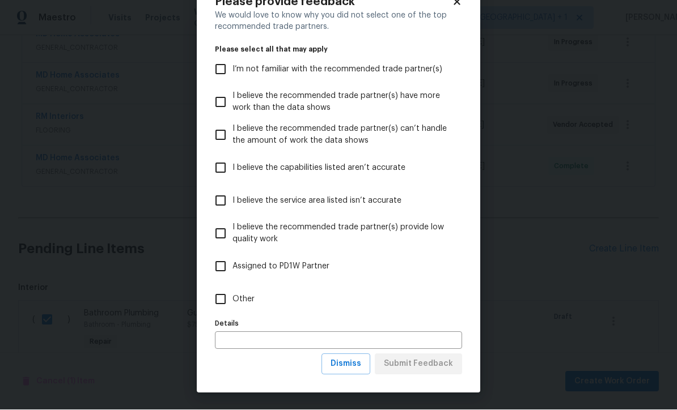
scroll to position [39, 0]
click at [361, 368] on span "Dismiss" at bounding box center [345, 365] width 31 height 14
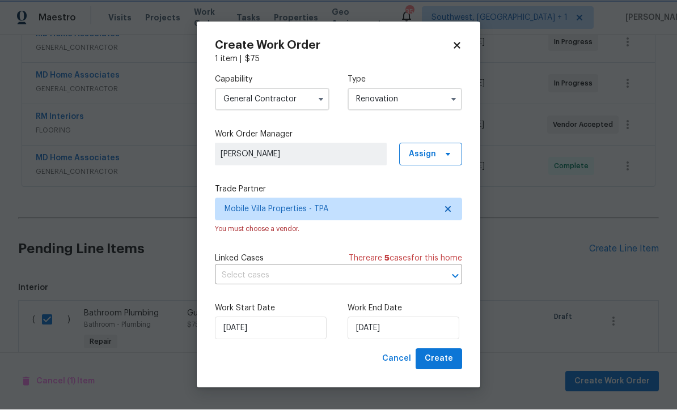
scroll to position [0, 0]
click at [441, 360] on span "Create" at bounding box center [438, 359] width 28 height 14
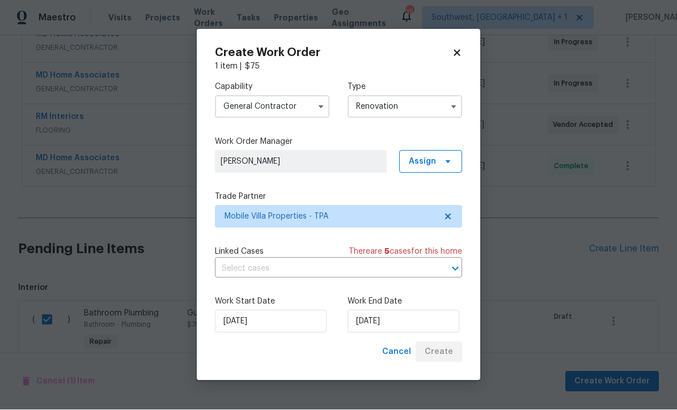
scroll to position [271, 0]
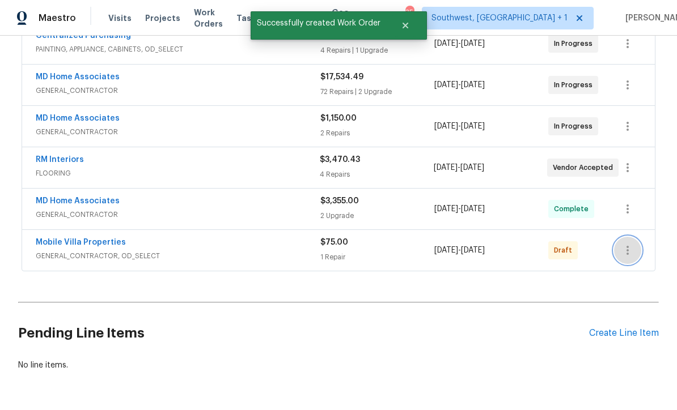
click at [623, 244] on icon "button" at bounding box center [628, 251] width 14 height 14
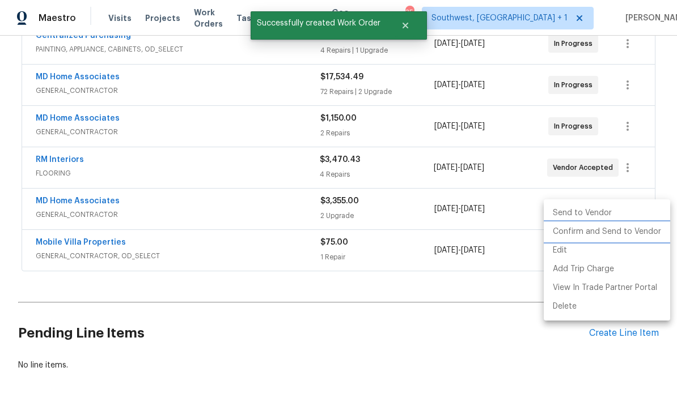
click at [601, 229] on li "Confirm and Send to Vendor" at bounding box center [606, 232] width 126 height 19
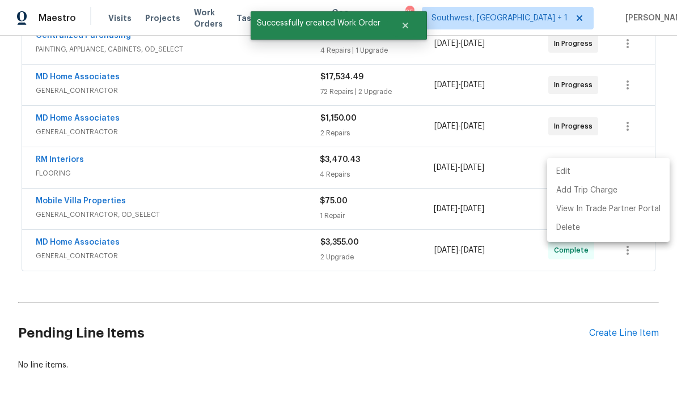
click at [491, 326] on div at bounding box center [338, 205] width 677 height 410
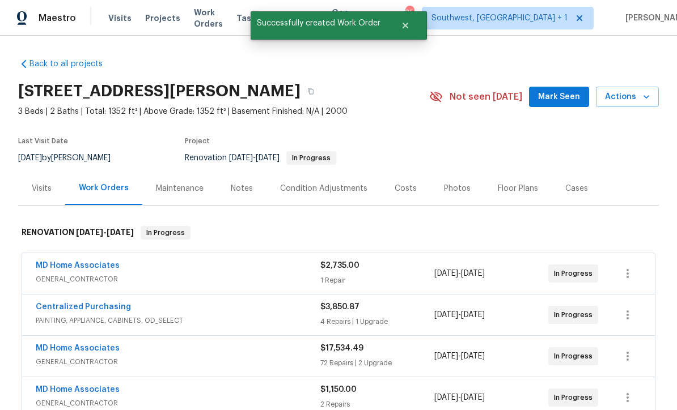
scroll to position [-1, 0]
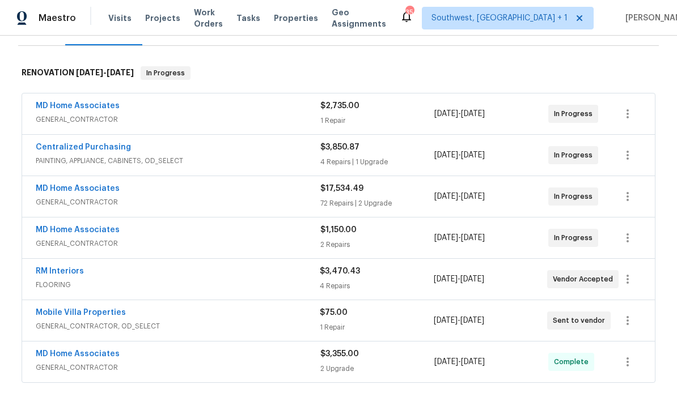
scroll to position [160, 0]
click at [96, 189] on link "MD Home Associates" at bounding box center [78, 188] width 84 height 8
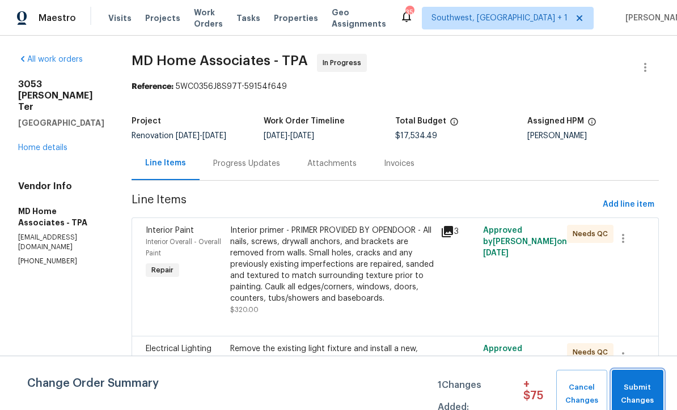
click at [634, 397] on span "Submit Changes" at bounding box center [637, 394] width 40 height 26
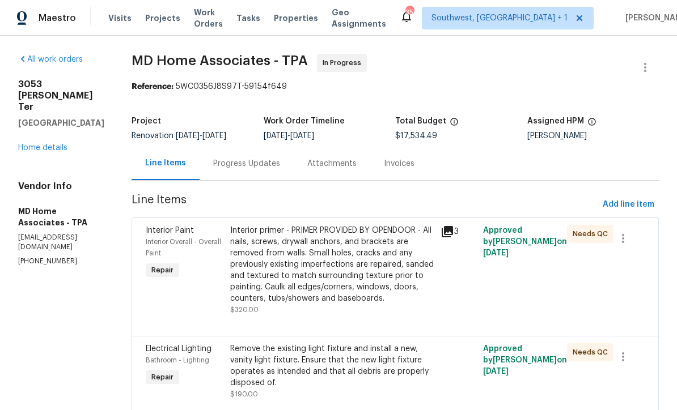
click at [635, 388] on div at bounding box center [627, 371] width 42 height 63
click at [48, 144] on link "Home details" at bounding box center [42, 148] width 49 height 8
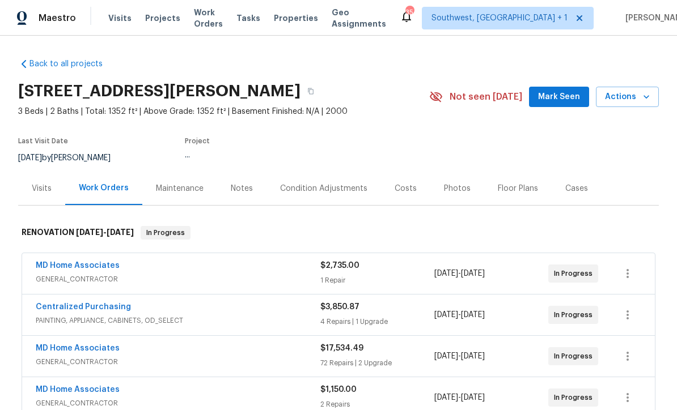
click at [159, 19] on span "Projects" at bounding box center [162, 17] width 35 height 11
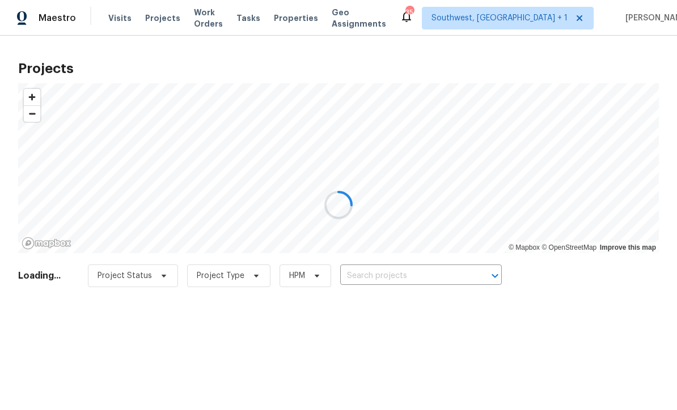
click at [409, 273] on div at bounding box center [338, 205] width 677 height 410
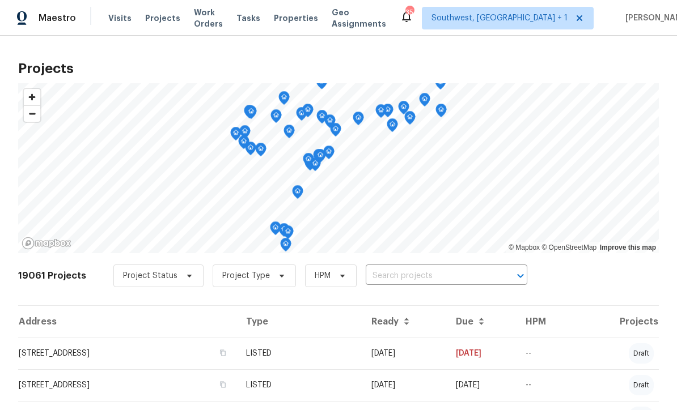
click at [408, 279] on input "text" at bounding box center [431, 276] width 130 height 18
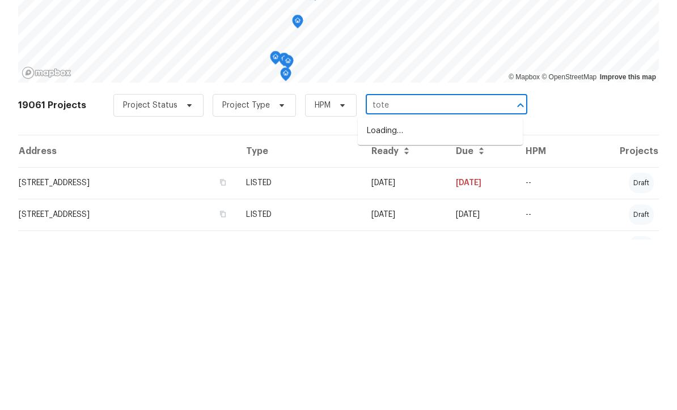
type input "totem"
click at [422, 292] on li "[STREET_ADDRESS]" at bounding box center [440, 301] width 165 height 19
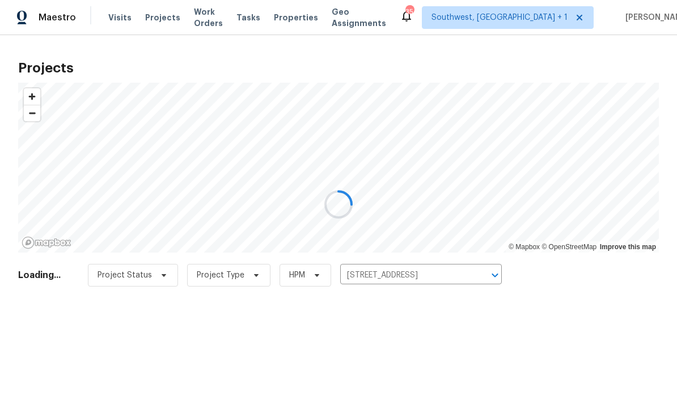
scroll to position [1, 0]
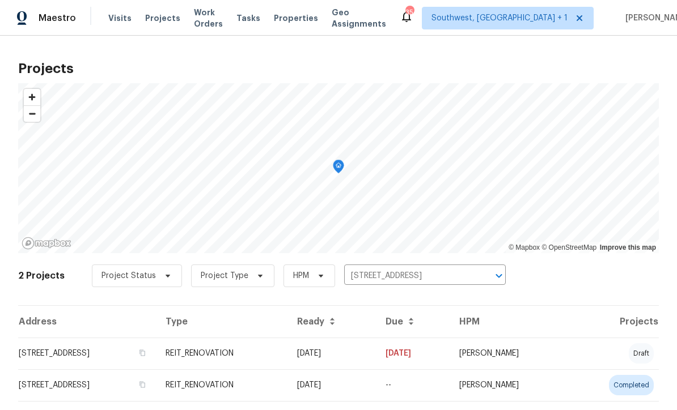
click at [376, 358] on td "[DATE]" at bounding box center [332, 354] width 88 height 32
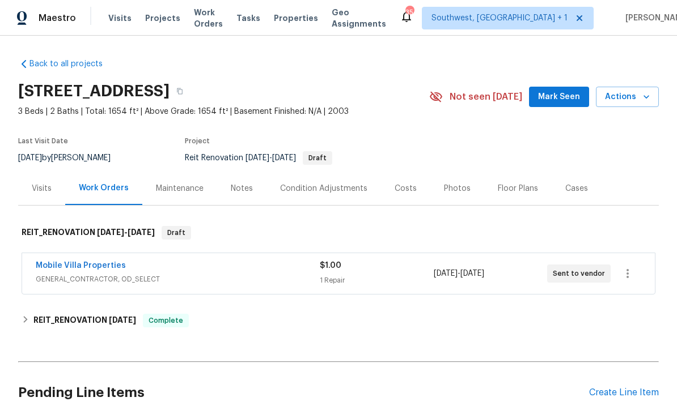
click at [104, 267] on link "Mobile Villa Properties" at bounding box center [81, 266] width 90 height 8
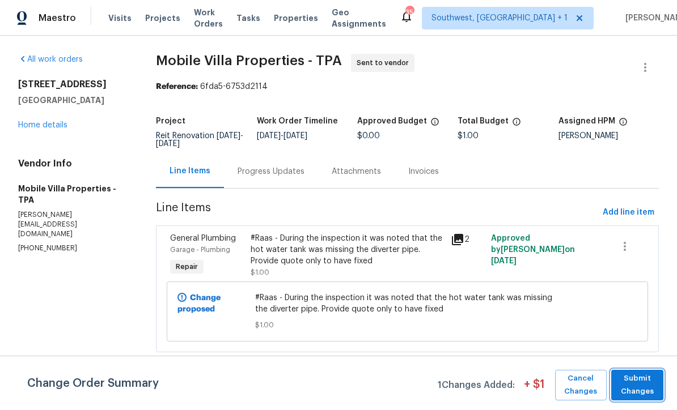
click at [641, 383] on span "Submit Changes" at bounding box center [637, 385] width 41 height 26
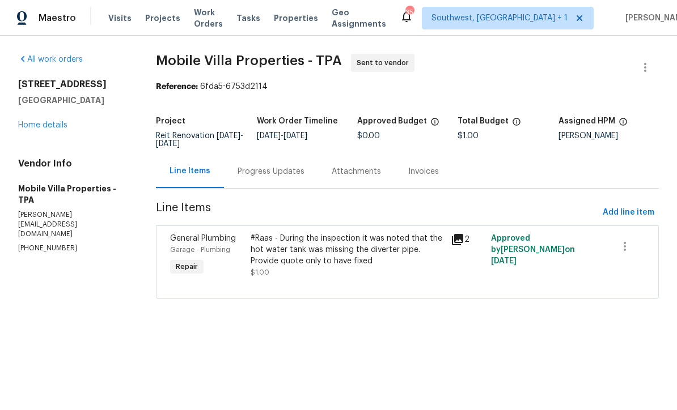
click at [282, 170] on div "Progress Updates" at bounding box center [270, 171] width 67 height 11
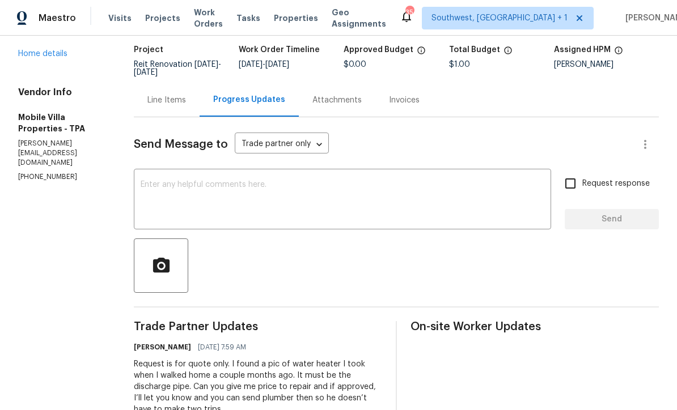
click at [52, 53] on link "Home details" at bounding box center [42, 54] width 49 height 8
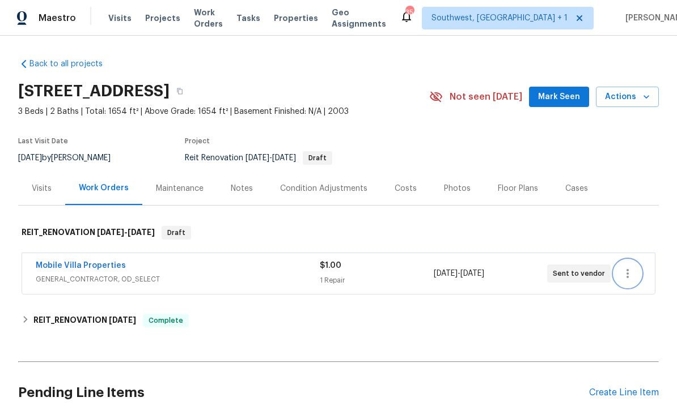
click at [623, 271] on icon "button" at bounding box center [628, 274] width 14 height 14
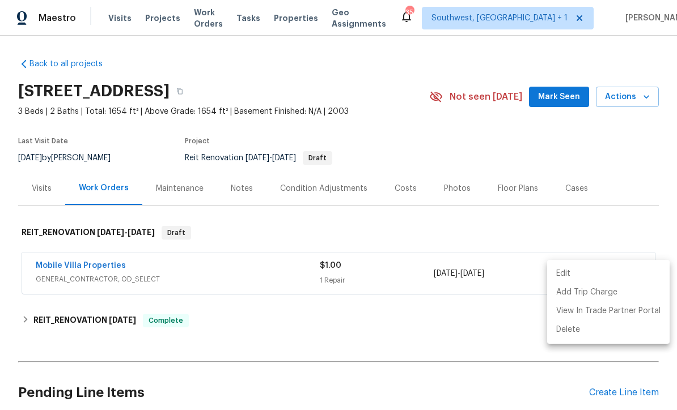
click at [568, 267] on li "Edit" at bounding box center [608, 274] width 122 height 19
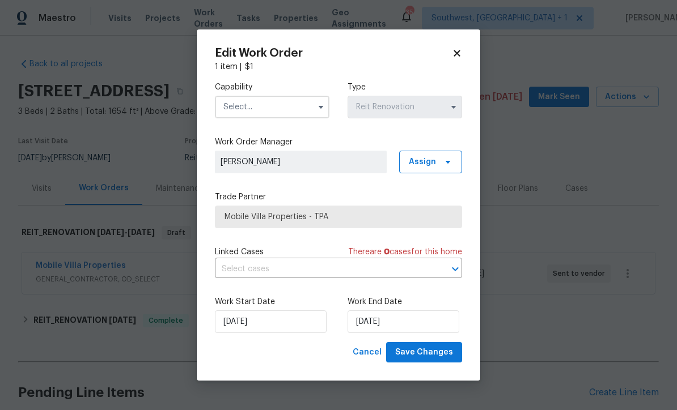
click at [268, 103] on input "text" at bounding box center [272, 107] width 114 height 23
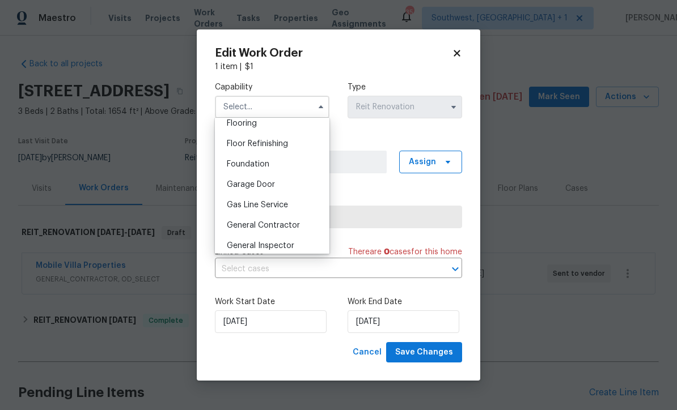
scroll to position [452, 0]
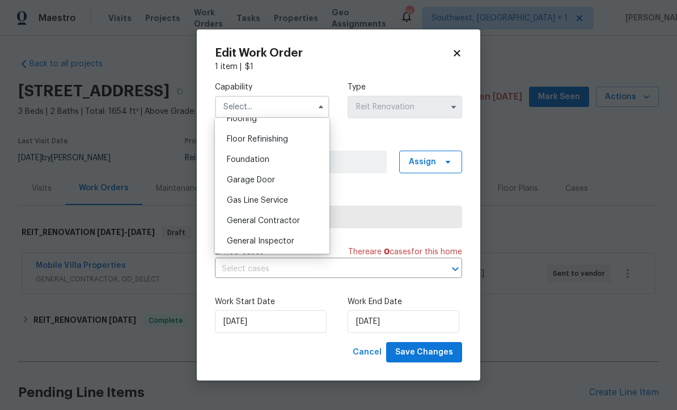
click at [292, 218] on span "General Contractor" at bounding box center [263, 221] width 73 height 8
type input "General Contractor"
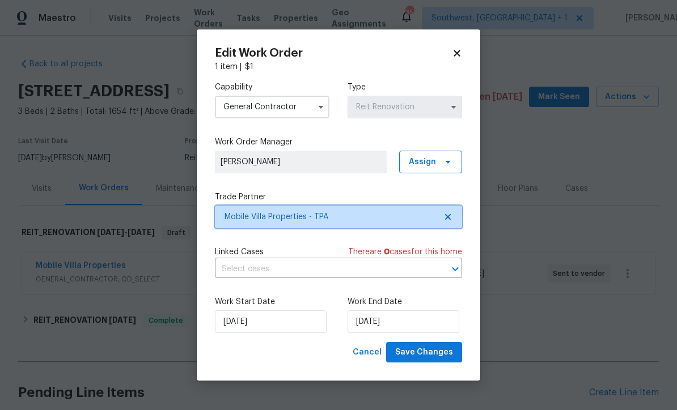
click at [372, 214] on span "Mobile Villa Properties - TPA" at bounding box center [329, 216] width 211 height 11
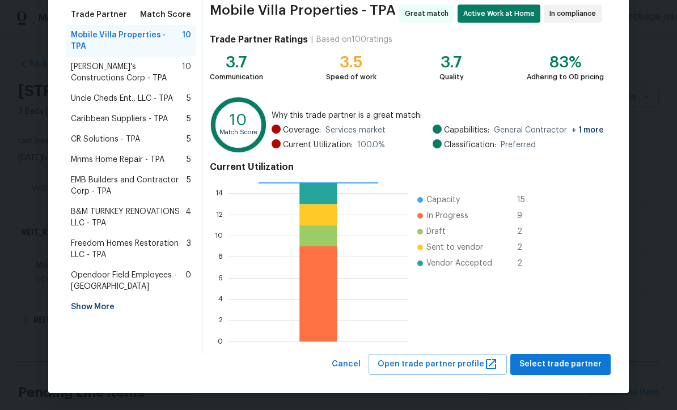
scroll to position [90, 0]
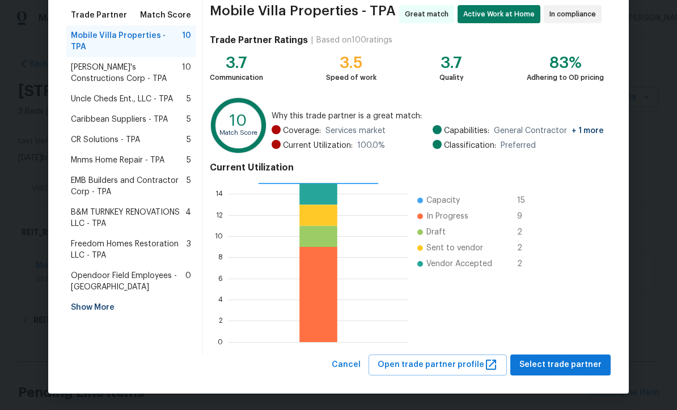
click at [106, 301] on div "Show More" at bounding box center [130, 308] width 129 height 20
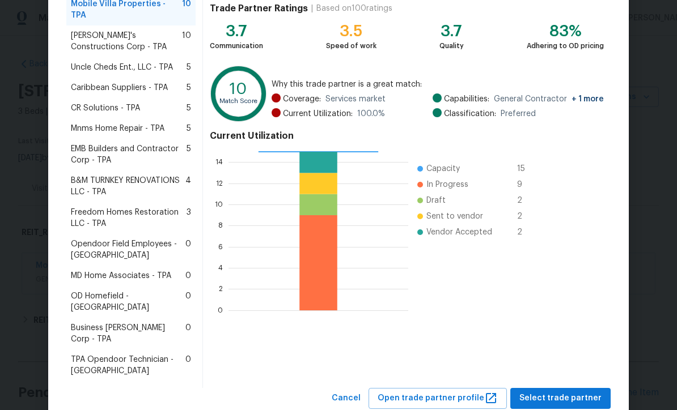
scroll to position [121, 0]
click at [129, 271] on span "MD Home Associates - TPA" at bounding box center [121, 276] width 100 height 11
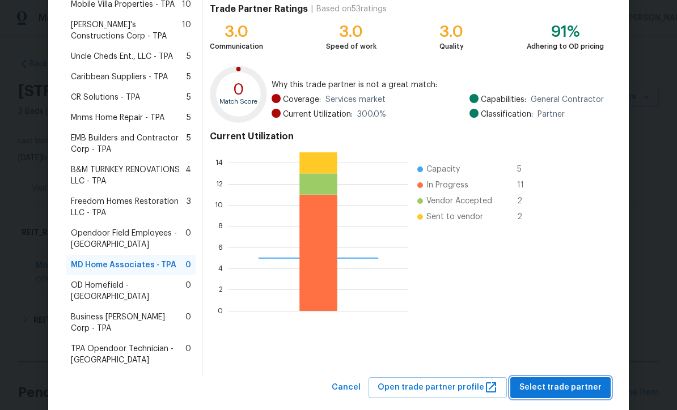
click at [557, 381] on span "Select trade partner" at bounding box center [560, 388] width 82 height 14
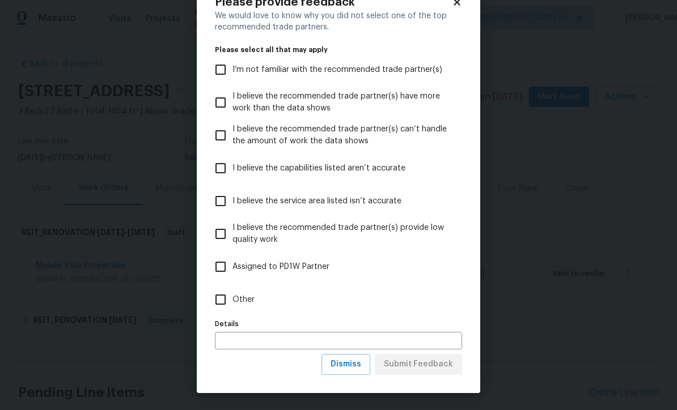
scroll to position [39, 0]
click at [353, 364] on span "Dismiss" at bounding box center [345, 365] width 31 height 14
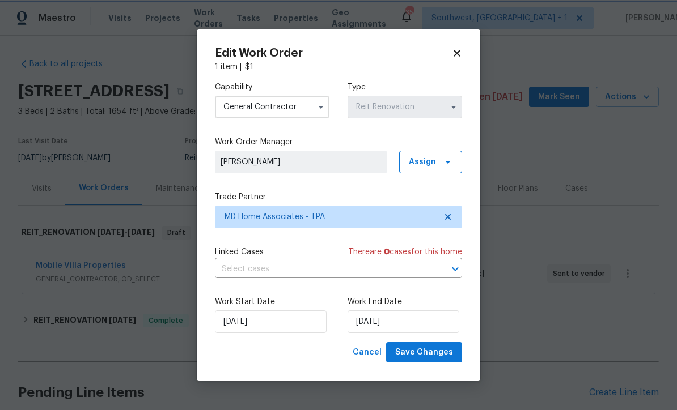
scroll to position [0, 0]
click at [430, 358] on span "Save Changes" at bounding box center [424, 353] width 58 height 14
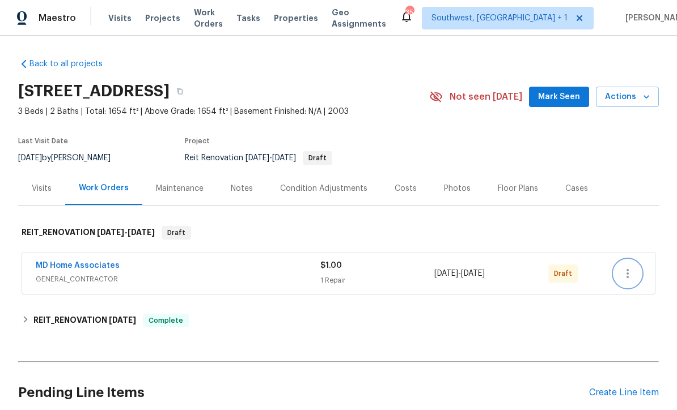
click at [629, 274] on icon "button" at bounding box center [628, 274] width 14 height 14
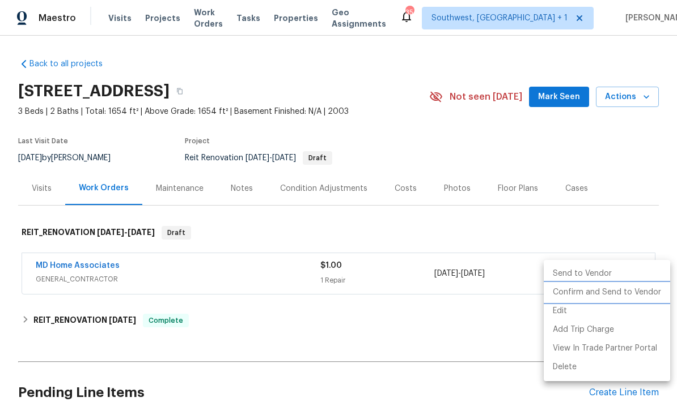
click at [588, 295] on li "Confirm and Send to Vendor" at bounding box center [606, 292] width 126 height 19
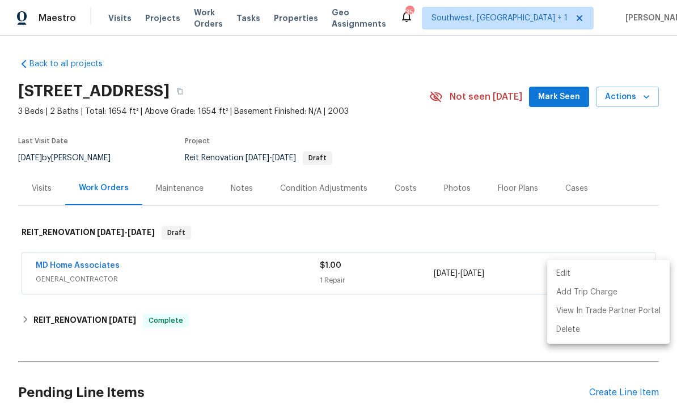
click at [399, 143] on div at bounding box center [338, 205] width 677 height 410
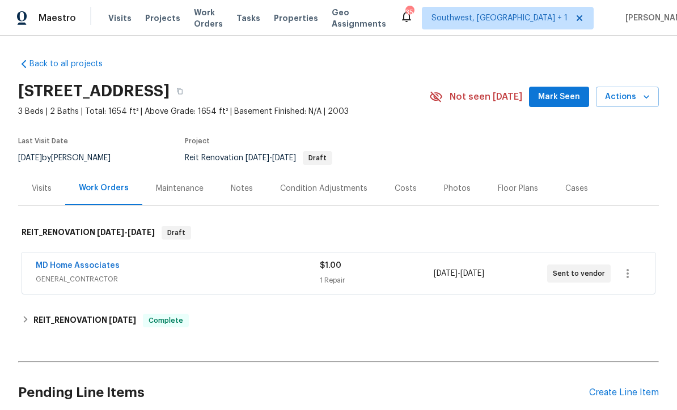
click at [102, 265] on link "MD Home Associates" at bounding box center [78, 266] width 84 height 8
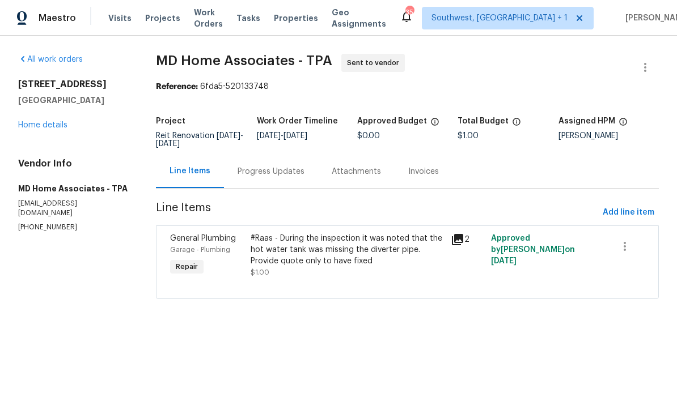
click at [284, 176] on div "Progress Updates" at bounding box center [270, 171] width 67 height 11
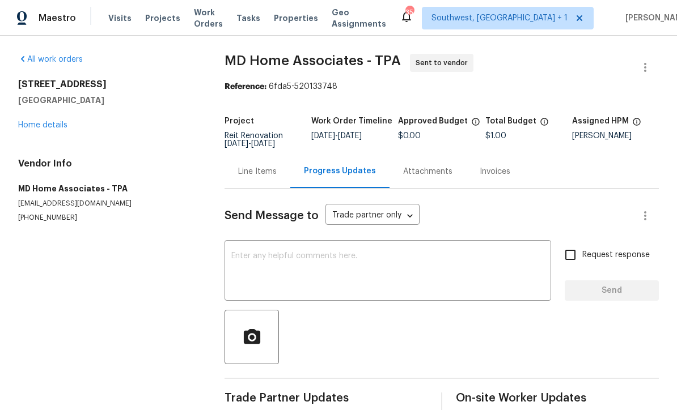
click at [362, 267] on textarea at bounding box center [387, 272] width 313 height 40
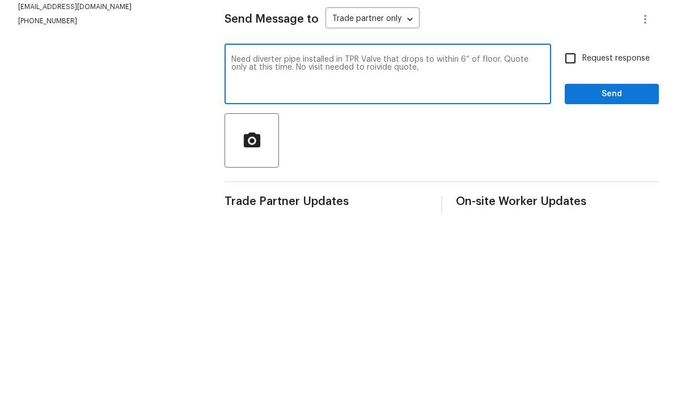
click at [351, 252] on textarea "Need diverter pipe installed in TPR Valve that drops to within 6” of floor. Quo…" at bounding box center [387, 272] width 313 height 40
click at [338, 252] on textarea "Need diverter pipe installed in TPR Valve that drops to within 6” of floor. Quo…" at bounding box center [387, 272] width 313 height 40
type textarea "Need diverter pipe installed on TPR Valve that drops to within 6” of floor. Quo…"
click at [568, 243] on input "Request response" at bounding box center [570, 255] width 24 height 24
checkbox input "true"
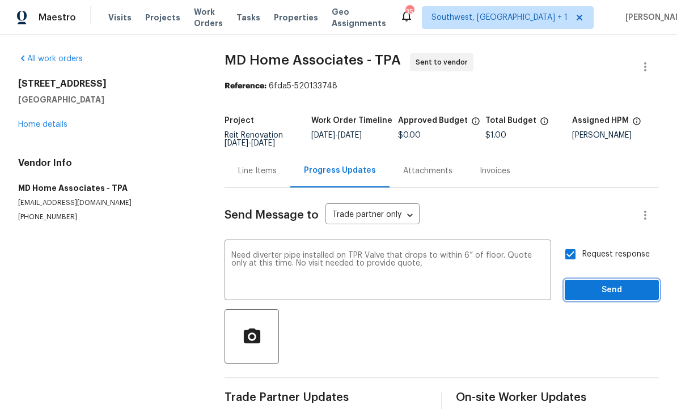
click at [592, 284] on span "Send" at bounding box center [611, 291] width 76 height 14
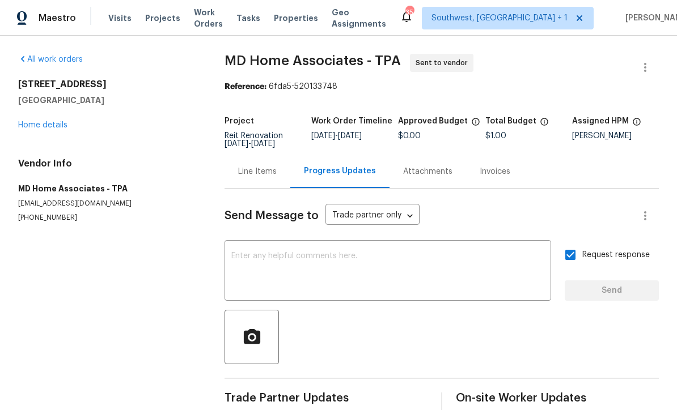
scroll to position [27, 0]
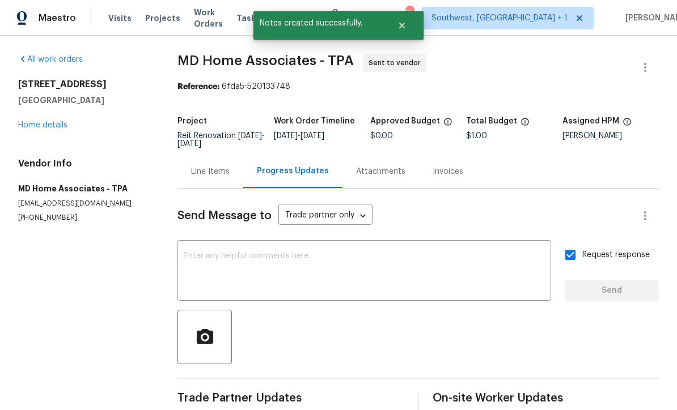
click at [50, 121] on link "Home details" at bounding box center [42, 125] width 49 height 8
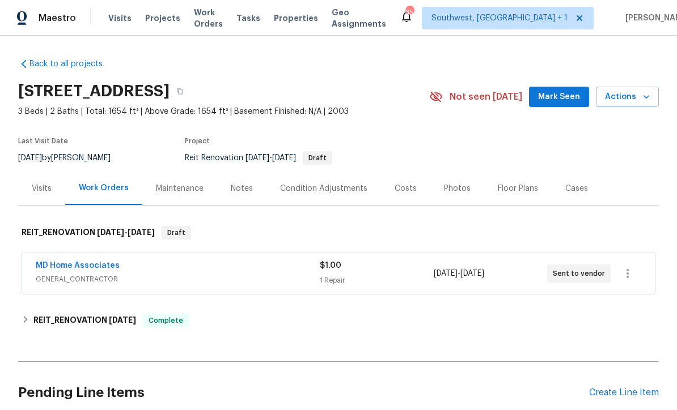
click at [160, 14] on span "Projects" at bounding box center [162, 17] width 35 height 11
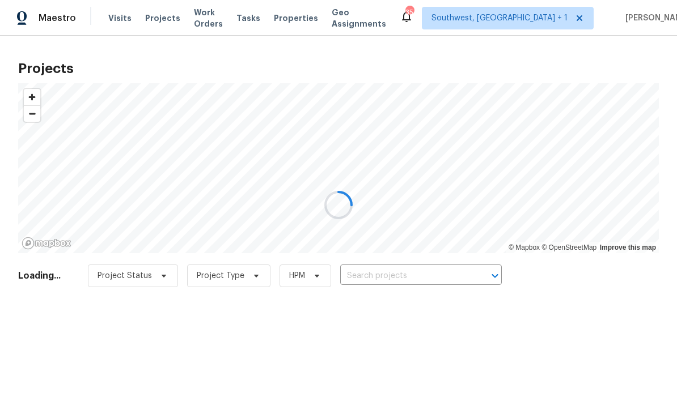
click at [392, 270] on div at bounding box center [338, 205] width 677 height 410
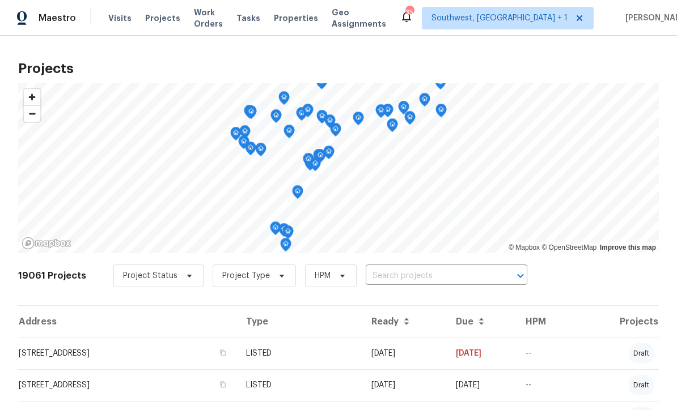
click at [411, 279] on input "text" at bounding box center [431, 276] width 130 height 18
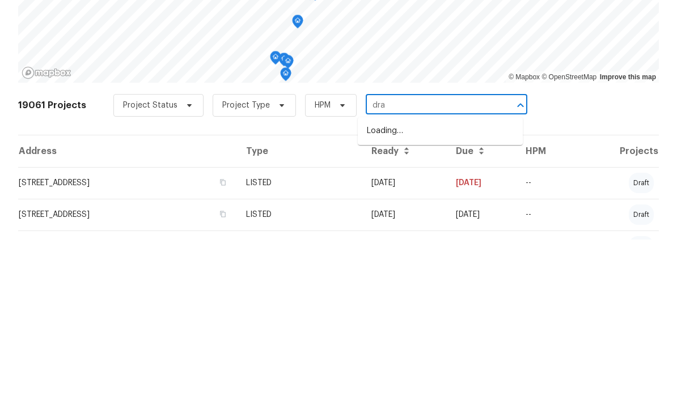
type input "drap"
click at [420, 292] on li "[STREET_ADDRESS][PERSON_NAME]" at bounding box center [440, 301] width 165 height 19
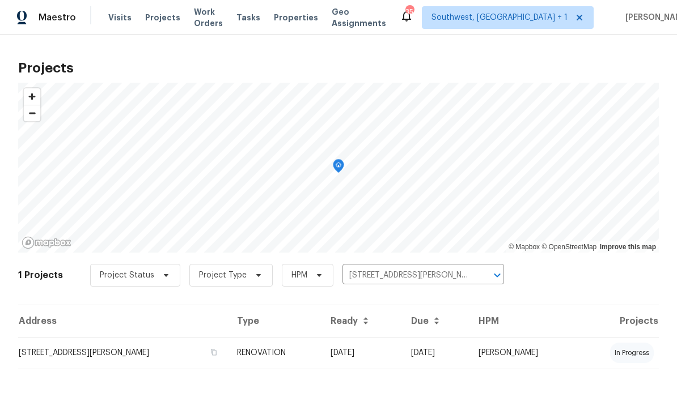
click at [381, 358] on td "10/06/25" at bounding box center [361, 354] width 80 height 32
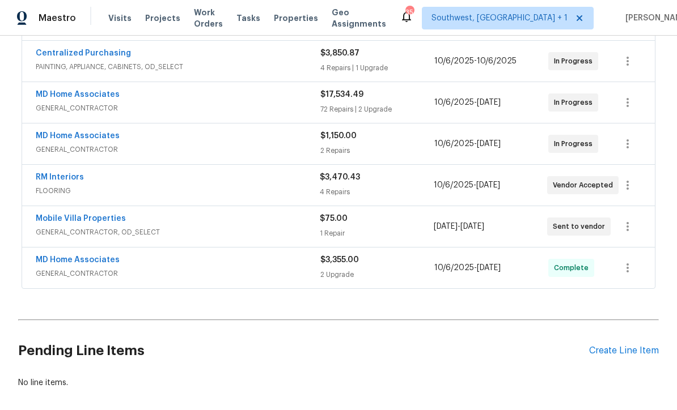
scroll to position [253, 0]
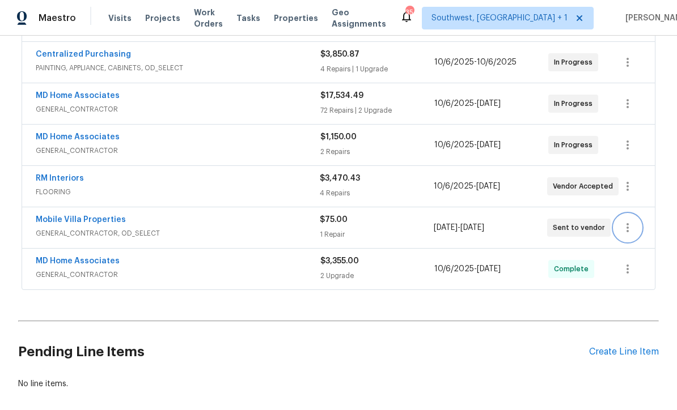
click at [630, 224] on icon "button" at bounding box center [628, 228] width 14 height 14
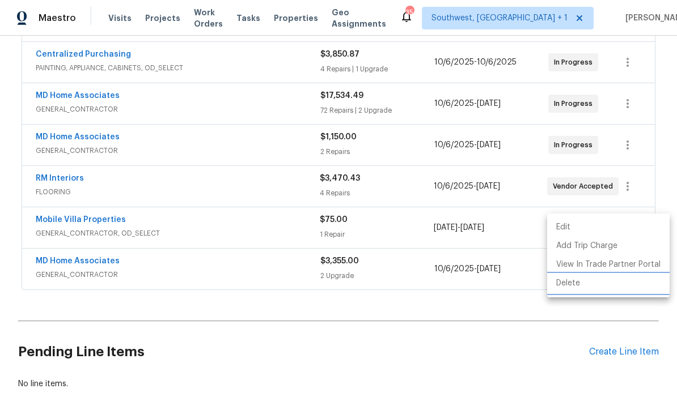
click at [570, 282] on li "Delete" at bounding box center [608, 283] width 122 height 19
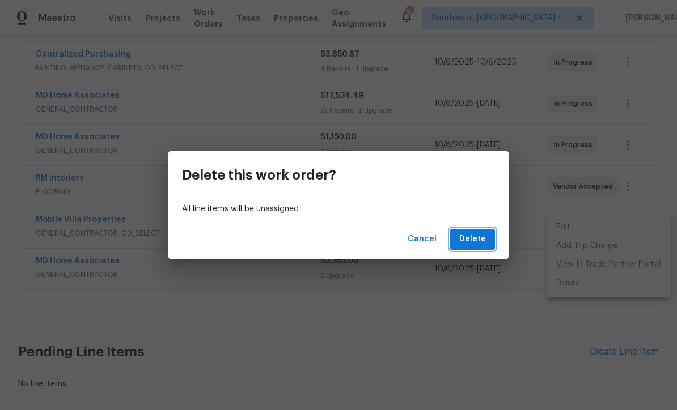
click at [474, 233] on span "Delete" at bounding box center [472, 239] width 27 height 14
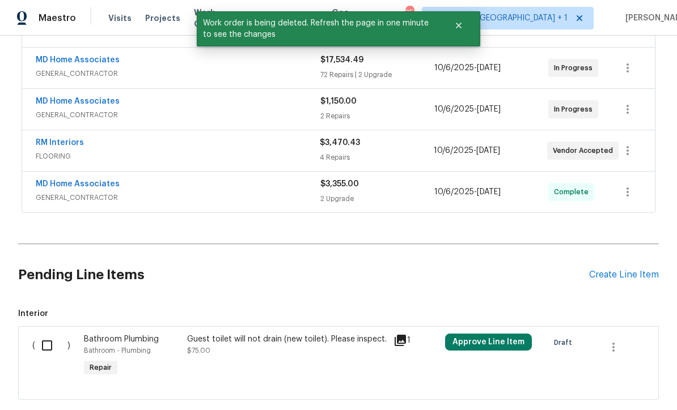
scroll to position [316, 0]
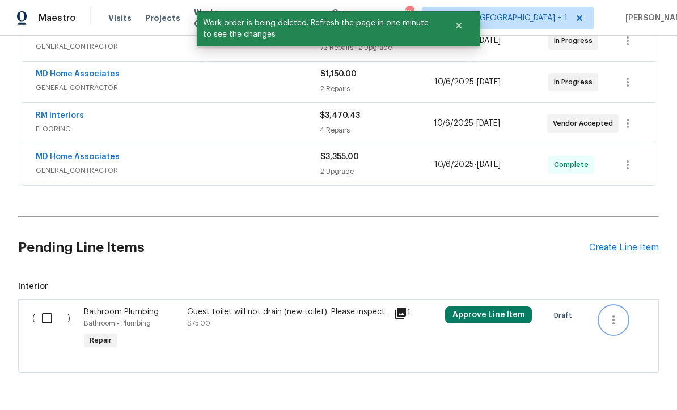
click at [613, 322] on icon "button" at bounding box center [613, 320] width 2 height 9
click at [623, 325] on li "Cancel" at bounding box center [622, 319] width 44 height 19
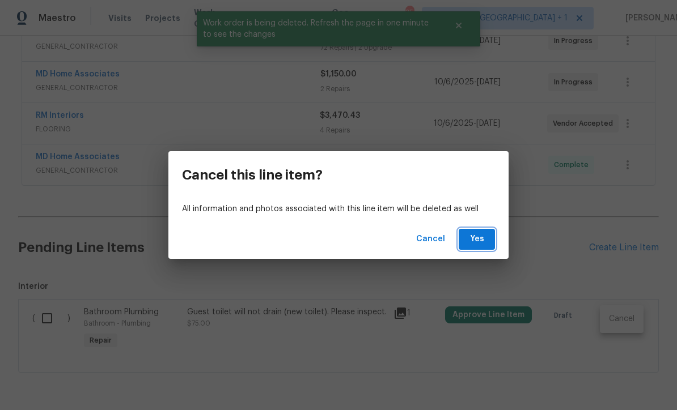
click at [483, 236] on span "Yes" at bounding box center [477, 239] width 18 height 14
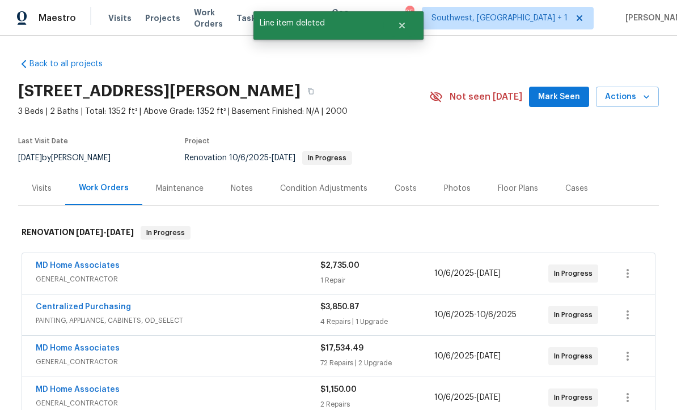
scroll to position [0, 0]
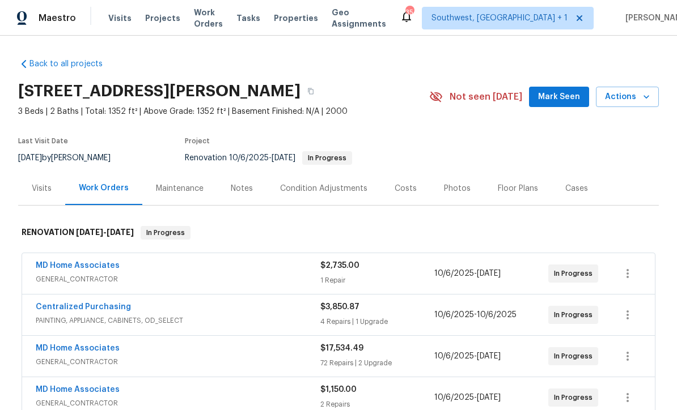
click at [219, 14] on span "Work Orders" at bounding box center [208, 18] width 29 height 23
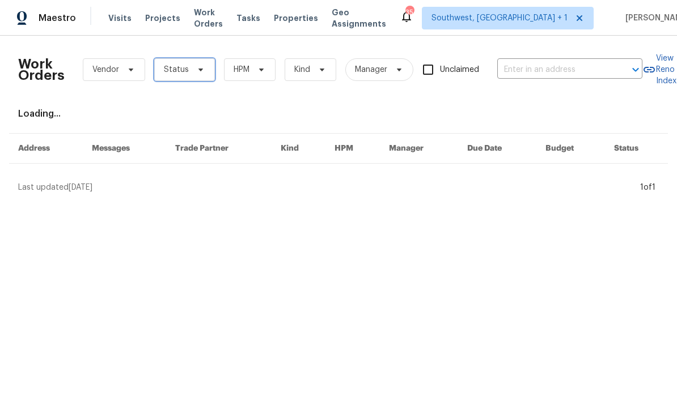
click at [193, 70] on span at bounding box center [199, 69] width 12 height 9
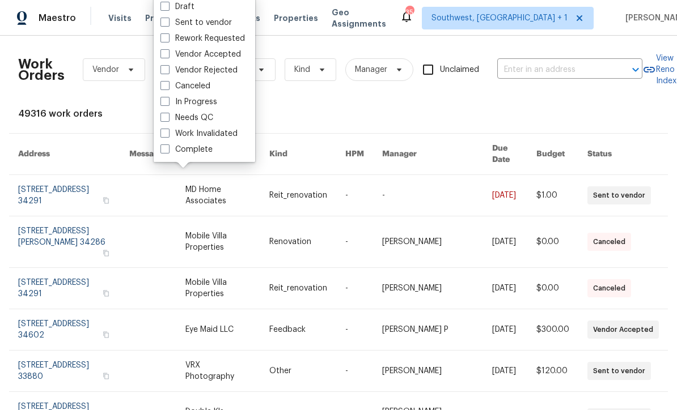
click at [170, 120] on label "Needs QC" at bounding box center [186, 117] width 53 height 11
click at [168, 120] on input "Needs QC" at bounding box center [163, 115] width 7 height 7
checkbox input "true"
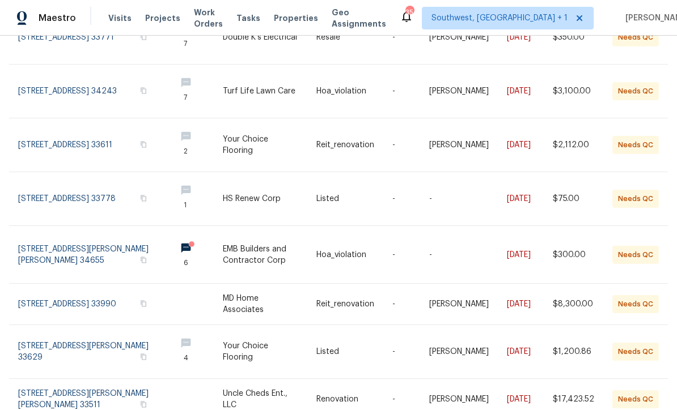
scroll to position [37, 0]
click at [266, 226] on link at bounding box center [270, 254] width 94 height 57
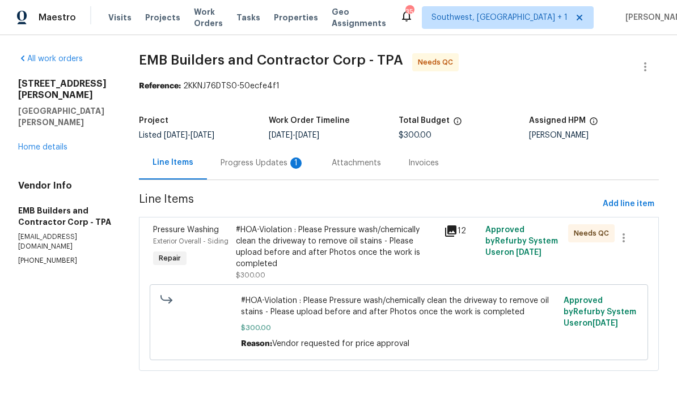
click at [263, 165] on div "Progress Updates 1" at bounding box center [262, 163] width 84 height 11
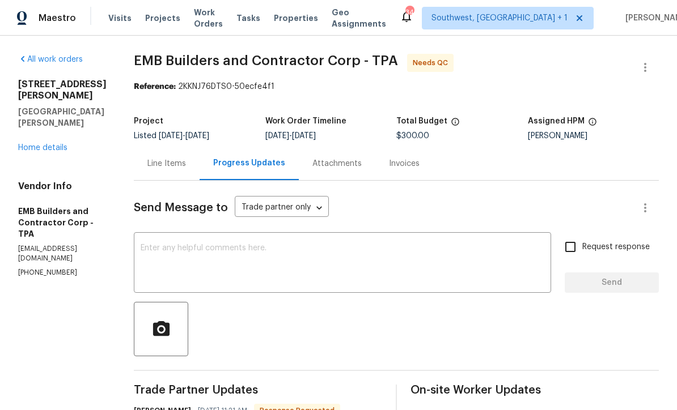
click at [147, 165] on div "Line Items" at bounding box center [166, 163] width 39 height 11
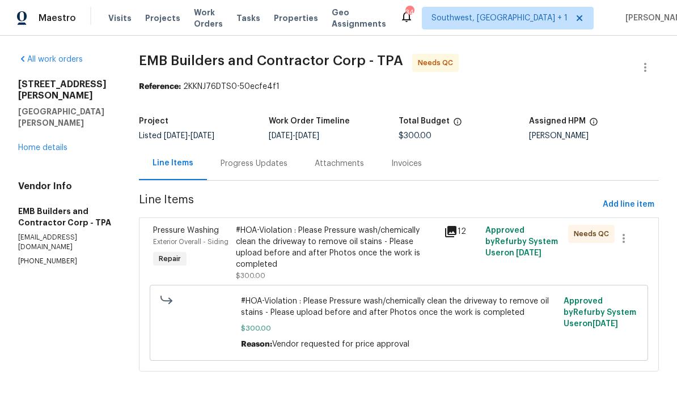
click at [209, 20] on span "Work Orders" at bounding box center [208, 18] width 29 height 23
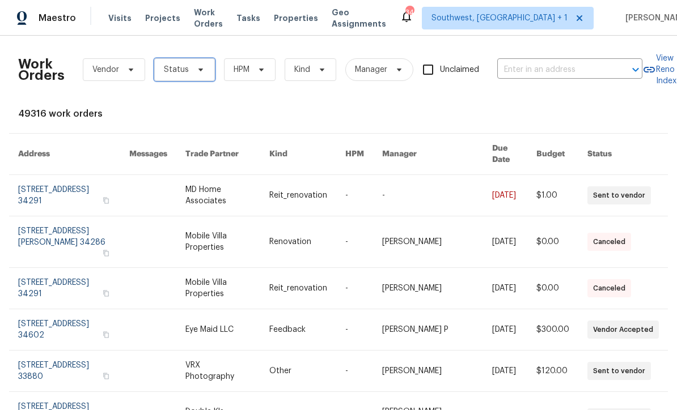
click at [196, 67] on icon at bounding box center [200, 69] width 9 height 9
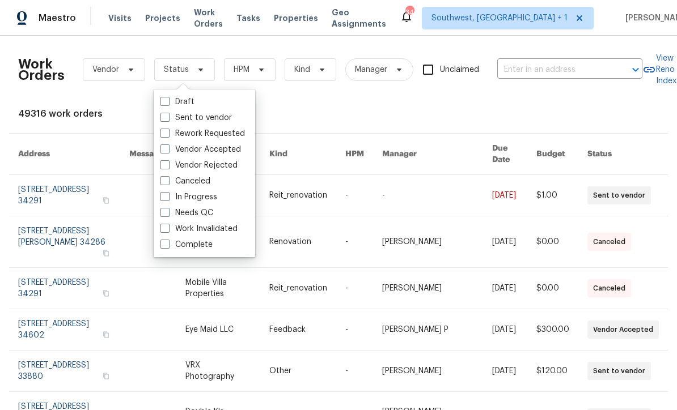
click at [163, 214] on span at bounding box center [164, 212] width 9 height 9
click at [163, 214] on input "Needs QC" at bounding box center [163, 210] width 7 height 7
checkbox input "true"
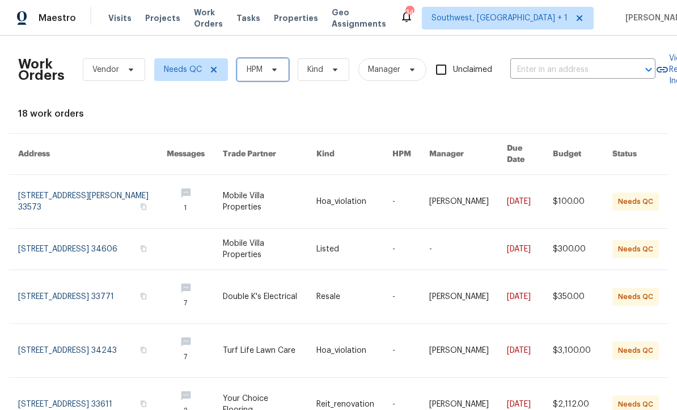
click at [261, 70] on span "HPM" at bounding box center [255, 69] width 16 height 11
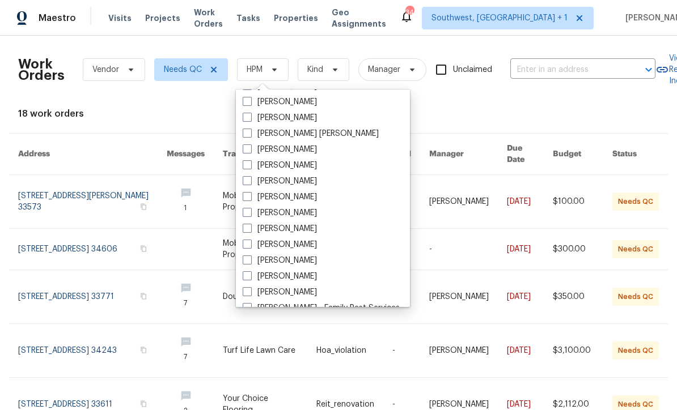
scroll to position [78, 0]
click at [247, 258] on span at bounding box center [247, 261] width 9 height 9
click at [247, 258] on input "[PERSON_NAME]" at bounding box center [246, 259] width 7 height 7
checkbox input "true"
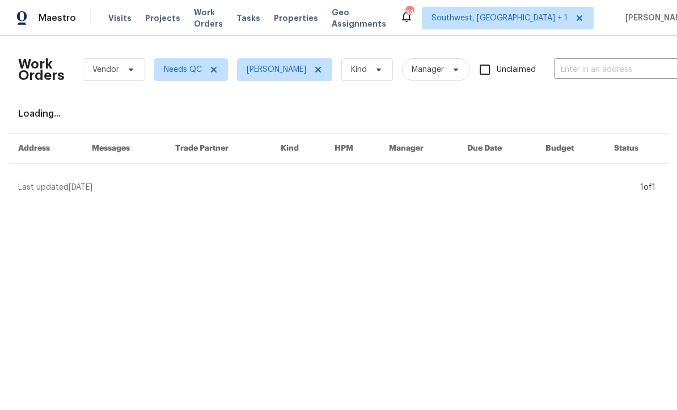
click at [400, 202] on html "Maestro Visits Projects Work Orders Tasks Properties Geo Assignments 34 Southwe…" at bounding box center [338, 101] width 677 height 202
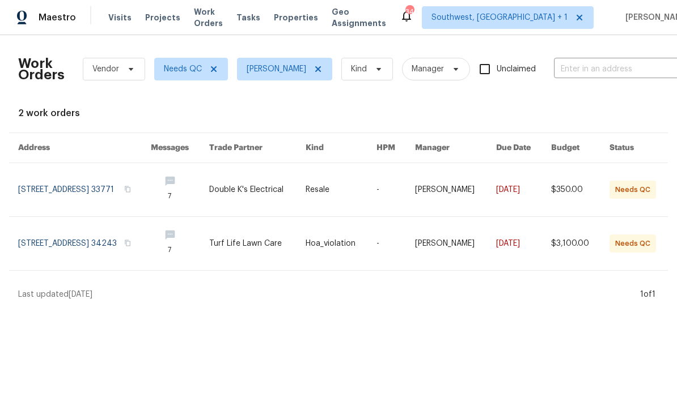
click at [304, 197] on link at bounding box center [257, 190] width 96 height 53
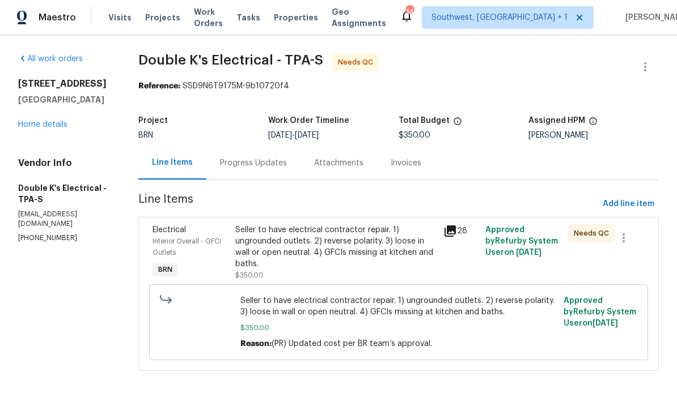
click at [271, 165] on div "Progress Updates" at bounding box center [253, 163] width 67 height 11
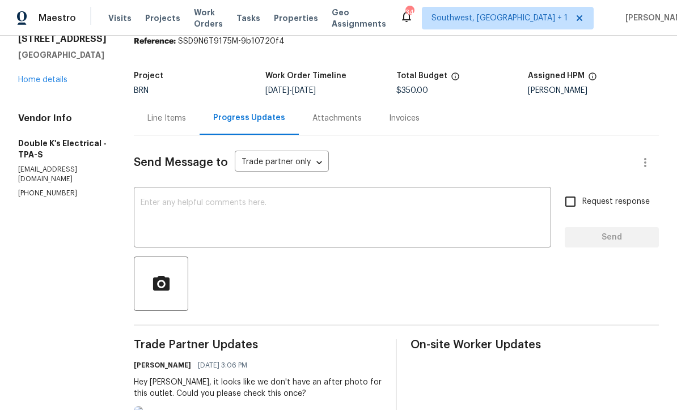
scroll to position [44, 0]
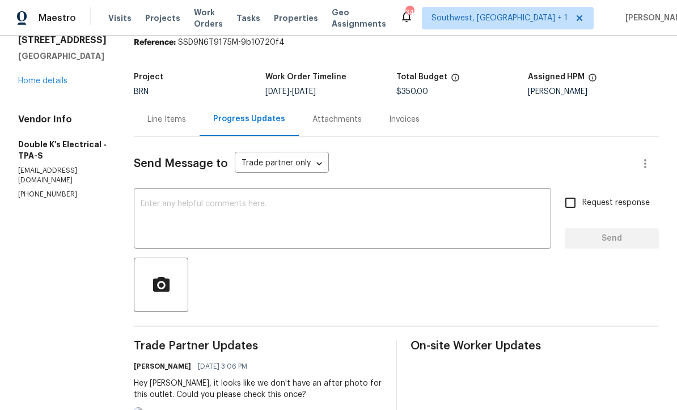
click at [174, 126] on div "Line Items" at bounding box center [167, 119] width 66 height 33
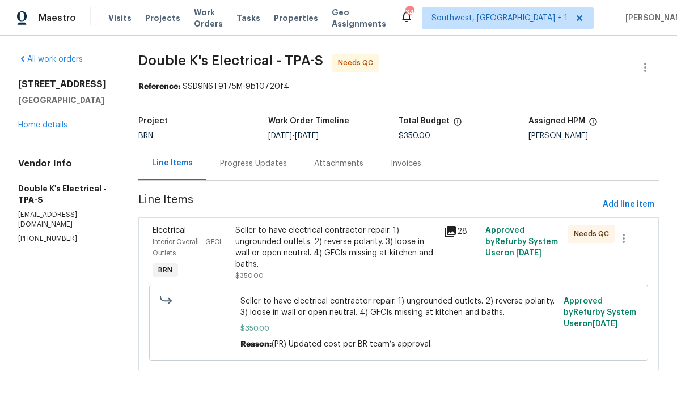
click at [35, 128] on link "Home details" at bounding box center [42, 125] width 49 height 8
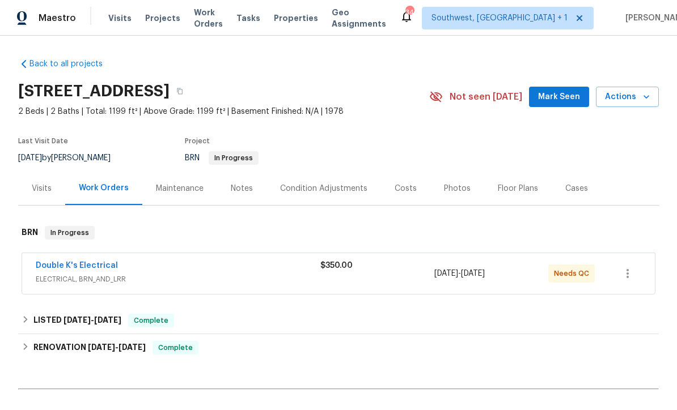
click at [399, 189] on div "Costs" at bounding box center [405, 188] width 22 height 11
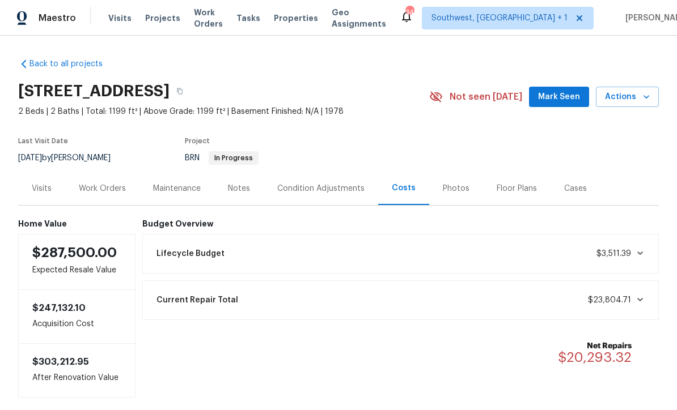
click at [104, 196] on div "Work Orders" at bounding box center [102, 188] width 74 height 33
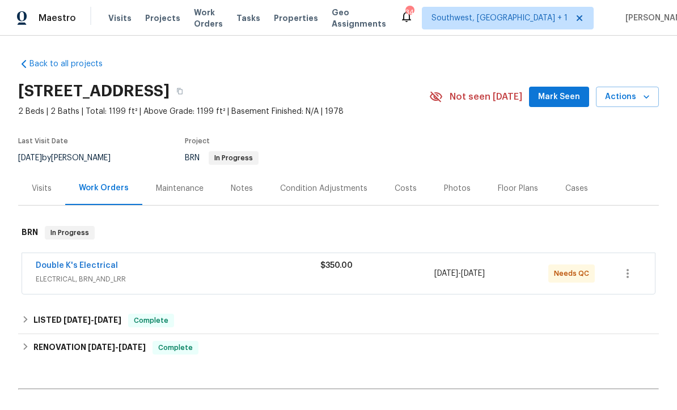
click at [214, 19] on span "Work Orders" at bounding box center [208, 18] width 29 height 23
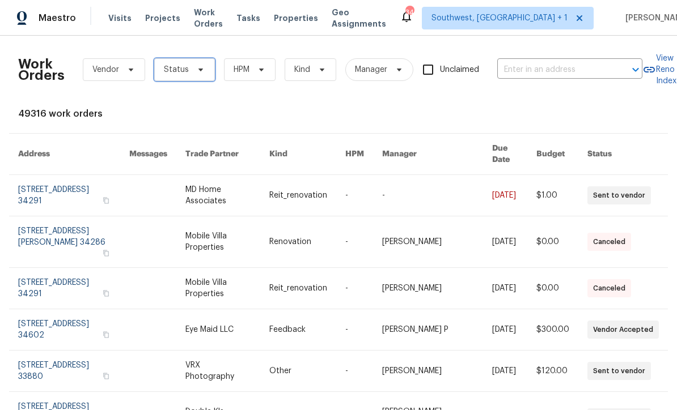
click at [186, 70] on span "Status" at bounding box center [176, 69] width 25 height 11
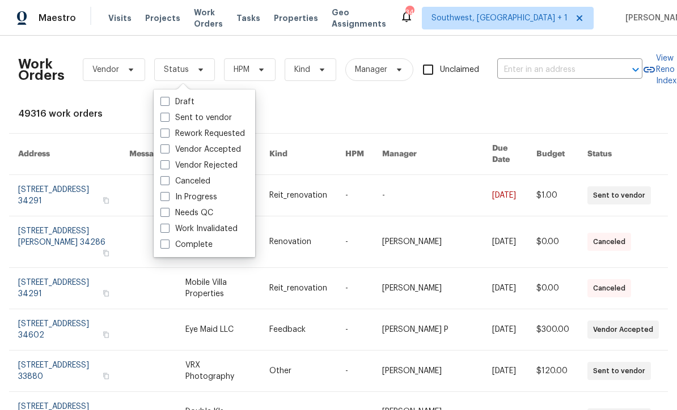
click at [166, 212] on span at bounding box center [164, 212] width 9 height 9
click at [166, 212] on input "Needs QC" at bounding box center [163, 210] width 7 height 7
checkbox input "true"
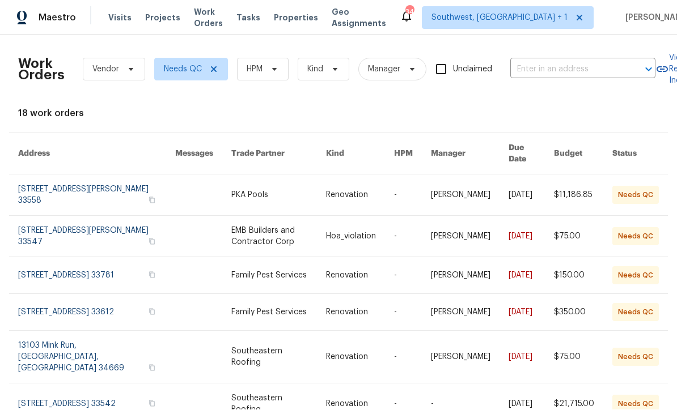
scroll to position [1, 0]
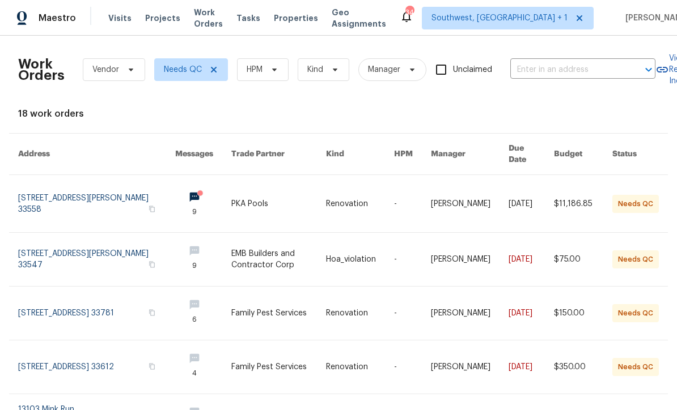
click at [231, 194] on link at bounding box center [278, 203] width 95 height 57
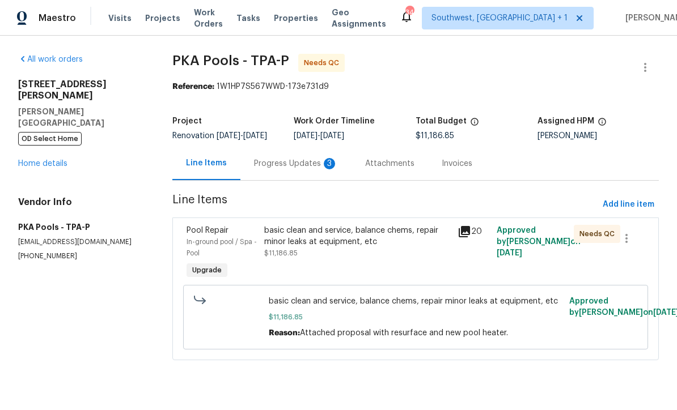
click at [294, 169] on div "Progress Updates 3" at bounding box center [296, 163] width 84 height 11
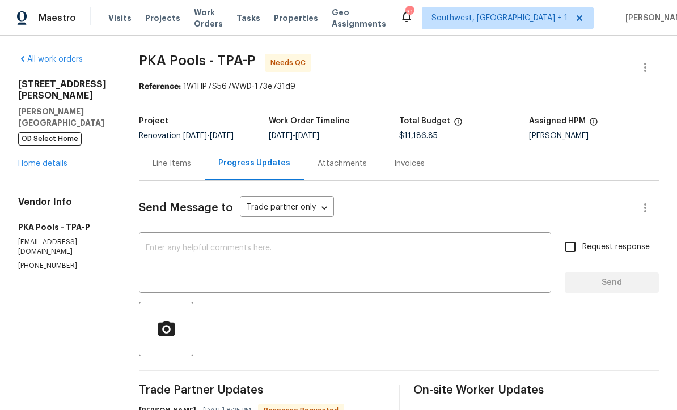
click at [216, 20] on span "Work Orders" at bounding box center [208, 18] width 29 height 23
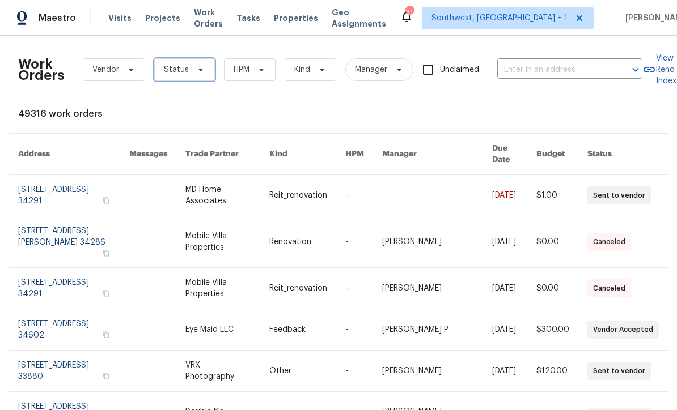
click at [186, 73] on span "Status" at bounding box center [176, 69] width 25 height 11
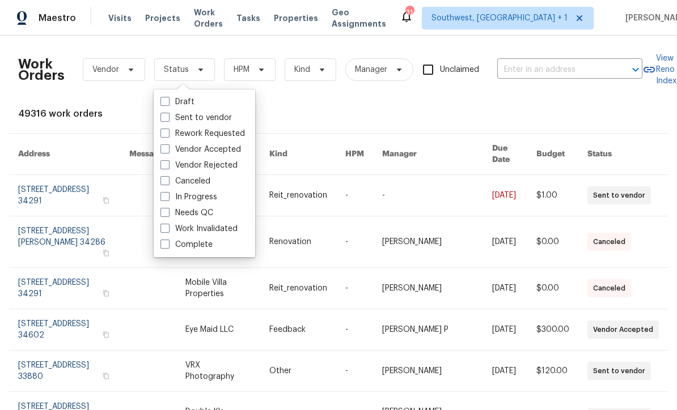
click at [199, 217] on label "Needs QC" at bounding box center [186, 212] width 53 height 11
click at [168, 215] on input "Needs QC" at bounding box center [163, 210] width 7 height 7
checkbox input "true"
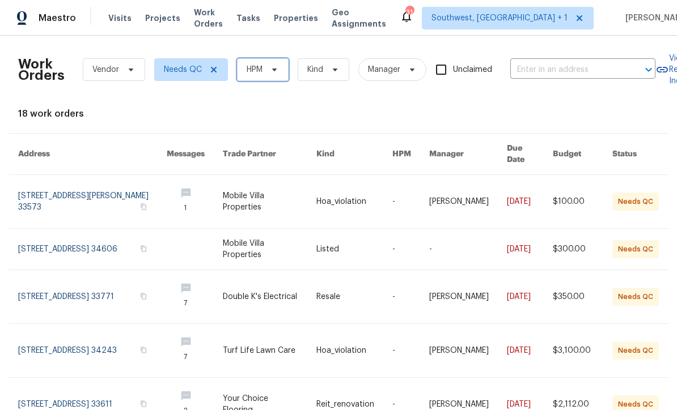
click at [275, 70] on icon at bounding box center [274, 70] width 5 height 3
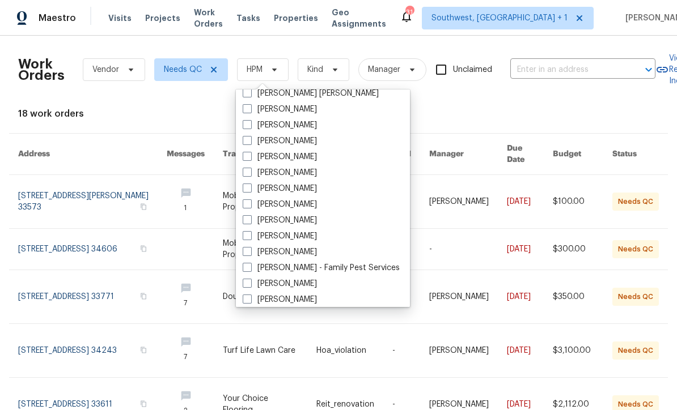
scroll to position [118, 0]
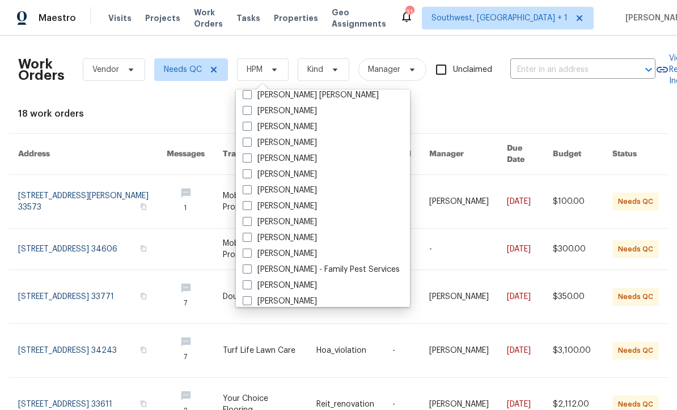
click at [248, 219] on span at bounding box center [247, 221] width 9 height 9
click at [248, 219] on input "[PERSON_NAME]" at bounding box center [246, 219] width 7 height 7
checkbox input "true"
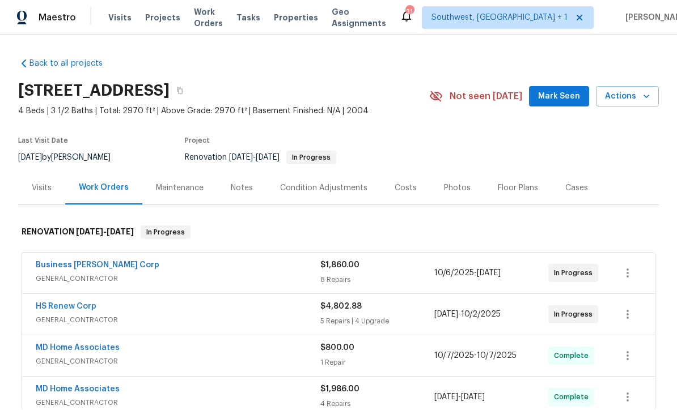
scroll to position [1, 0]
click at [292, 275] on span "GENERAL_CONTRACTOR" at bounding box center [178, 279] width 284 height 11
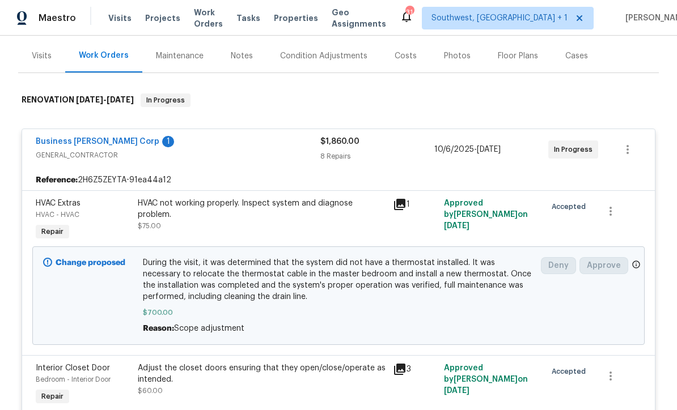
scroll to position [131, 0]
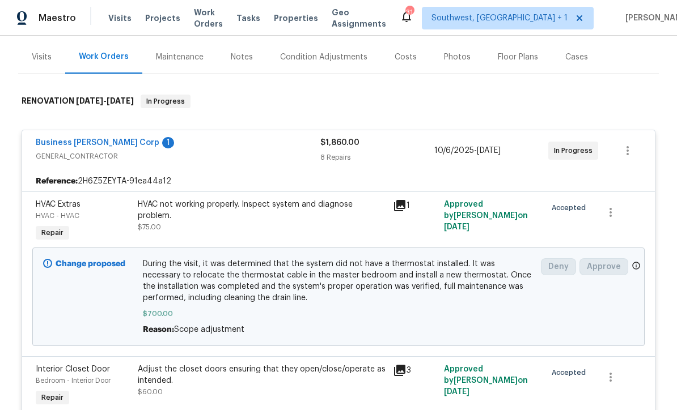
click at [95, 143] on link "Business [PERSON_NAME] Corp" at bounding box center [98, 143] width 124 height 8
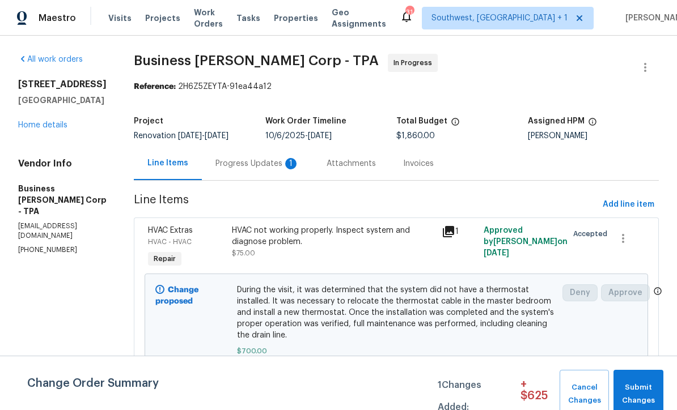
click at [265, 165] on div "Progress Updates 1" at bounding box center [257, 163] width 84 height 11
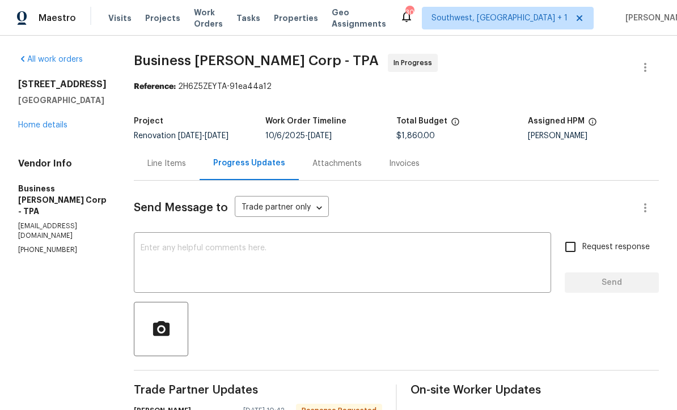
click at [171, 170] on div "Line Items" at bounding box center [167, 163] width 66 height 33
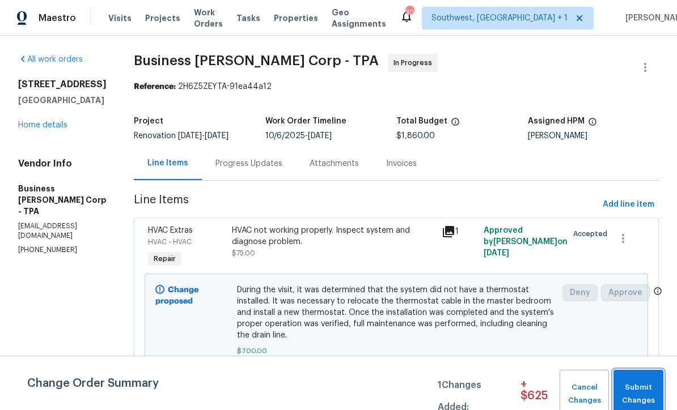
click at [641, 395] on span "Submit Changes" at bounding box center [638, 394] width 39 height 26
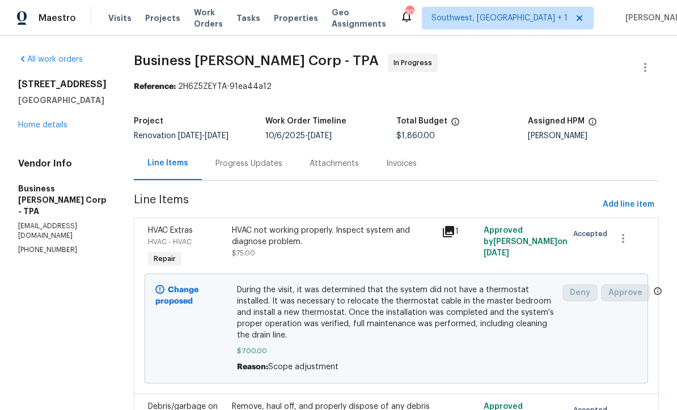
click at [55, 129] on link "Home details" at bounding box center [42, 125] width 49 height 8
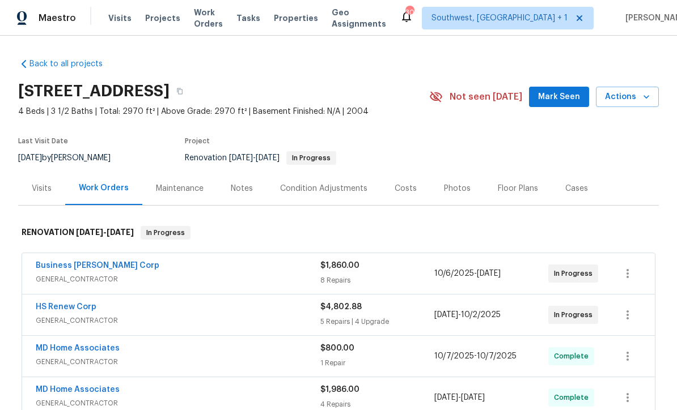
click at [636, 99] on span "Actions" at bounding box center [627, 97] width 45 height 14
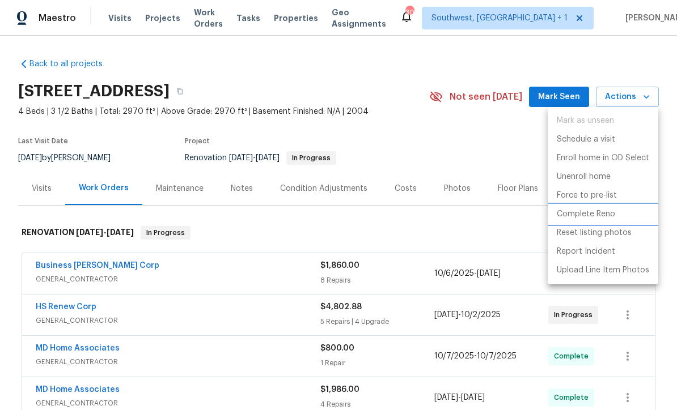
click at [602, 216] on p "Complete Reno" at bounding box center [585, 215] width 58 height 12
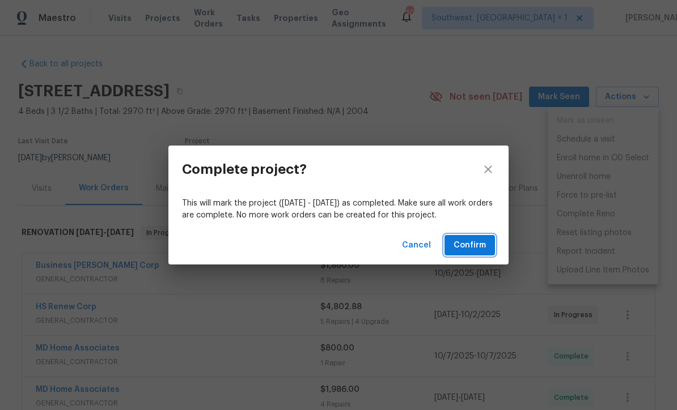
click at [473, 247] on span "Confirm" at bounding box center [469, 246] width 32 height 14
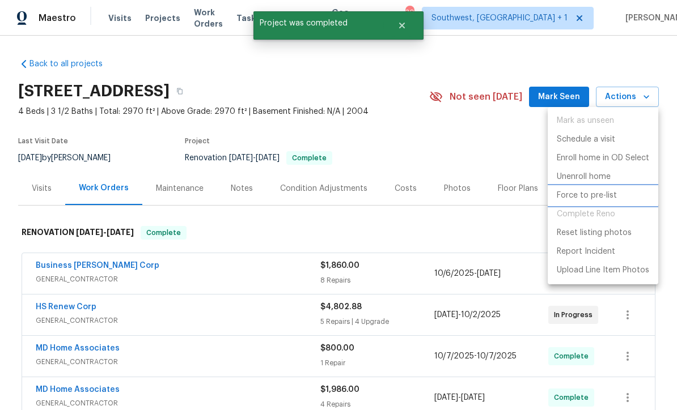
click at [584, 201] on p "Force to pre-list" at bounding box center [586, 196] width 60 height 12
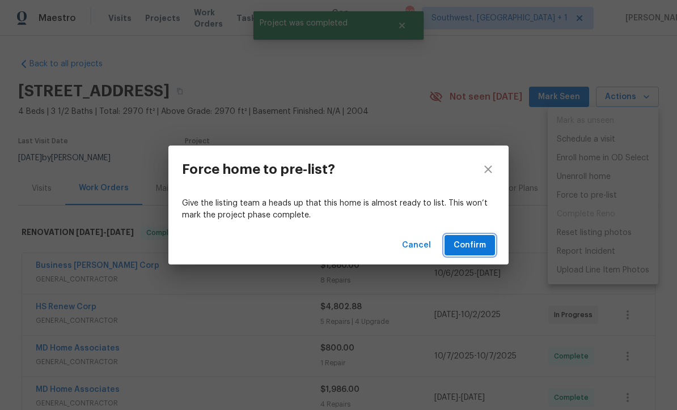
click at [468, 252] on span "Confirm" at bounding box center [469, 246] width 32 height 14
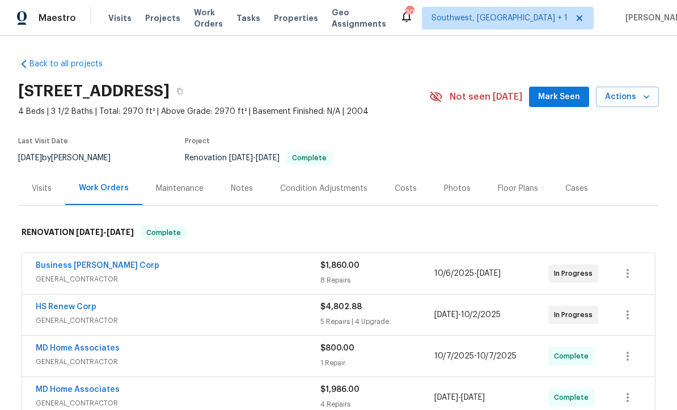
click at [409, 189] on div "Costs" at bounding box center [405, 188] width 22 height 11
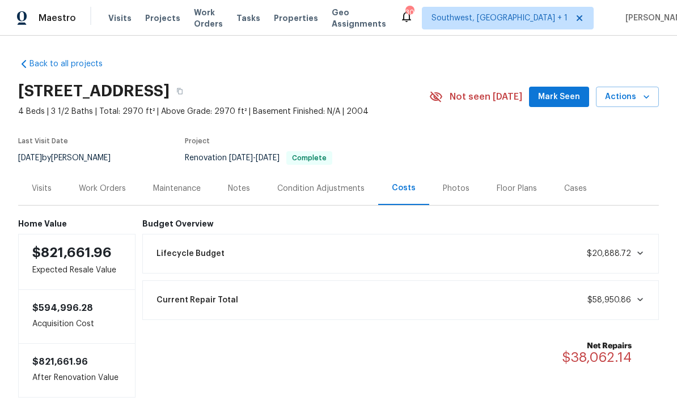
click at [99, 188] on div "Work Orders" at bounding box center [102, 188] width 47 height 11
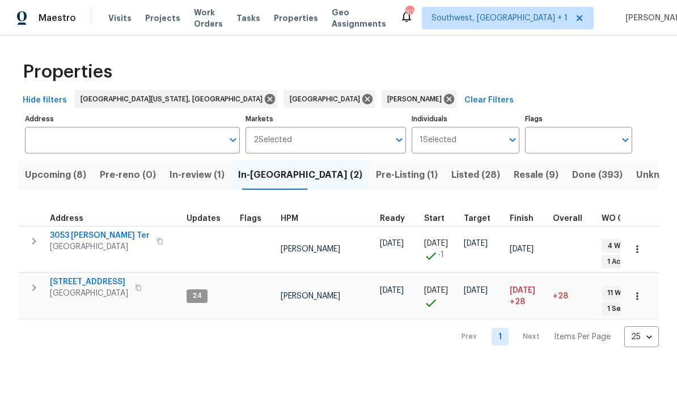
click at [82, 235] on span "3053 [PERSON_NAME] Ter" at bounding box center [100, 235] width 100 height 11
click at [74, 277] on span "[STREET_ADDRESS]" at bounding box center [89, 282] width 78 height 11
click at [513, 169] on span "Resale (9)" at bounding box center [535, 175] width 45 height 16
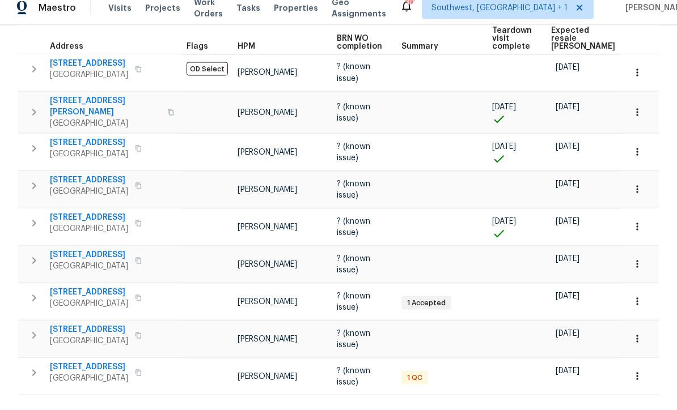
scroll to position [37, 0]
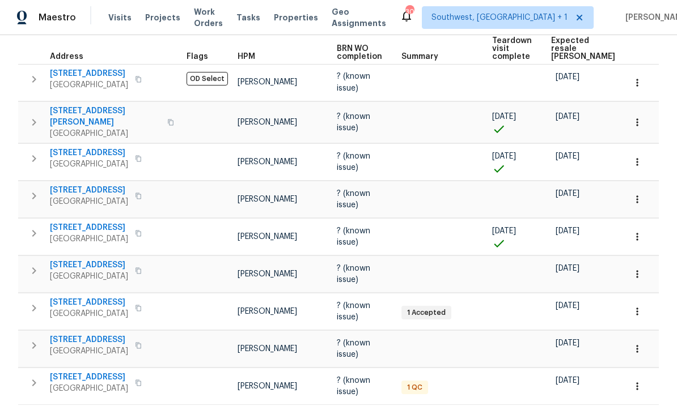
click at [80, 298] on span "[STREET_ADDRESS]" at bounding box center [89, 303] width 78 height 11
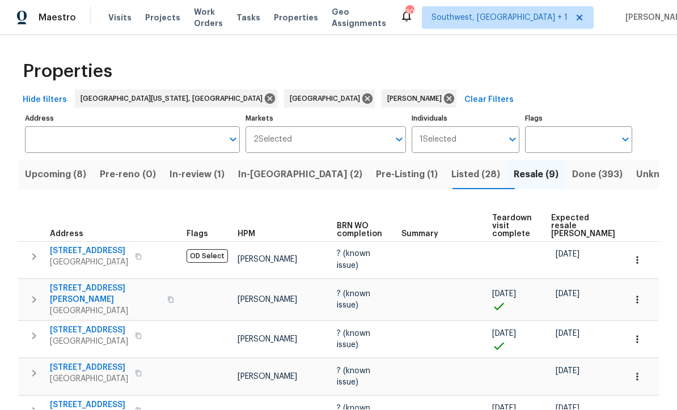
scroll to position [0, 0]
click at [451, 167] on span "Listed (28)" at bounding box center [475, 175] width 49 height 16
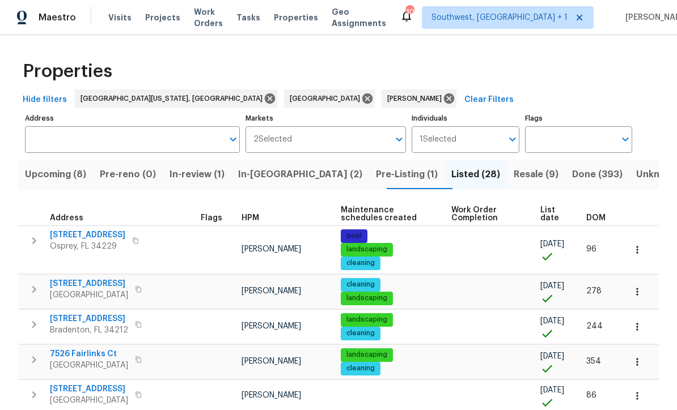
scroll to position [1, 0]
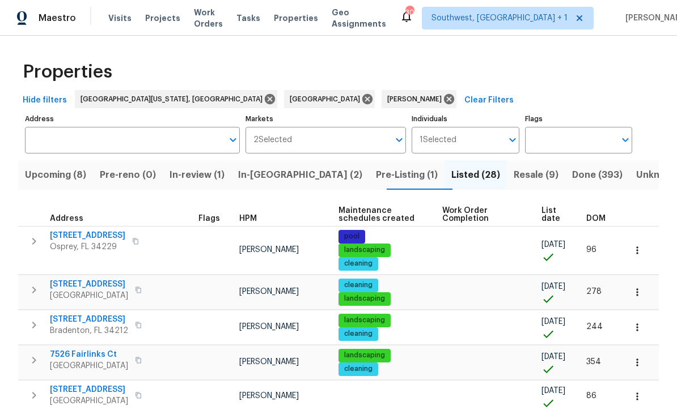
click at [513, 167] on span "Resale (9)" at bounding box center [535, 175] width 45 height 16
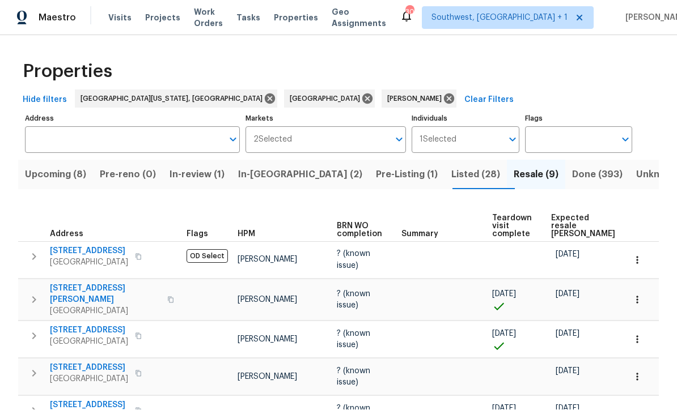
click at [51, 167] on span "Upcoming (8)" at bounding box center [55, 175] width 61 height 16
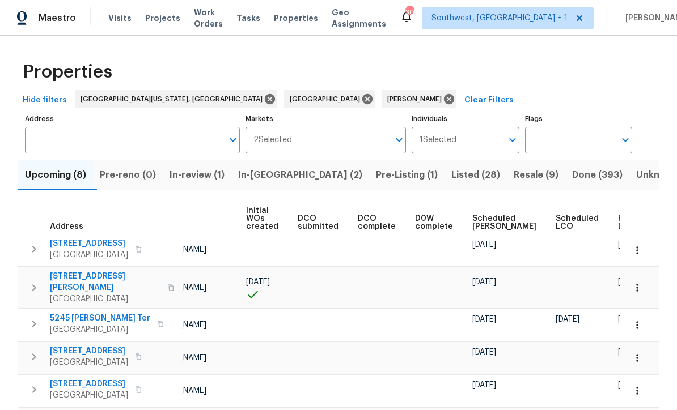
scroll to position [0, 80]
click at [618, 221] on span "Ready Date" at bounding box center [630, 223] width 25 height 16
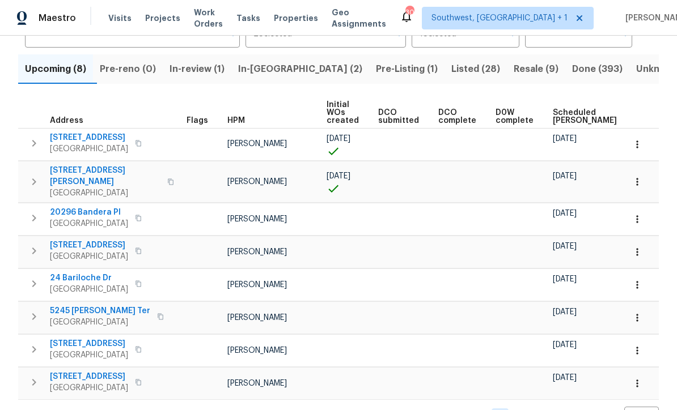
scroll to position [105, 0]
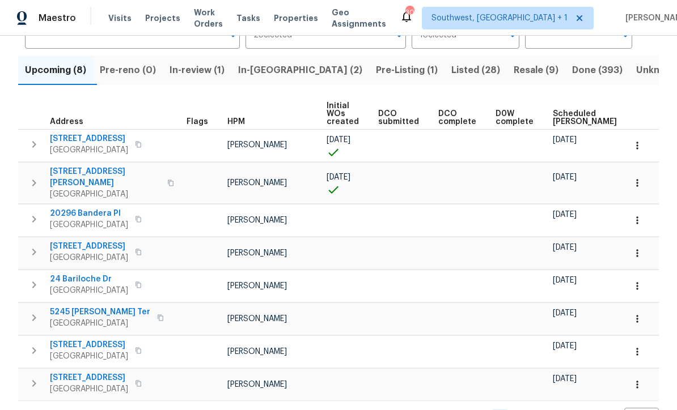
click at [102, 139] on span "[STREET_ADDRESS]" at bounding box center [89, 138] width 78 height 11
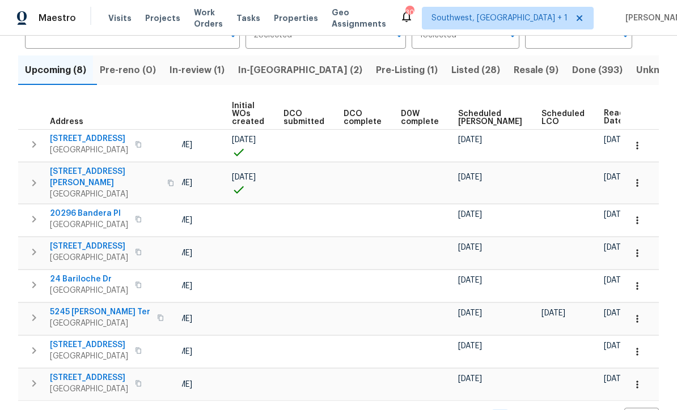
scroll to position [0, 94]
click at [633, 139] on button "button" at bounding box center [636, 145] width 25 height 25
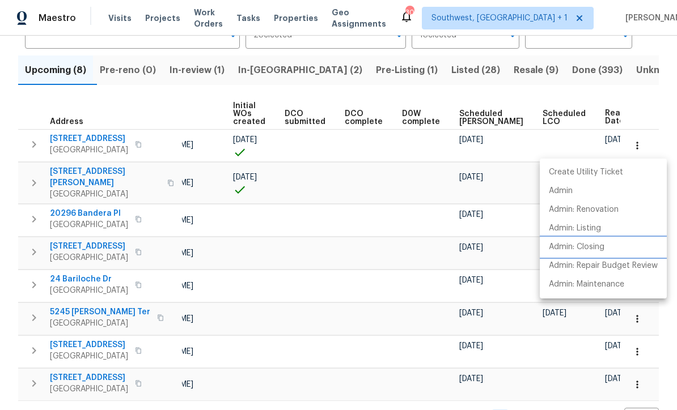
click at [589, 243] on p "Admin: Closing" at bounding box center [577, 247] width 56 height 12
click at [375, 322] on div at bounding box center [338, 205] width 677 height 410
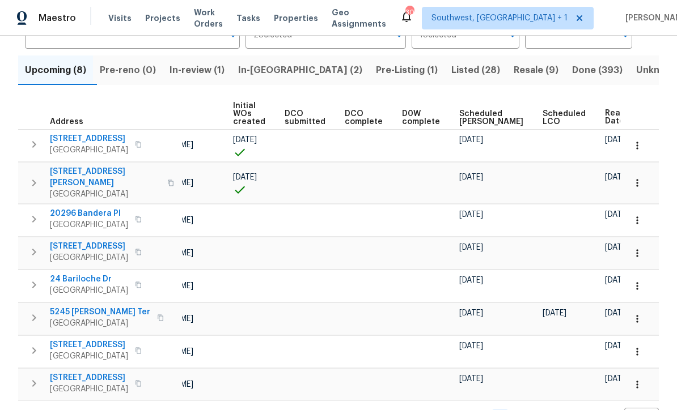
click at [632, 177] on icon "button" at bounding box center [636, 182] width 11 height 11
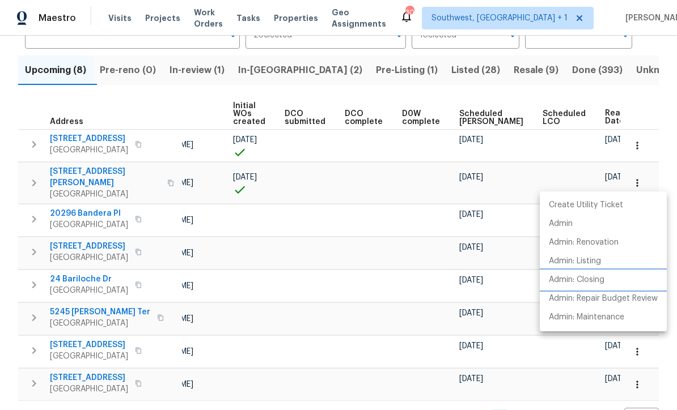
click at [573, 281] on p "Admin: Closing" at bounding box center [577, 280] width 56 height 12
click at [369, 312] on div at bounding box center [338, 205] width 677 height 410
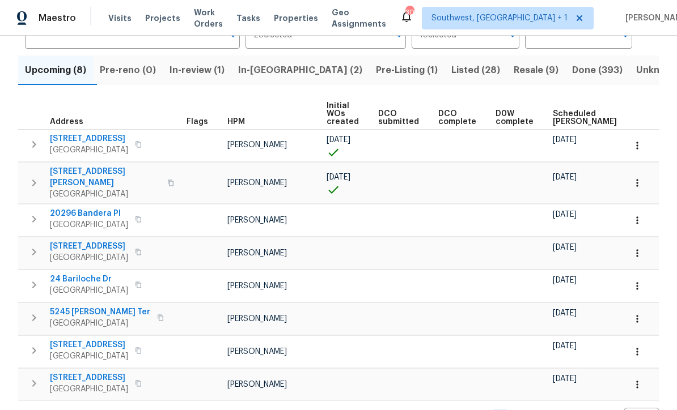
scroll to position [0, 0]
click at [79, 208] on span "20296 Bandera Pl" at bounding box center [89, 213] width 78 height 11
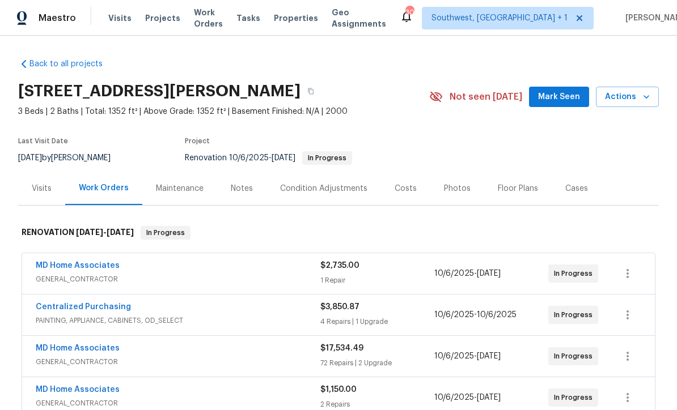
click at [406, 186] on div "Costs" at bounding box center [405, 188] width 22 height 11
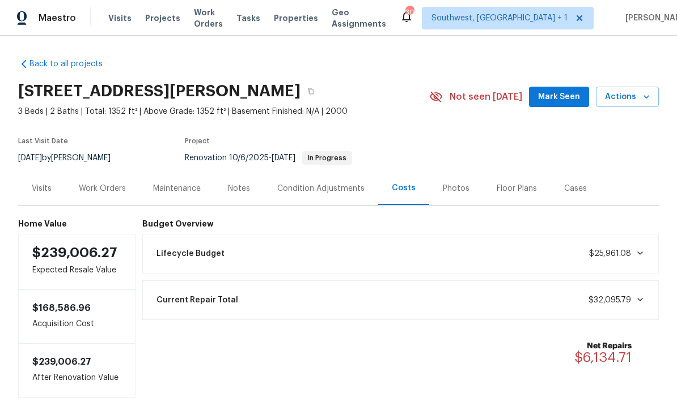
click at [104, 186] on div "Work Orders" at bounding box center [102, 188] width 47 height 11
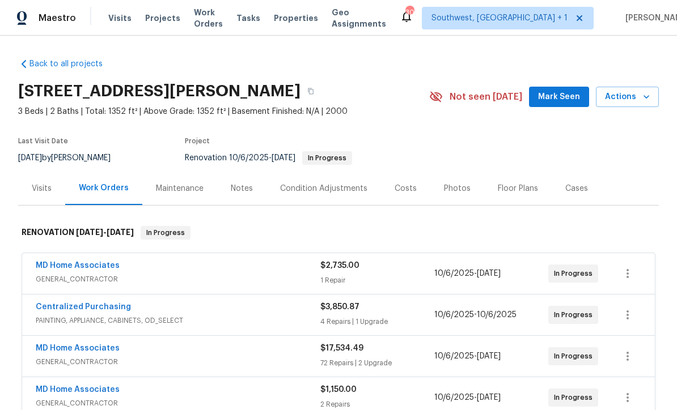
click at [401, 181] on div "Costs" at bounding box center [405, 188] width 49 height 33
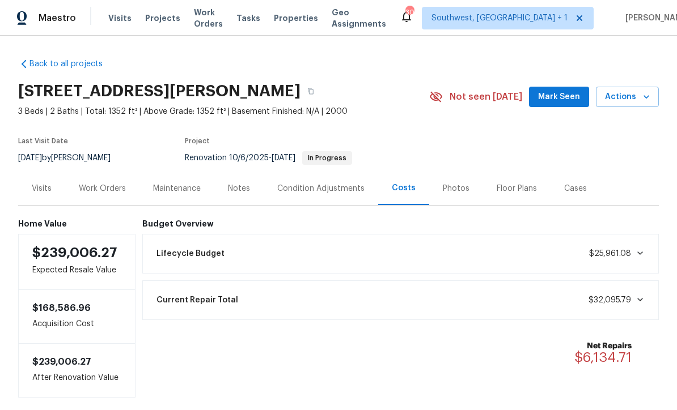
click at [103, 193] on div "Work Orders" at bounding box center [102, 188] width 47 height 11
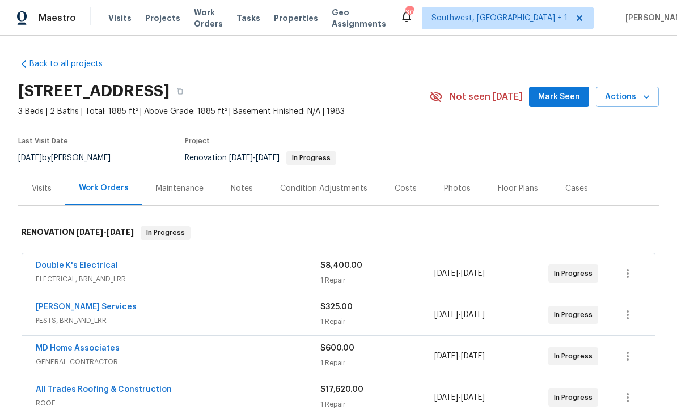
click at [241, 190] on div "Notes" at bounding box center [242, 188] width 22 height 11
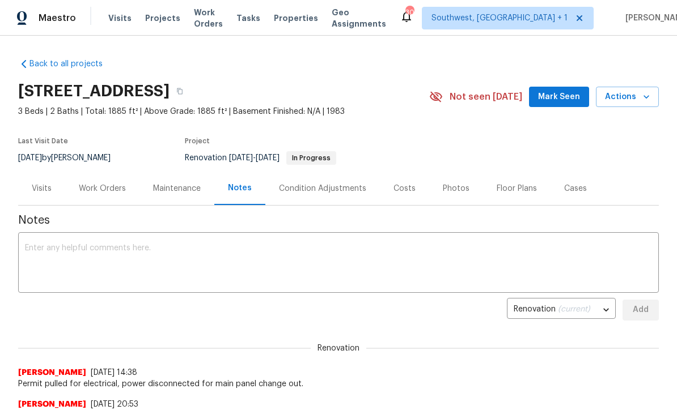
click at [340, 249] on textarea at bounding box center [338, 264] width 627 height 40
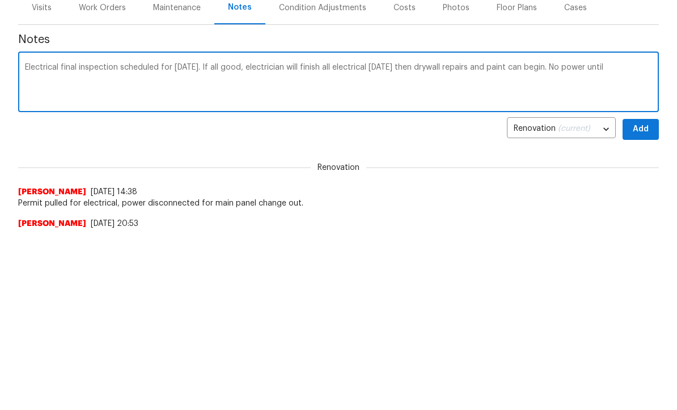
click at [549, 244] on textarea "Electrical final inspection scheduled for today. If all good, electrician will …" at bounding box center [338, 264] width 627 height 40
click at [501, 244] on textarea "Electrical final inspection scheduled for today. If all good, electrician will …" at bounding box center [338, 264] width 627 height 40
type textarea "Electrical final inspection scheduled for today. If all good, electrician will …"
click at [638, 303] on span "Add" at bounding box center [640, 310] width 18 height 14
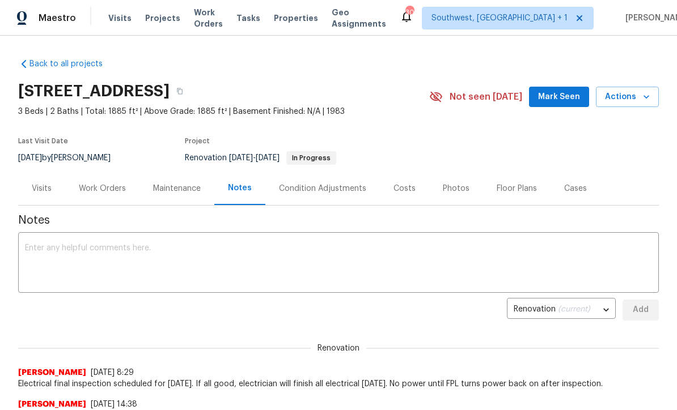
click at [151, 21] on span "Projects" at bounding box center [162, 17] width 35 height 11
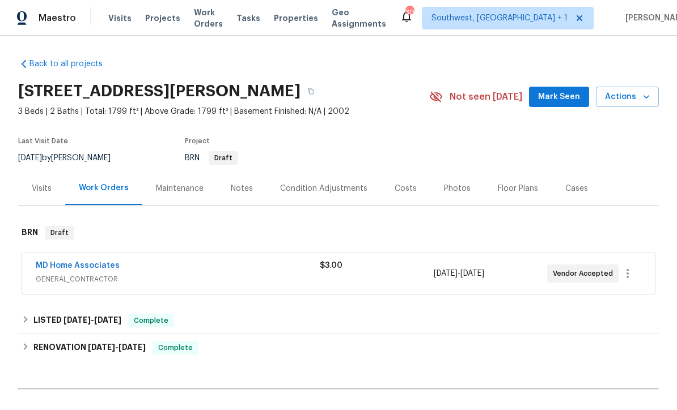
click at [381, 277] on div "$3.00" at bounding box center [376, 273] width 113 height 27
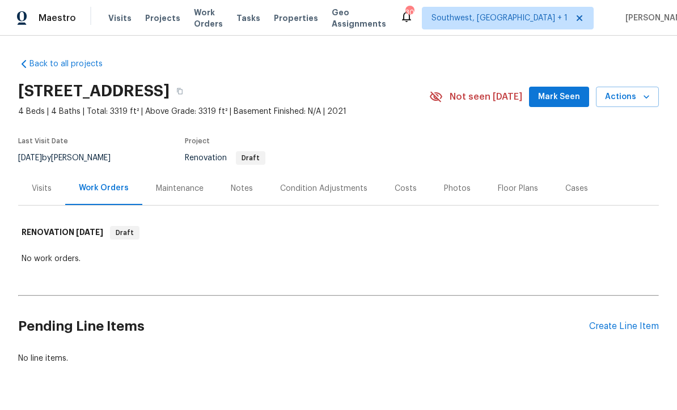
click at [337, 194] on div "Condition Adjustments" at bounding box center [323, 188] width 87 height 11
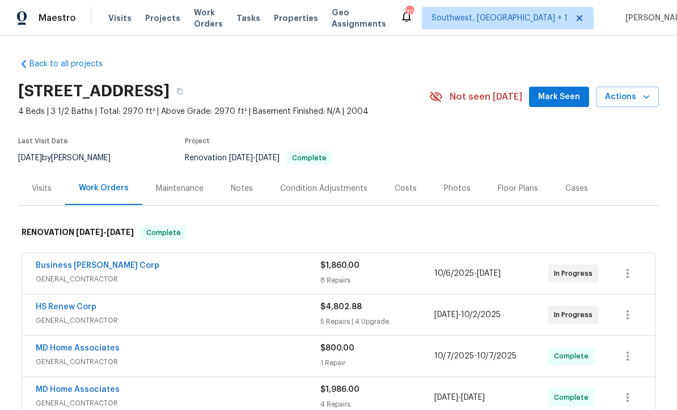
click at [386, 271] on div "$1,860.00 8 Repairs" at bounding box center [377, 273] width 114 height 27
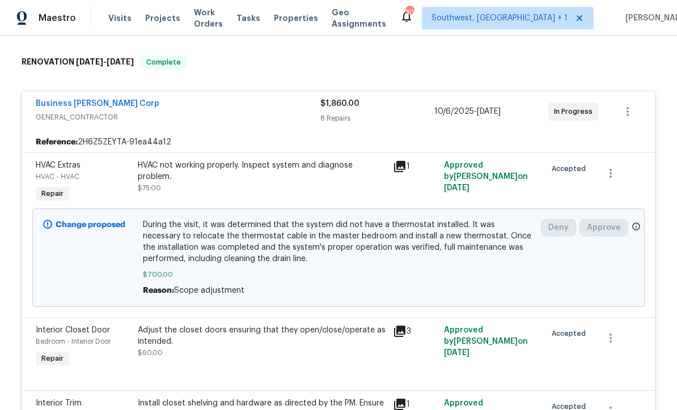
scroll to position [168, 0]
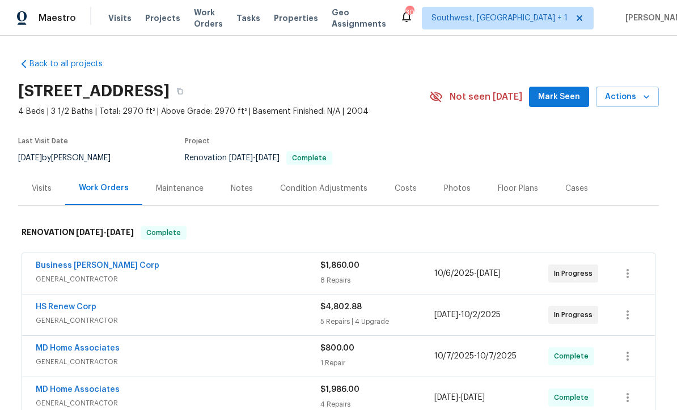
click at [162, 16] on span "Projects" at bounding box center [162, 17] width 35 height 11
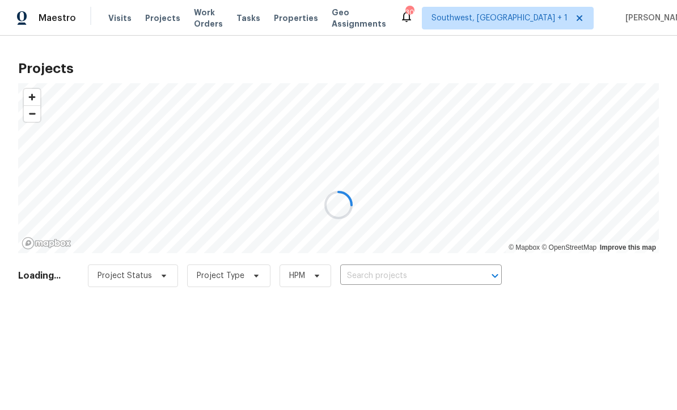
click at [408, 277] on div at bounding box center [338, 205] width 677 height 410
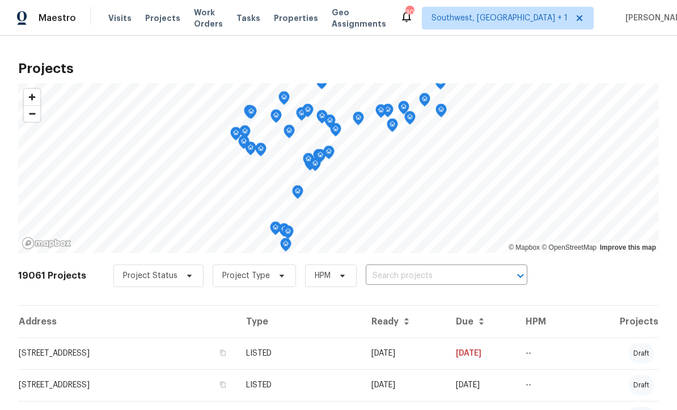
click at [411, 279] on input "text" at bounding box center [431, 276] width 130 height 18
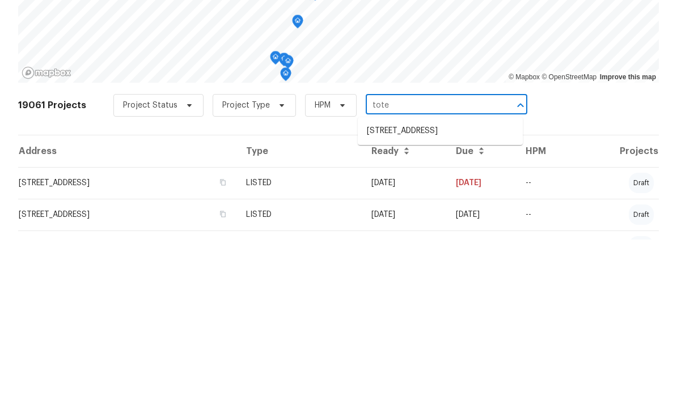
type input "totem"
click at [441, 292] on li "7250 Totem Ave, North Port, FL 34291" at bounding box center [440, 301] width 165 height 19
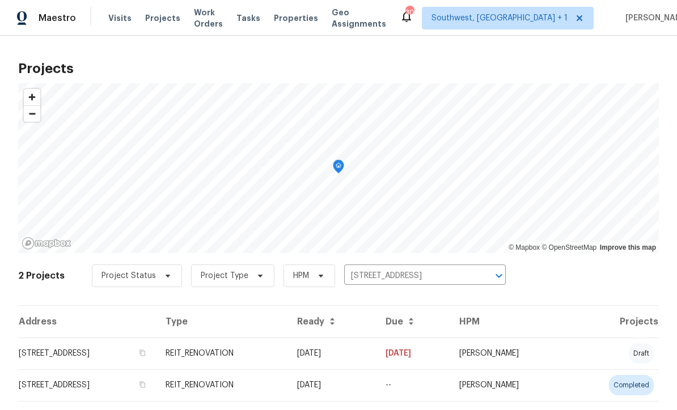
scroll to position [28, 0]
click at [348, 338] on td "10/13/25" at bounding box center [332, 354] width 88 height 32
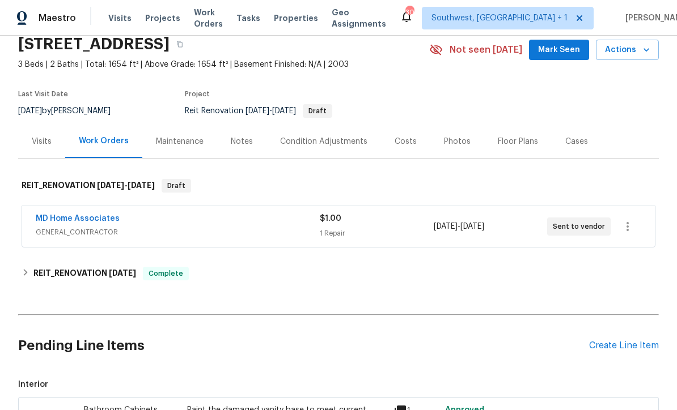
scroll to position [48, 0]
